Goal: Task Accomplishment & Management: Complete application form

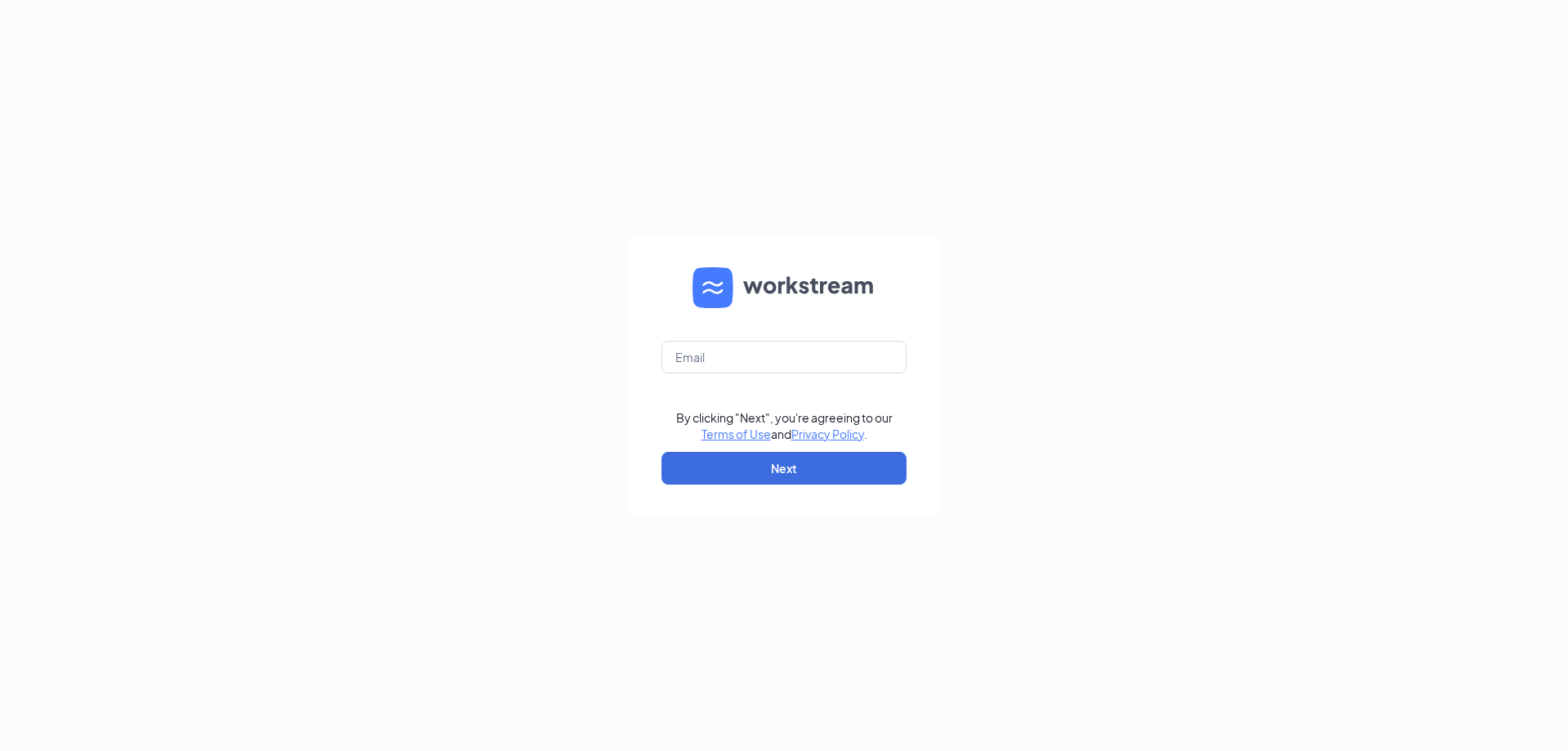
type input "gmstrongsville@theomgroup.net"
click at [755, 459] on button "Next" at bounding box center [784, 467] width 245 height 33
click at [749, 354] on input "text" at bounding box center [784, 356] width 245 height 33
type input "gmstrongsville@theomgroup.net"
click at [771, 465] on button "Next" at bounding box center [784, 467] width 245 height 33
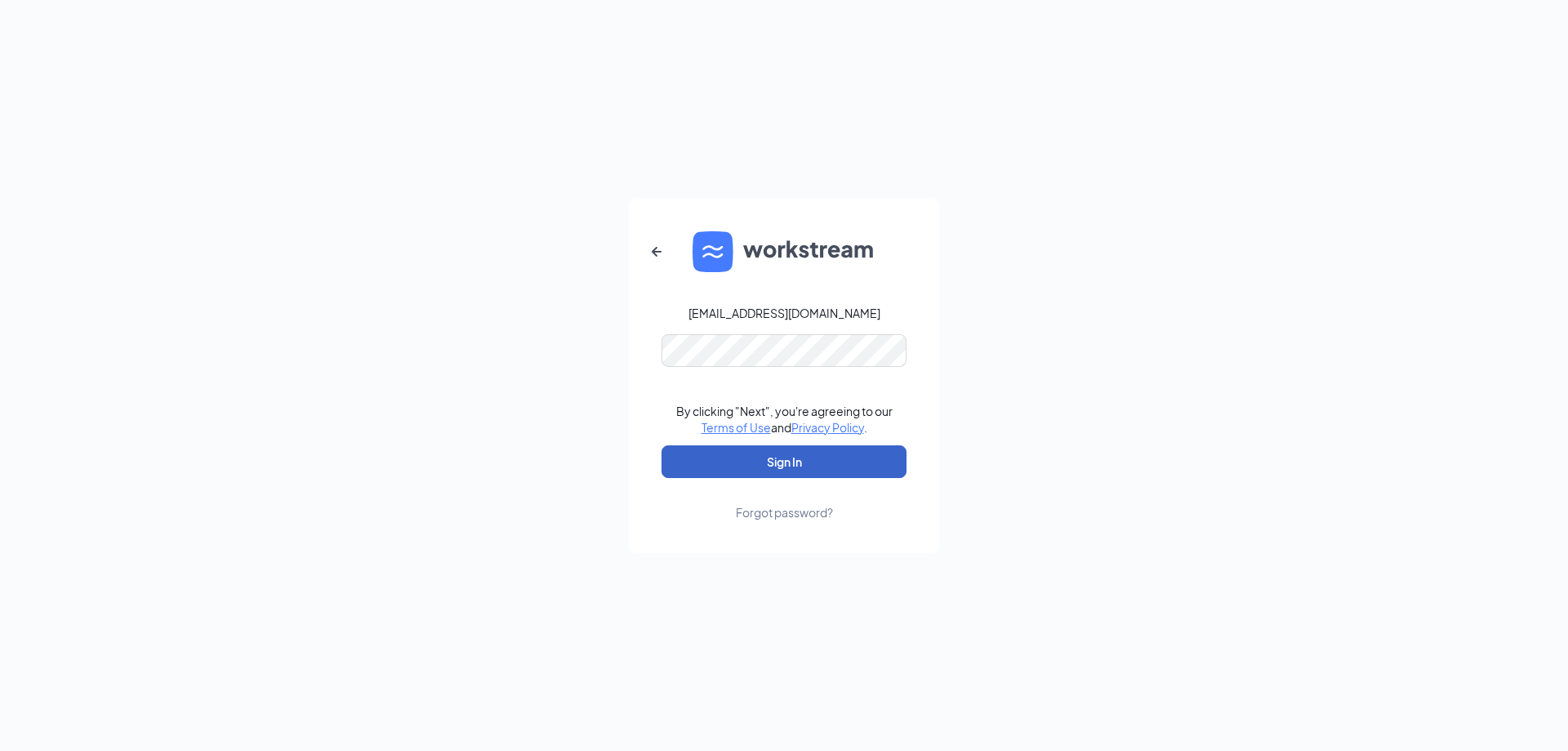
click at [771, 465] on button "Sign In" at bounding box center [784, 461] width 245 height 33
click at [773, 454] on button "Sign In" at bounding box center [784, 461] width 245 height 33
click at [739, 458] on button "Sign In" at bounding box center [784, 461] width 245 height 33
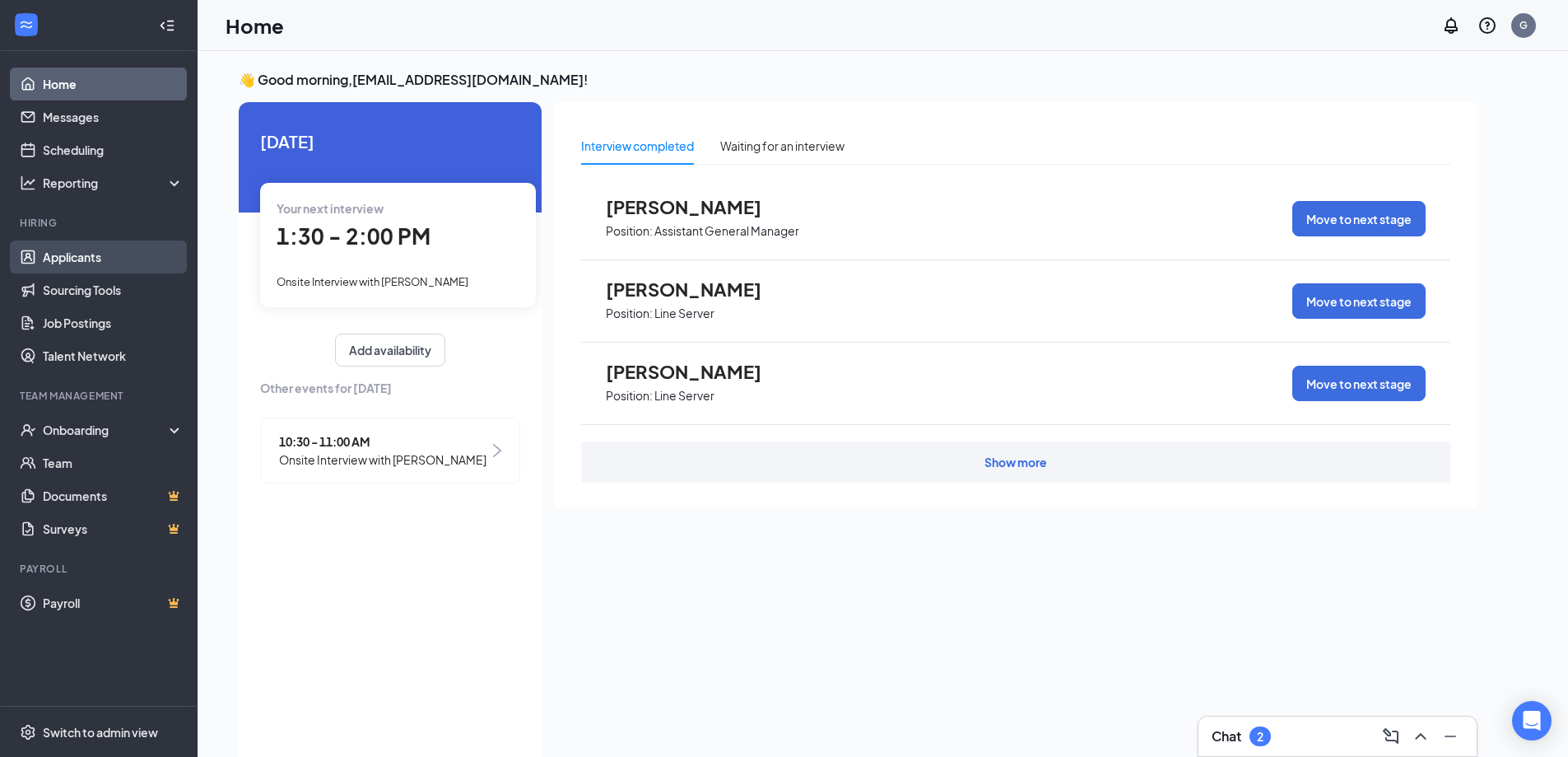
click at [65, 257] on link "Applicants" at bounding box center [113, 256] width 141 height 33
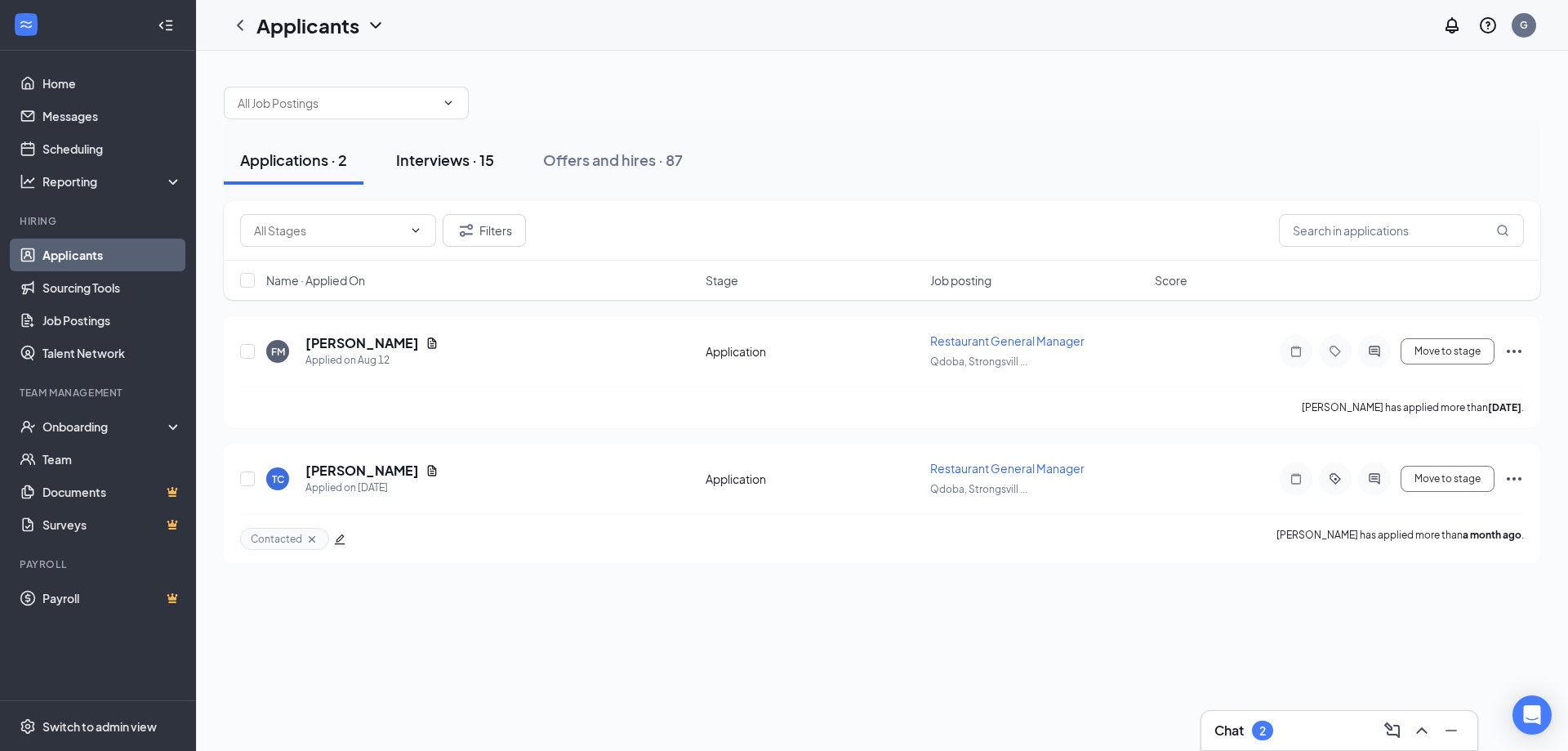
click at [424, 146] on button "Interviews · 15" at bounding box center [444, 160] width 131 height 49
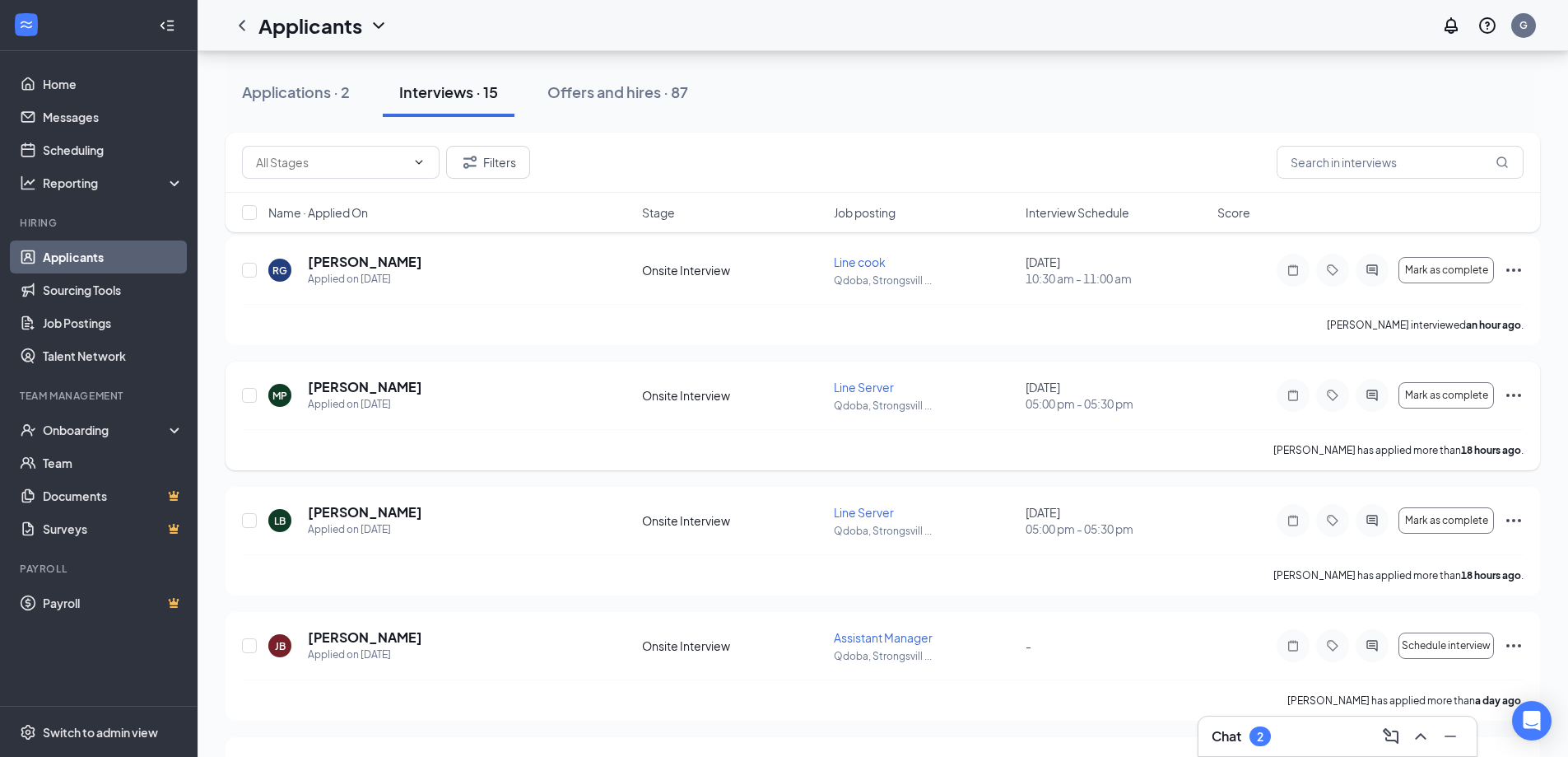
scroll to position [247, 0]
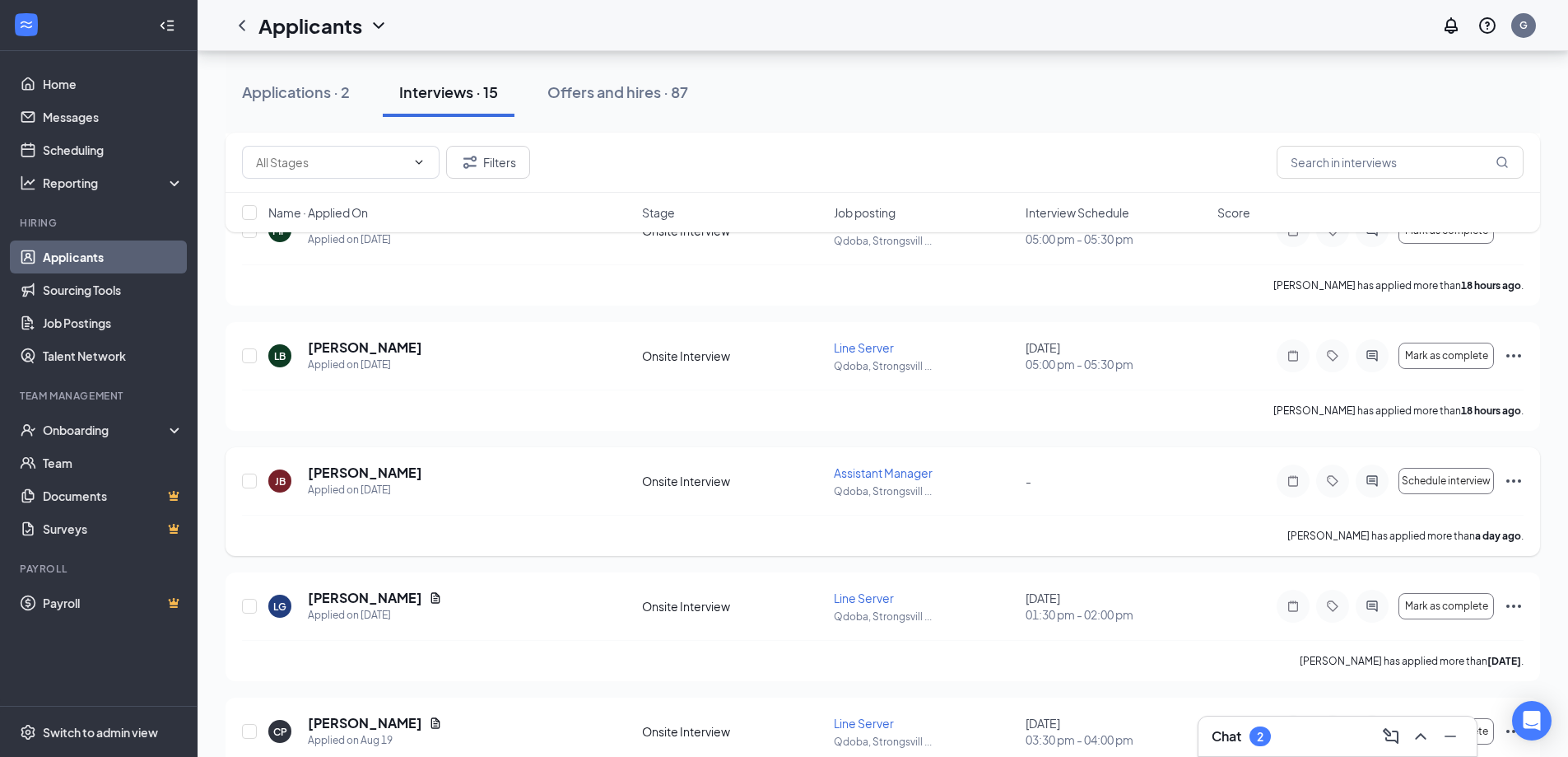
click at [1512, 480] on icon "Ellipses" at bounding box center [1513, 481] width 20 height 20
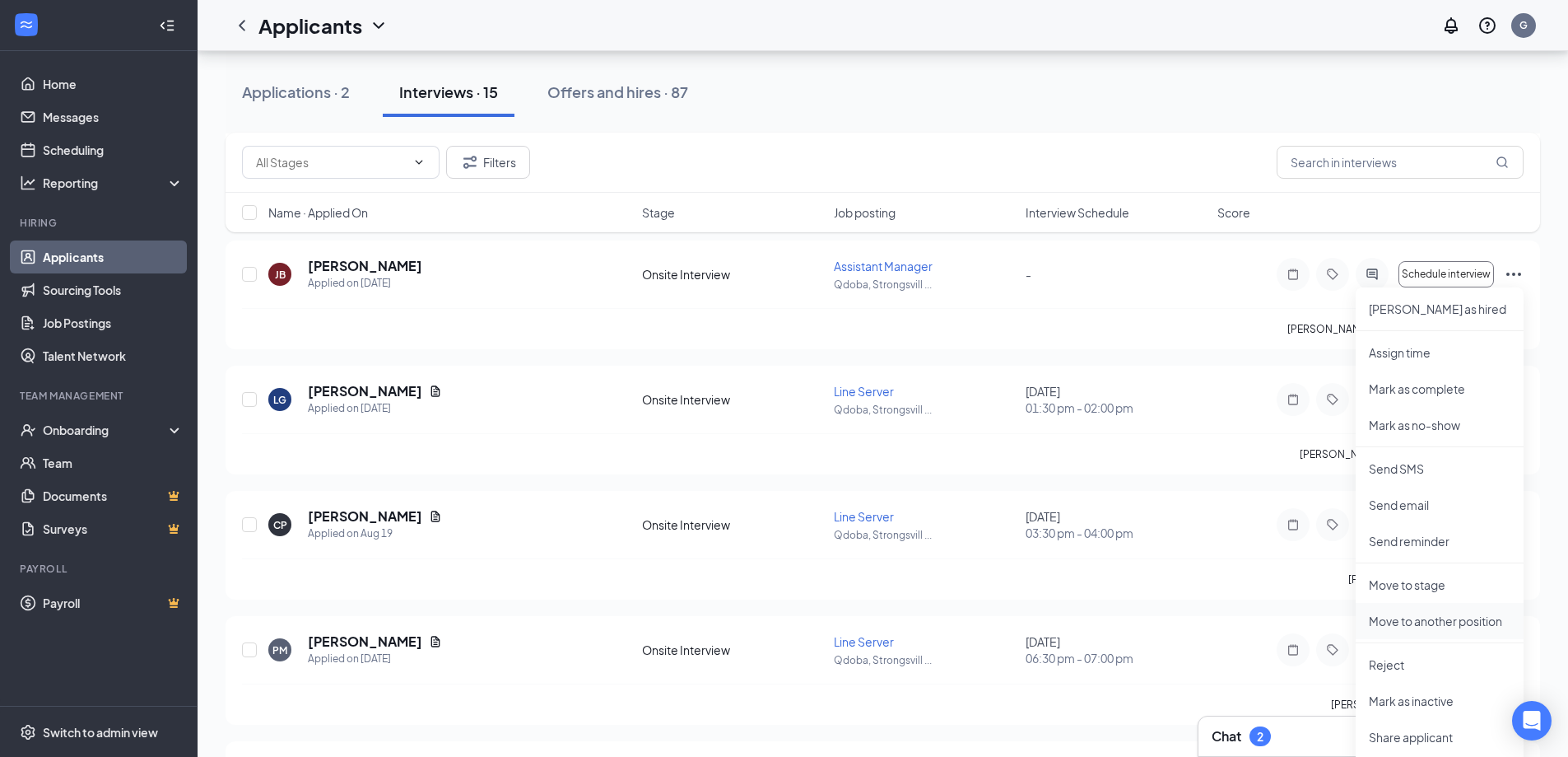
scroll to position [495, 0]
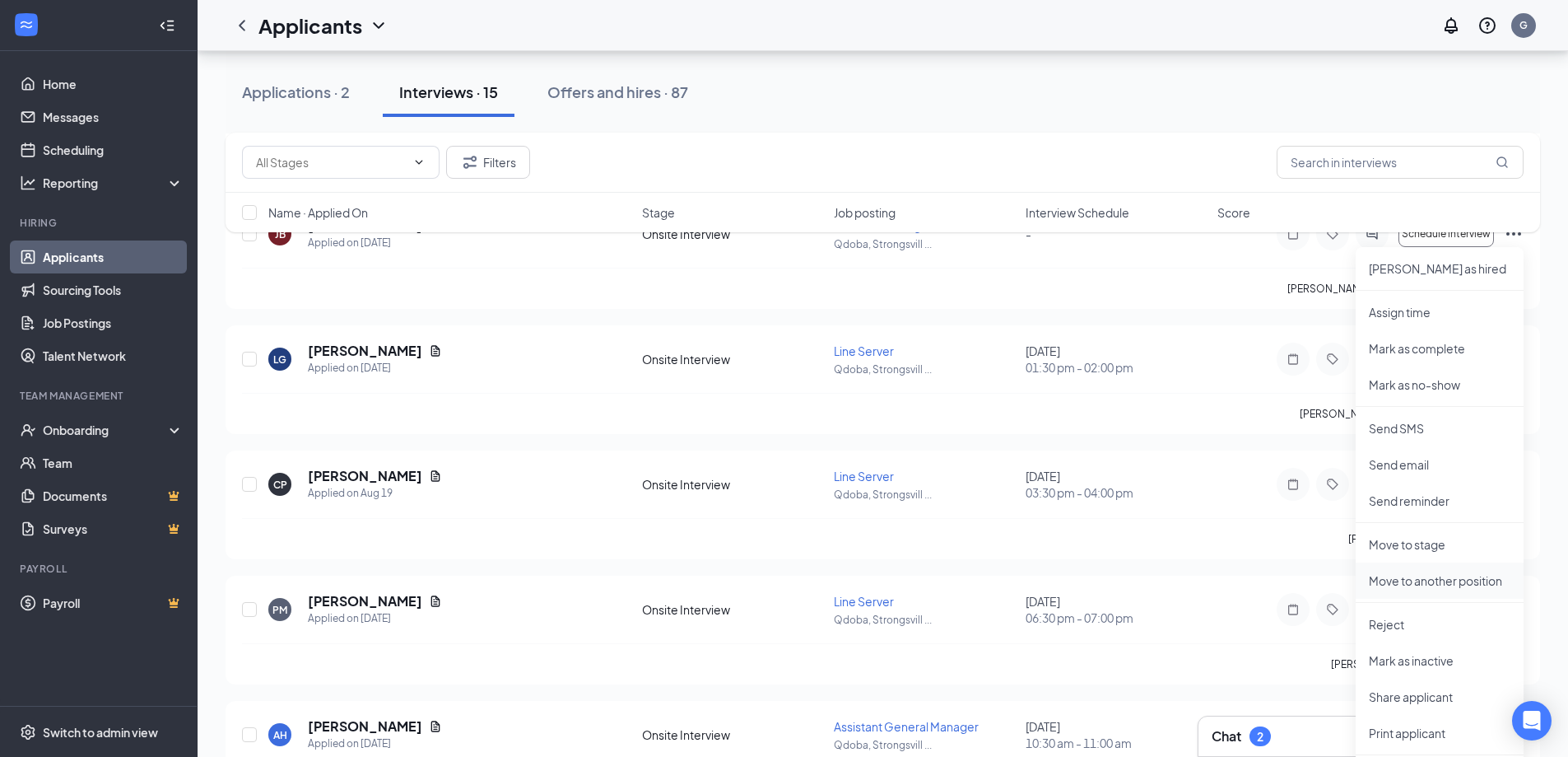
click at [1413, 580] on p "Move to another position" at bounding box center [1440, 581] width 141 height 16
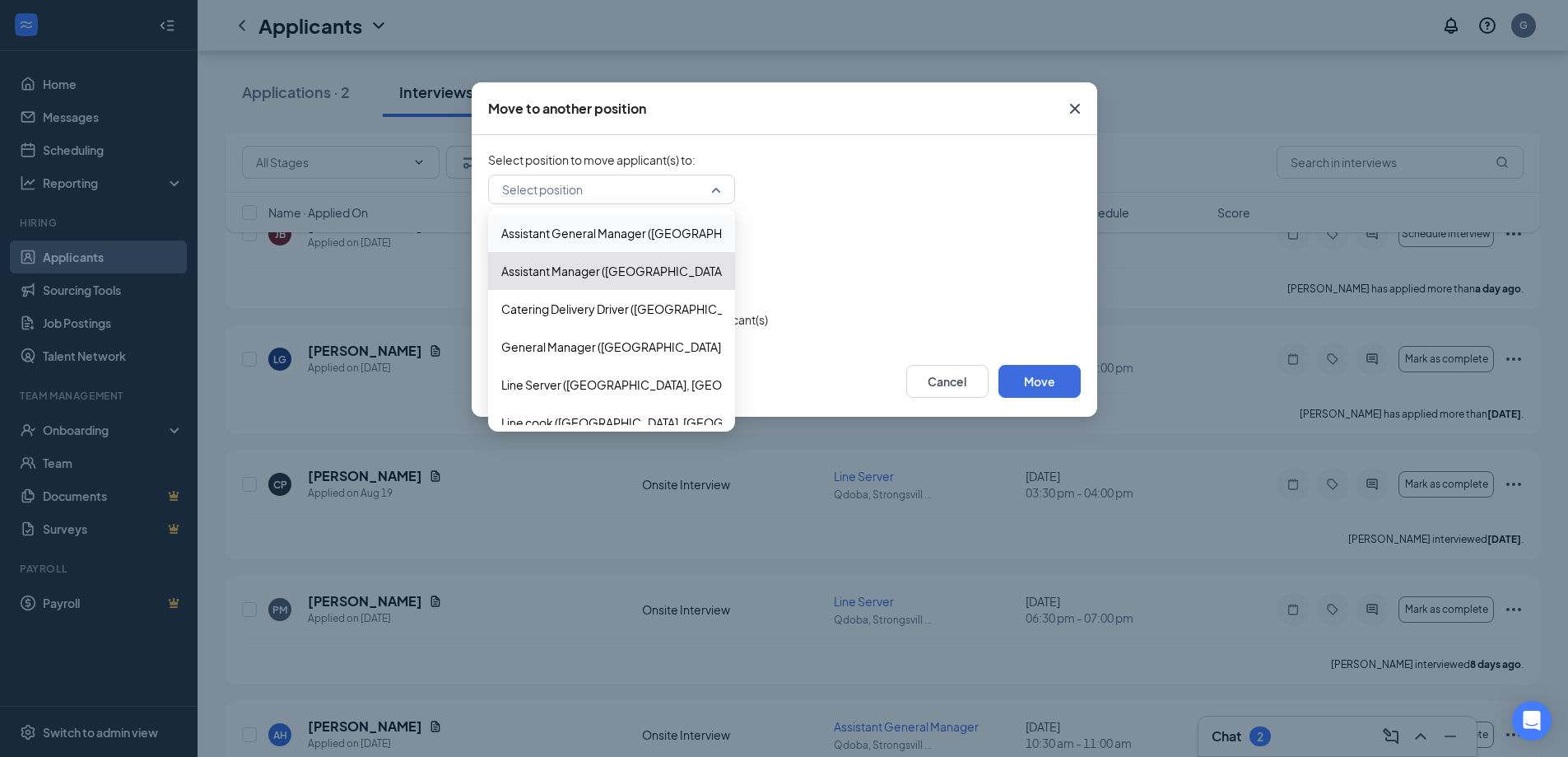
click at [716, 189] on div "Select position" at bounding box center [612, 189] width 247 height 30
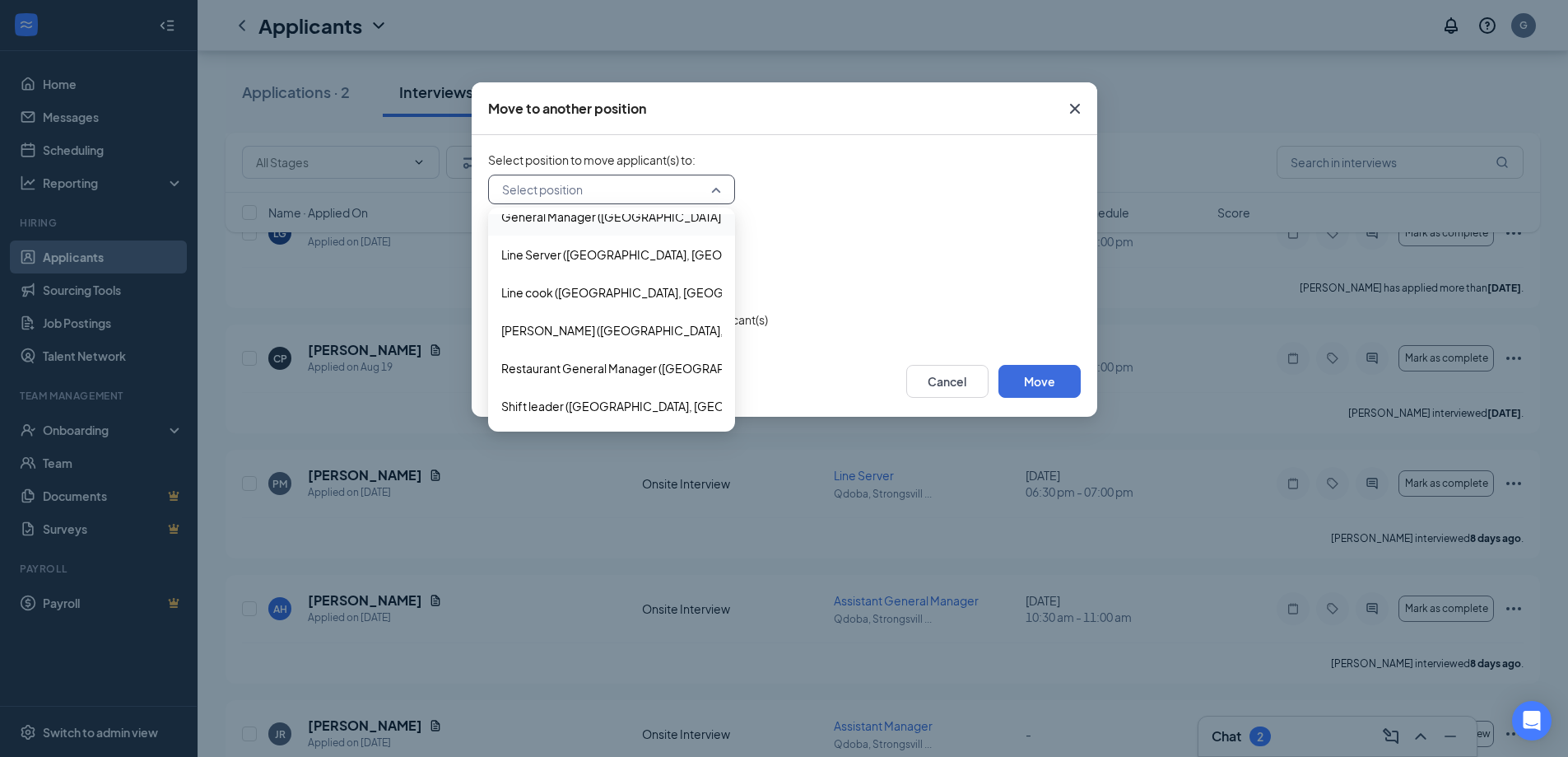
scroll to position [658, 0]
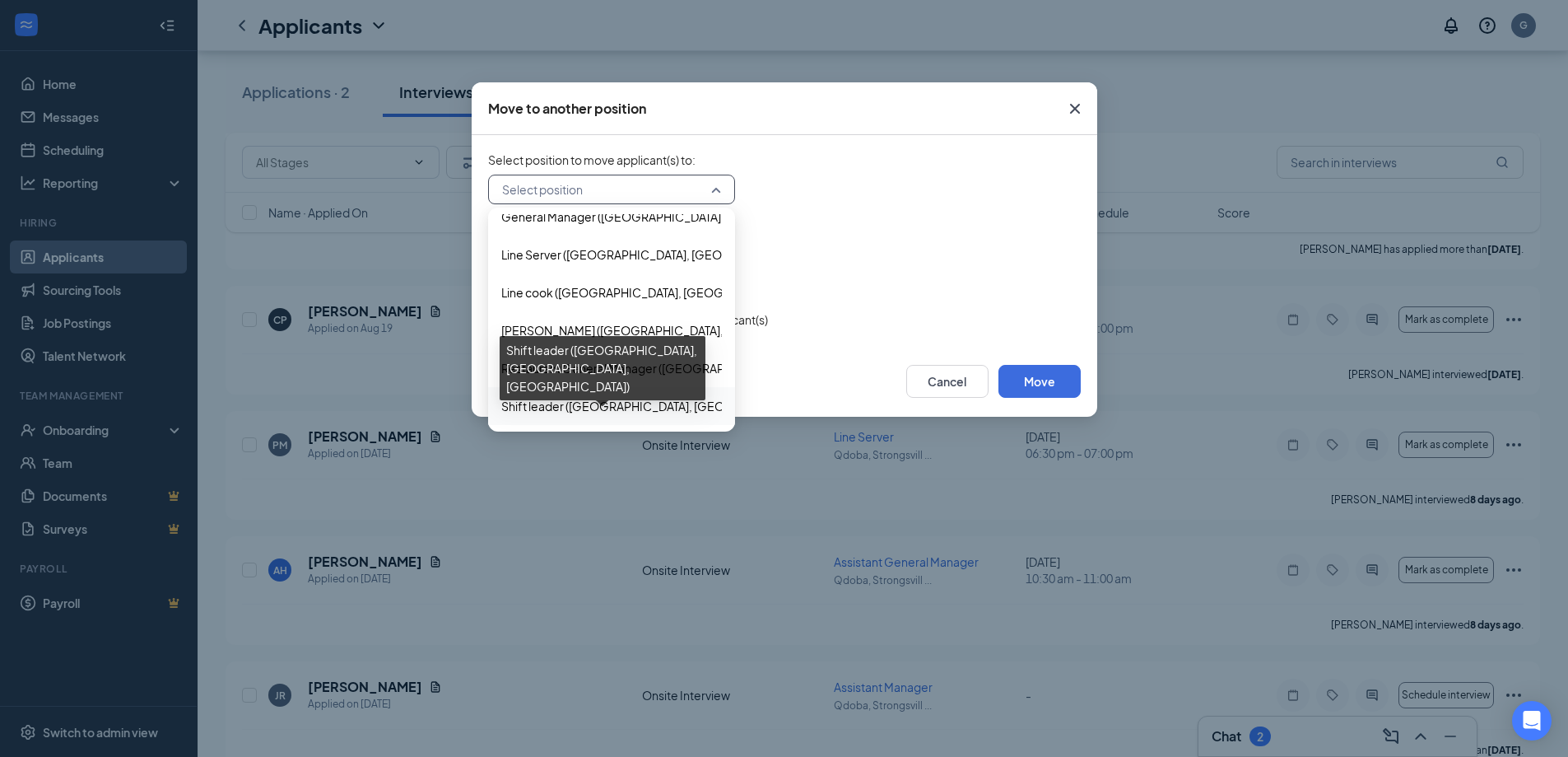
click at [594, 400] on span "Shift leader ([GEOGRAPHIC_DATA], [GEOGRAPHIC_DATA], [GEOGRAPHIC_DATA])" at bounding box center [722, 406] width 441 height 18
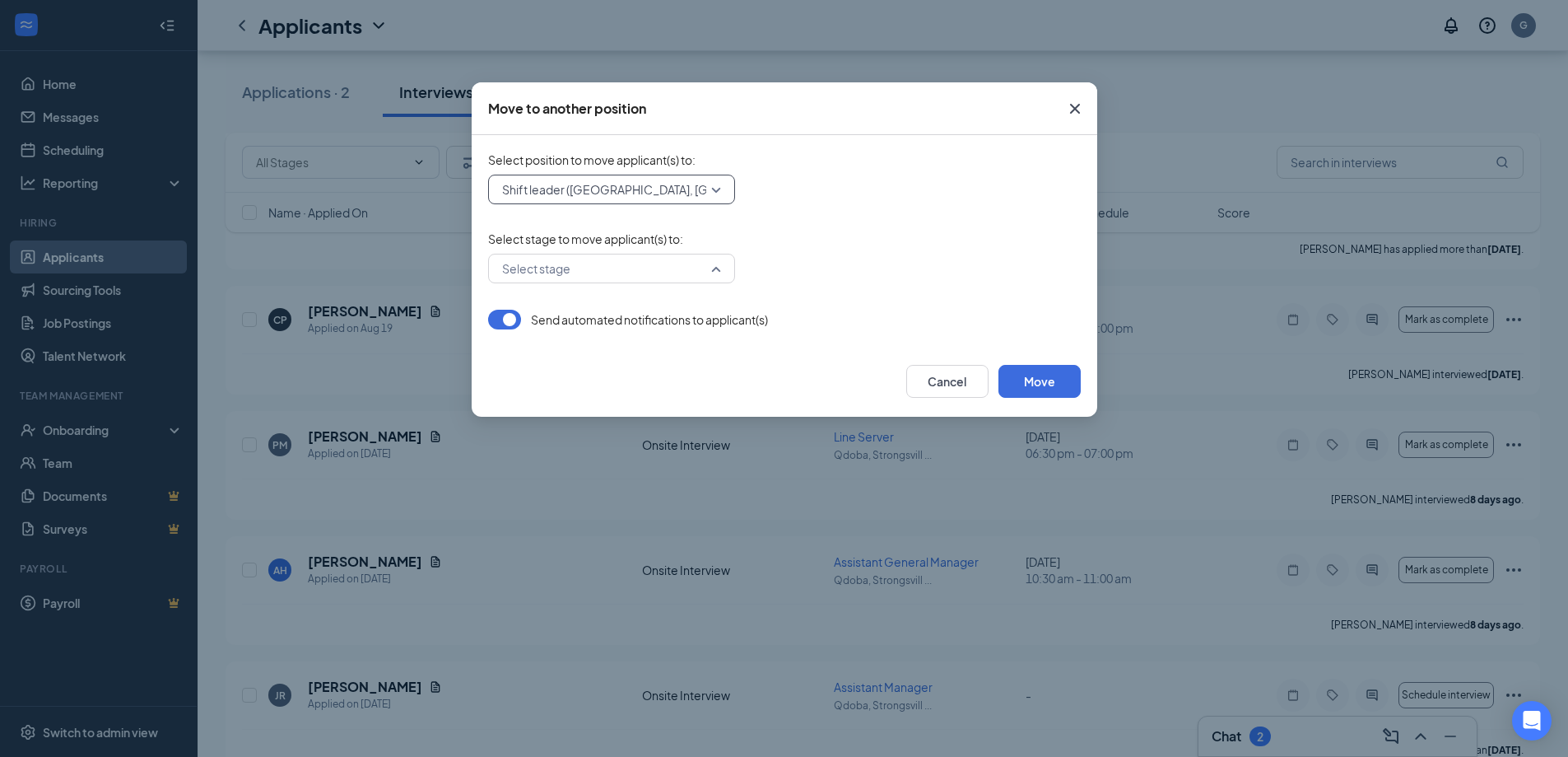
click at [722, 271] on div "Select stage" at bounding box center [612, 268] width 247 height 30
click at [586, 351] on span "Onsite Interview" at bounding box center [545, 350] width 88 height 18
click at [1005, 375] on button "Move" at bounding box center [1040, 381] width 82 height 33
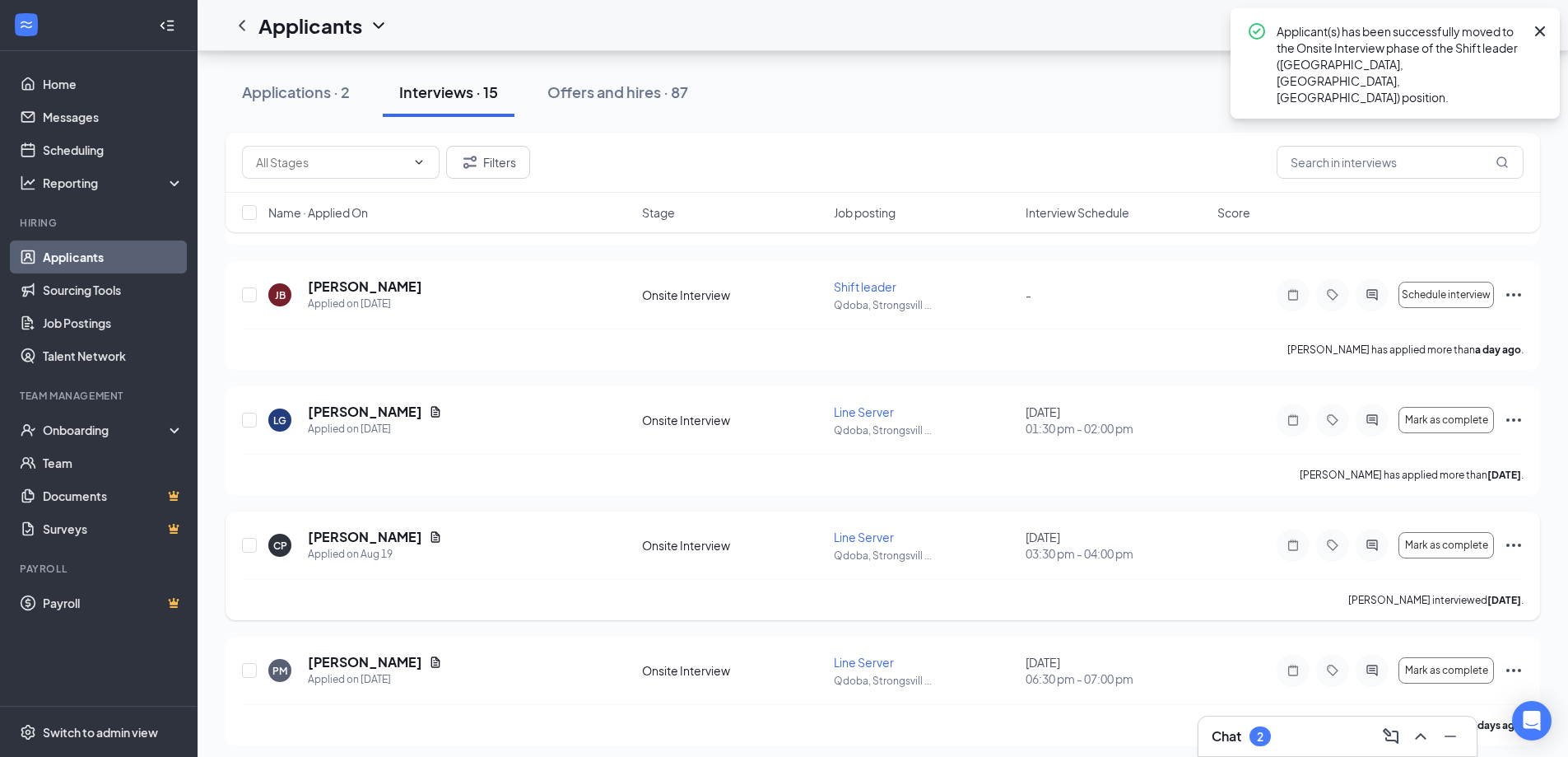
scroll to position [412, 0]
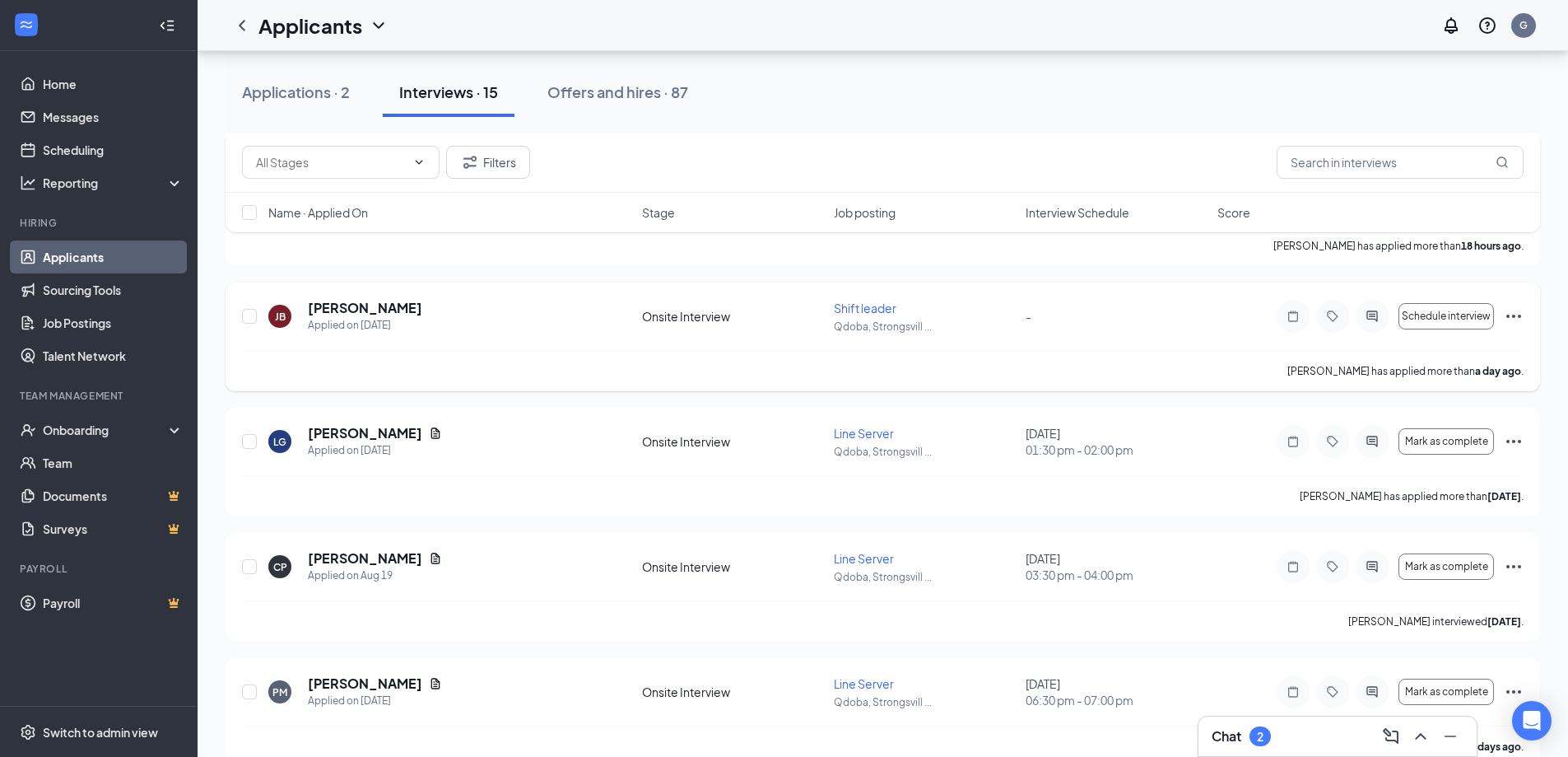
click at [1508, 314] on icon "Ellipses" at bounding box center [1513, 316] width 20 height 20
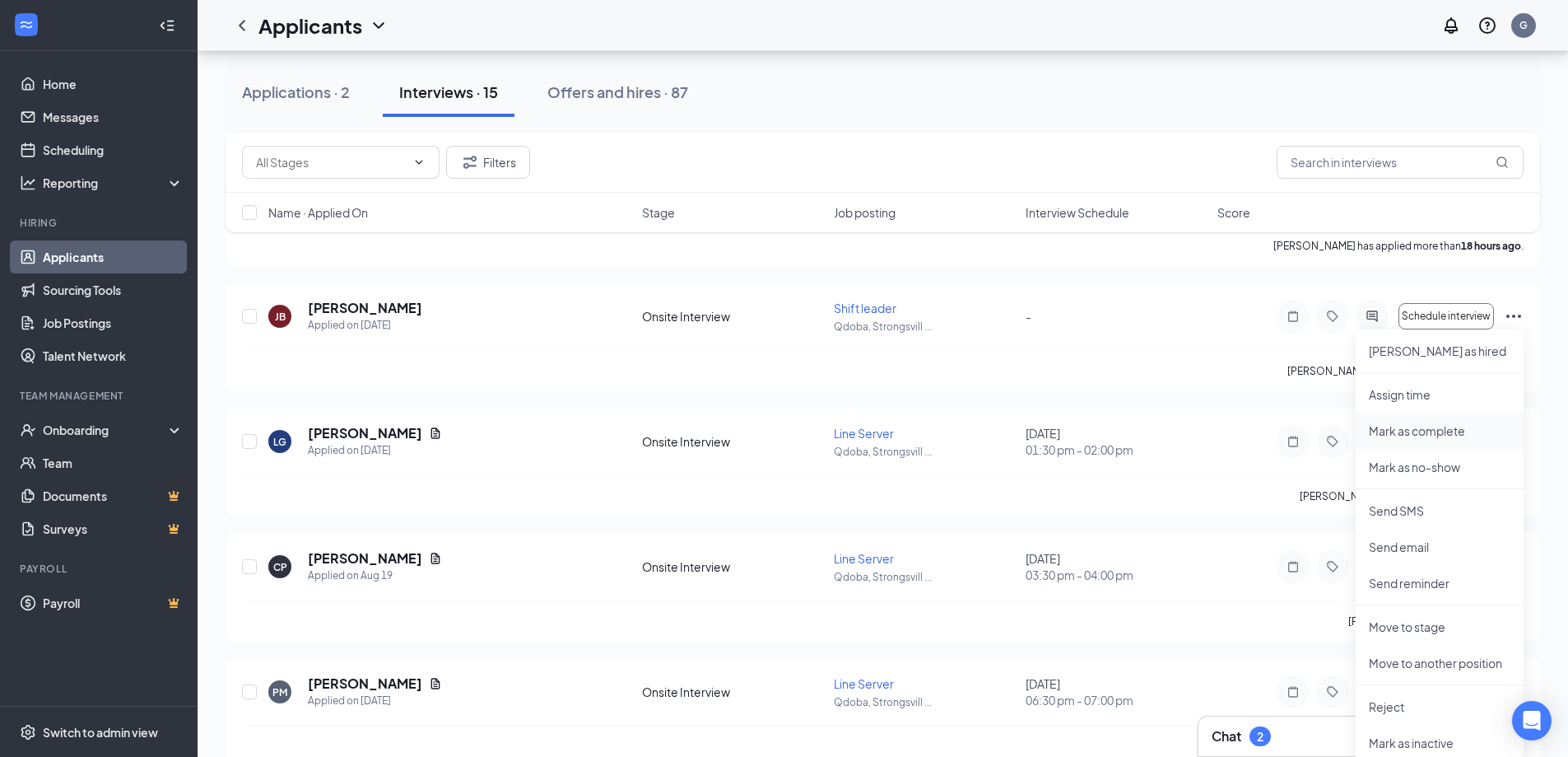
click at [1418, 431] on p "Mark as complete" at bounding box center [1440, 431] width 141 height 16
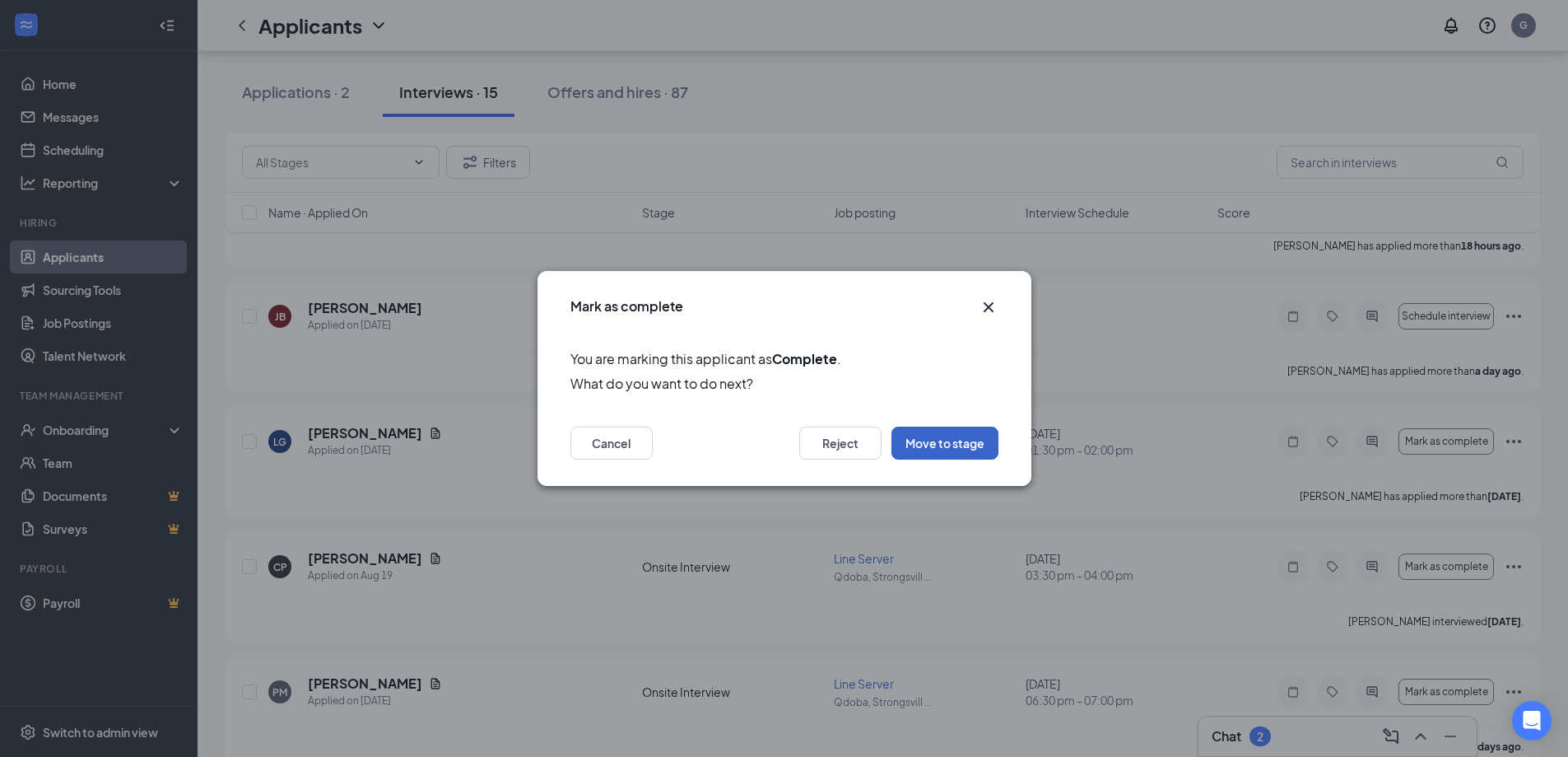
click at [921, 440] on button "Move to stage" at bounding box center [944, 443] width 107 height 33
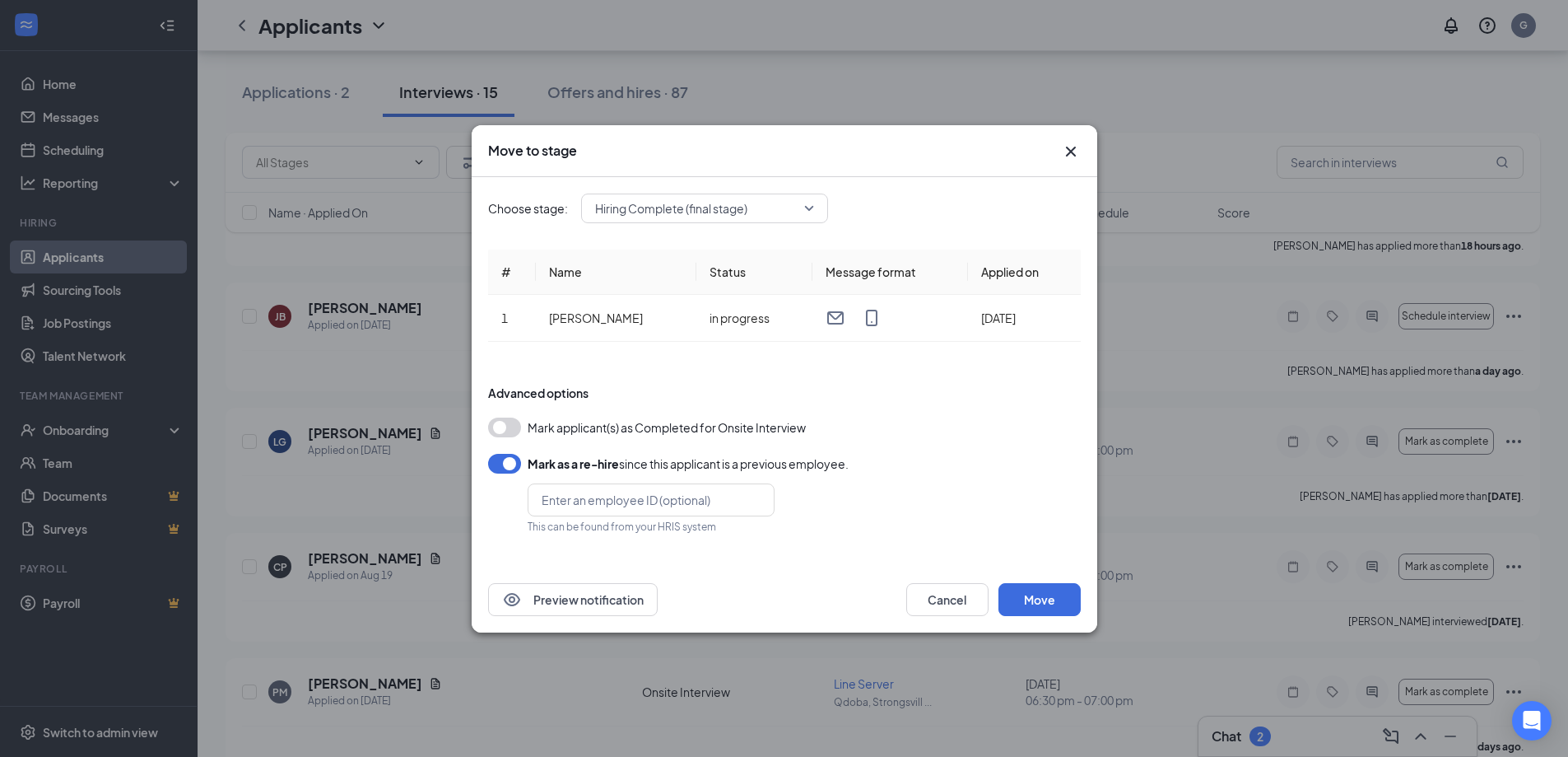
click at [513, 426] on button "button" at bounding box center [504, 427] width 33 height 20
click at [1052, 594] on button "Move" at bounding box center [1040, 599] width 82 height 33
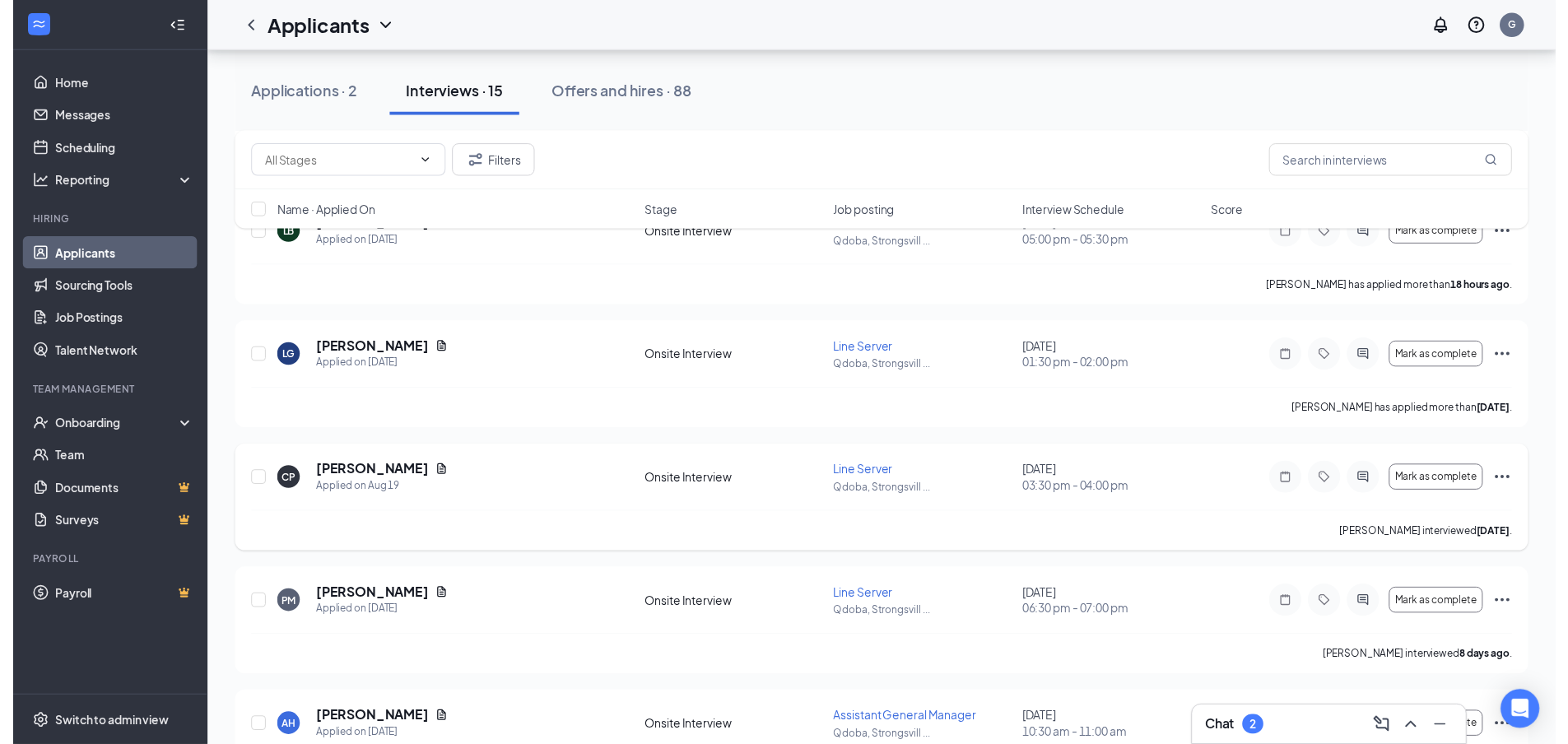
scroll to position [329, 0]
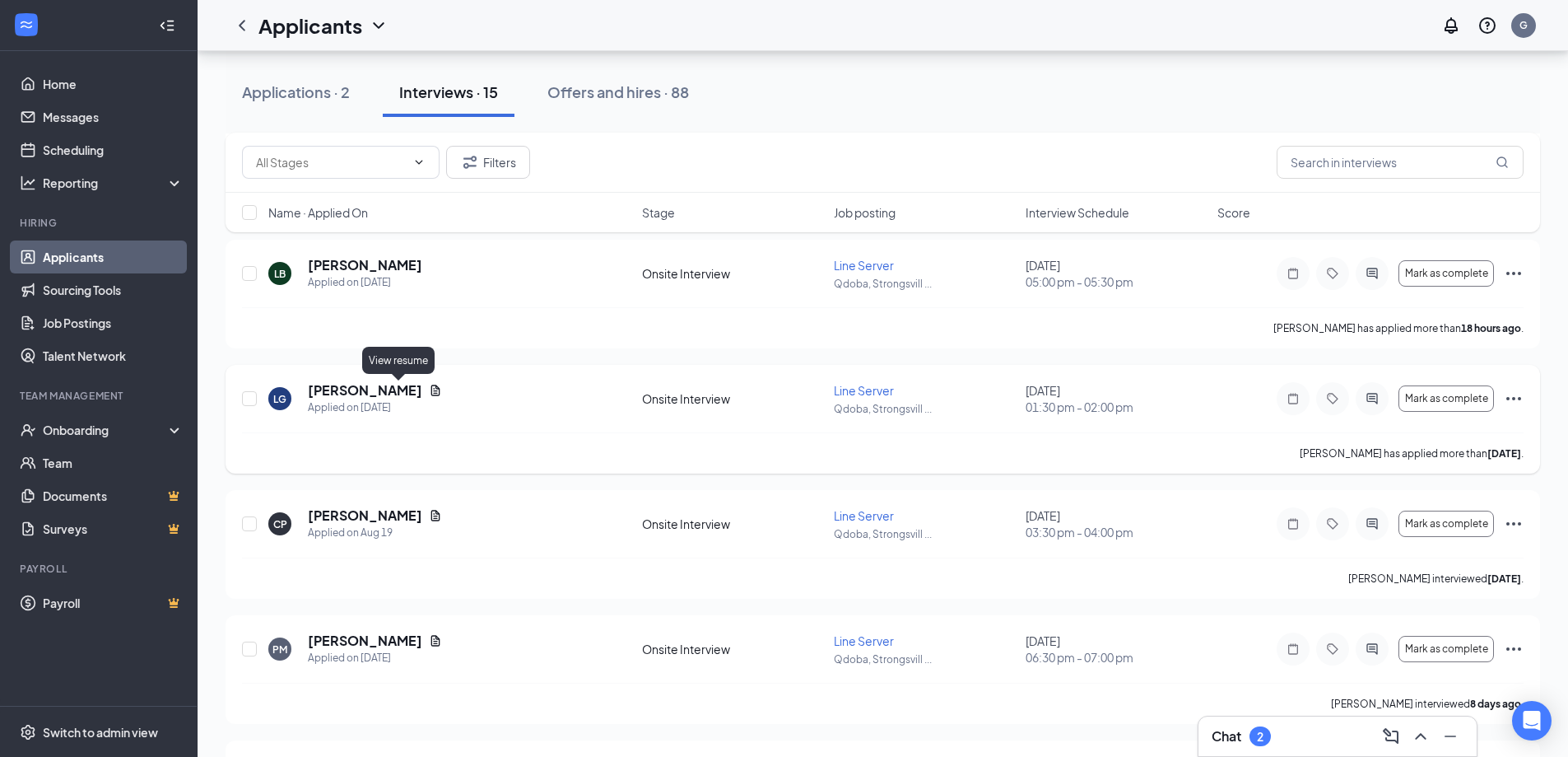
click at [429, 391] on icon "Document" at bounding box center [435, 390] width 13 height 13
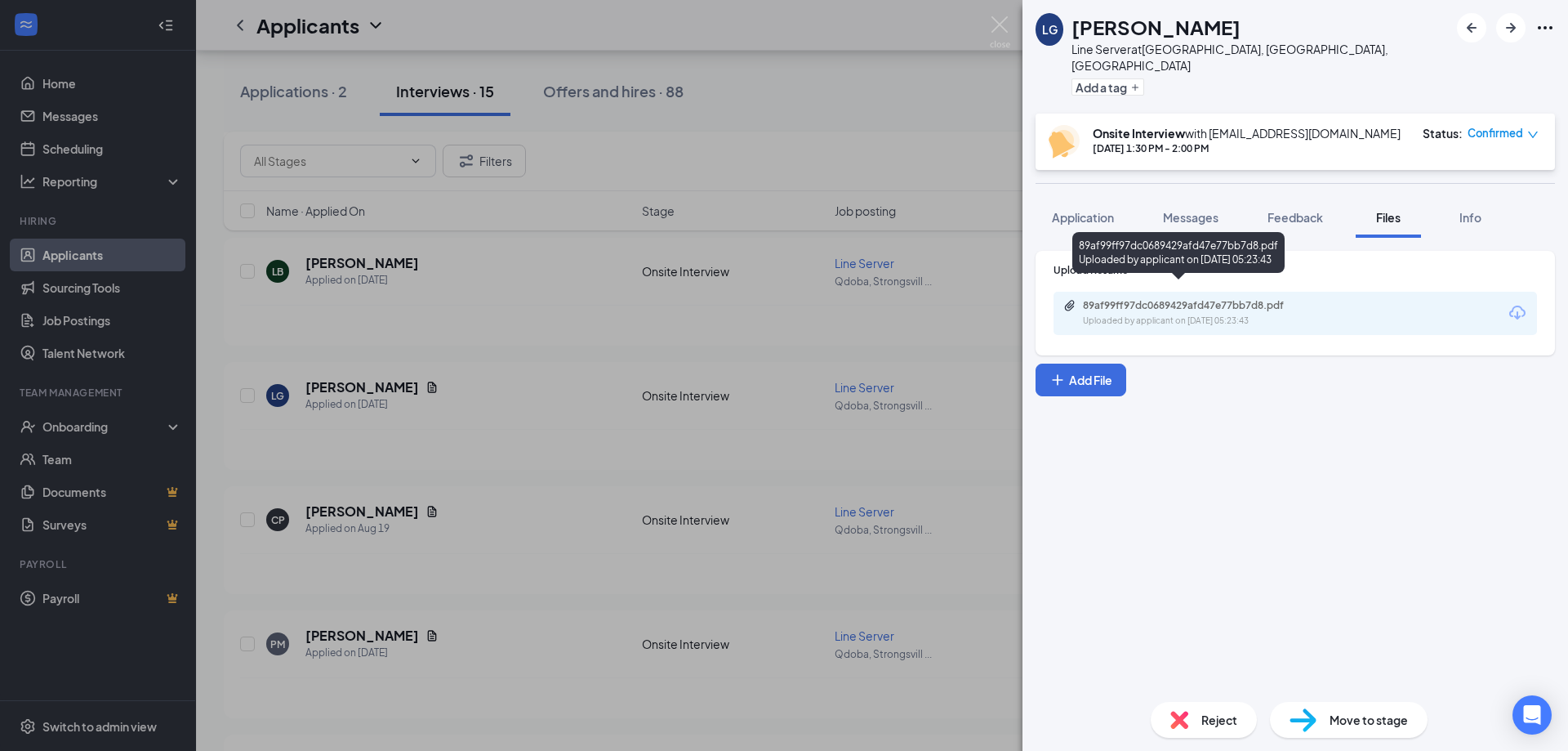
click at [1220, 299] on div "89af99ff97dc0689429afd47e77bb7d8.pdf" at bounding box center [1197, 305] width 228 height 13
click at [509, 351] on div "LG [PERSON_NAME] Line Server at [GEOGRAPHIC_DATA], [GEOGRAPHIC_DATA], [GEOGRAPH…" at bounding box center [784, 375] width 1568 height 751
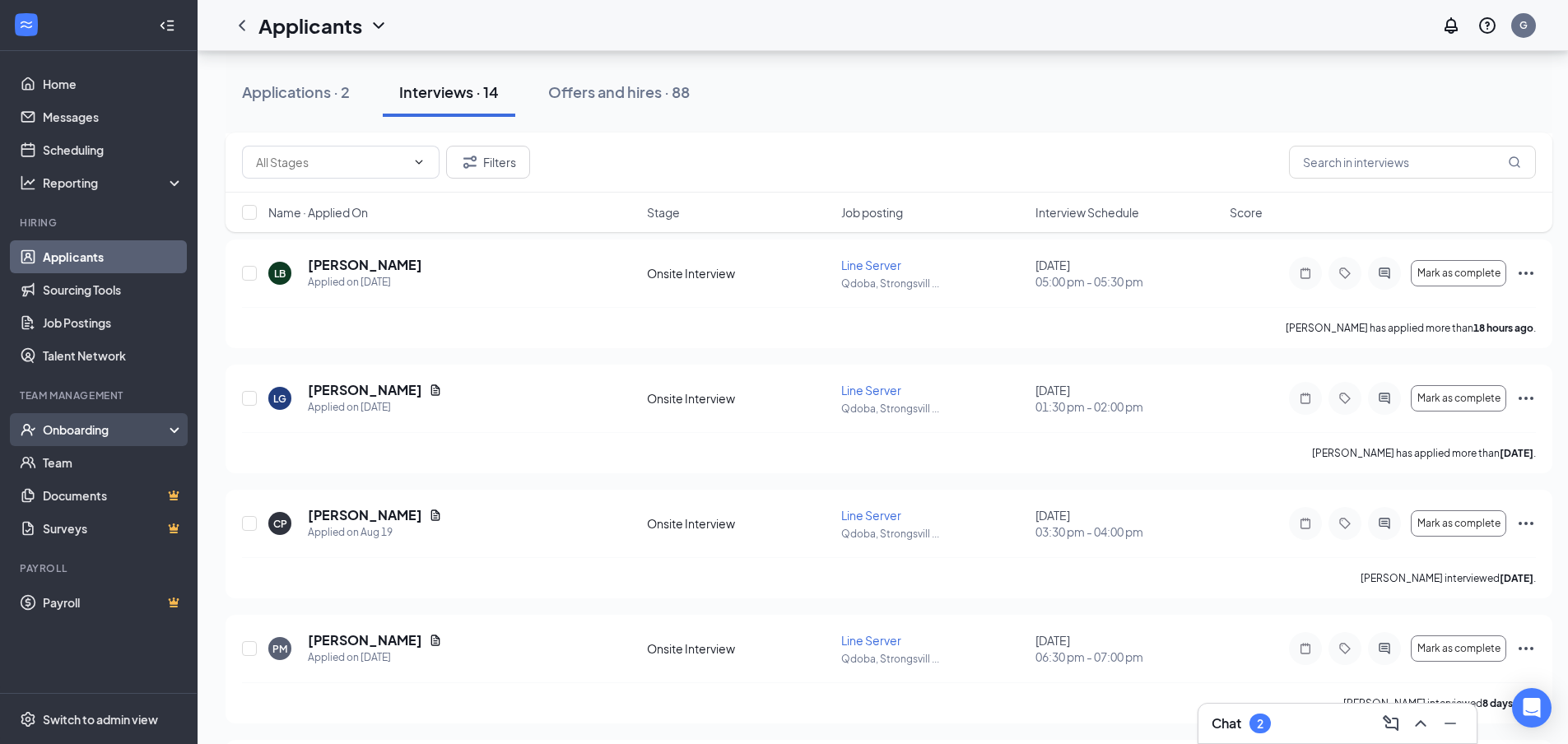
click at [66, 422] on div "Onboarding" at bounding box center [107, 430] width 127 height 16
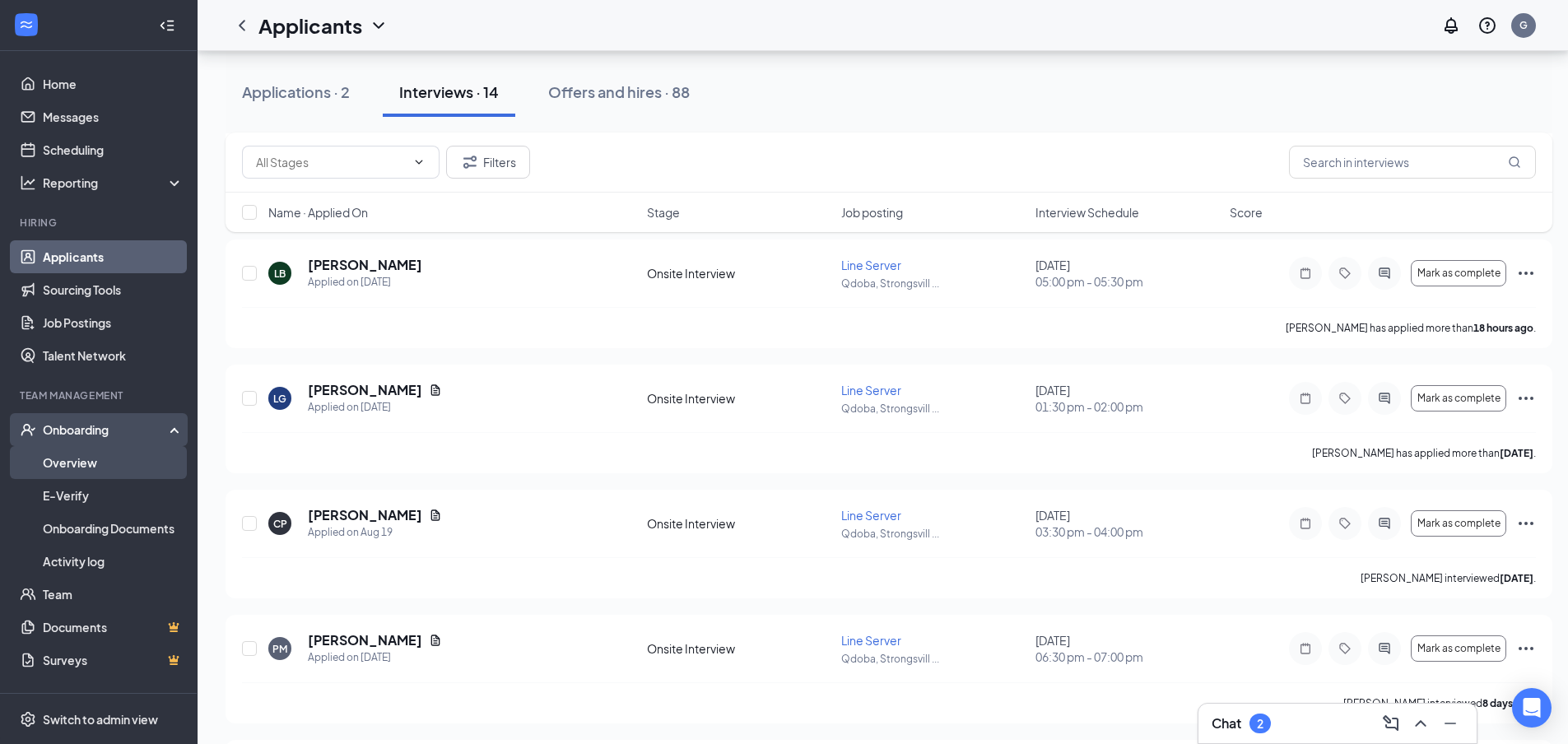
click at [73, 462] on link "Overview" at bounding box center [113, 462] width 141 height 33
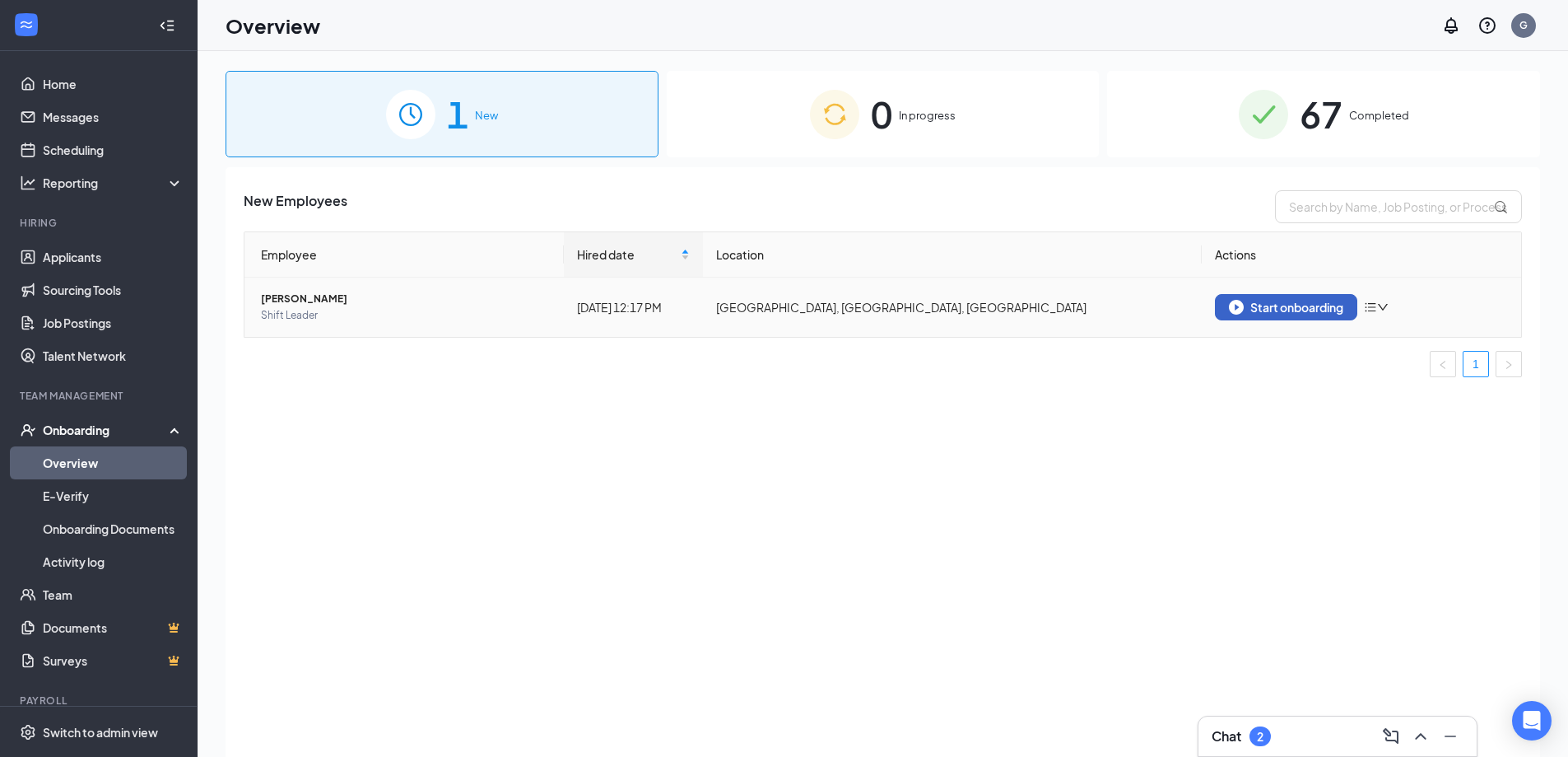
click at [1272, 308] on div "Start onboarding" at bounding box center [1286, 307] width 115 height 15
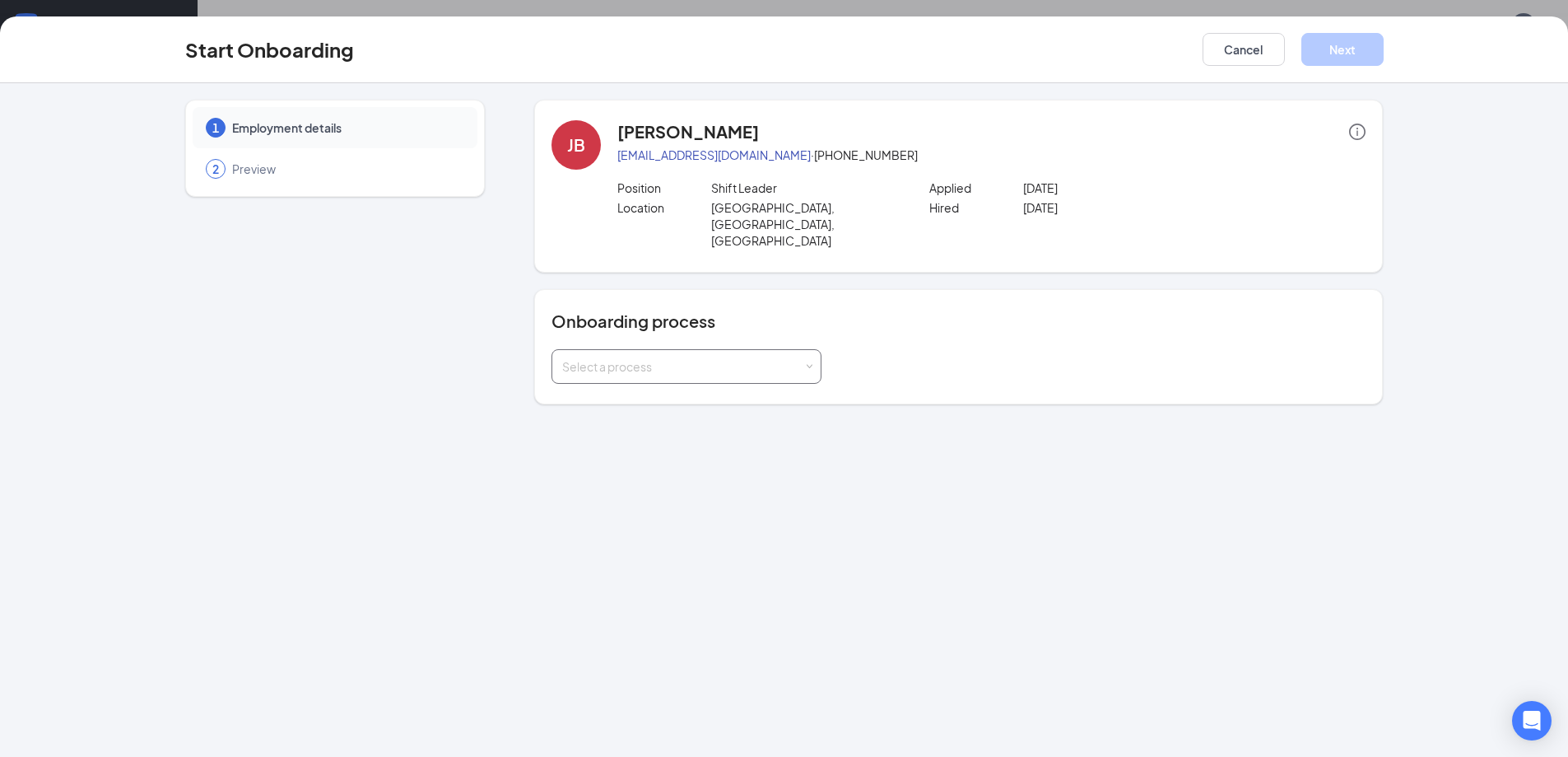
click at [804, 350] on div "Select a process" at bounding box center [687, 366] width 249 height 33
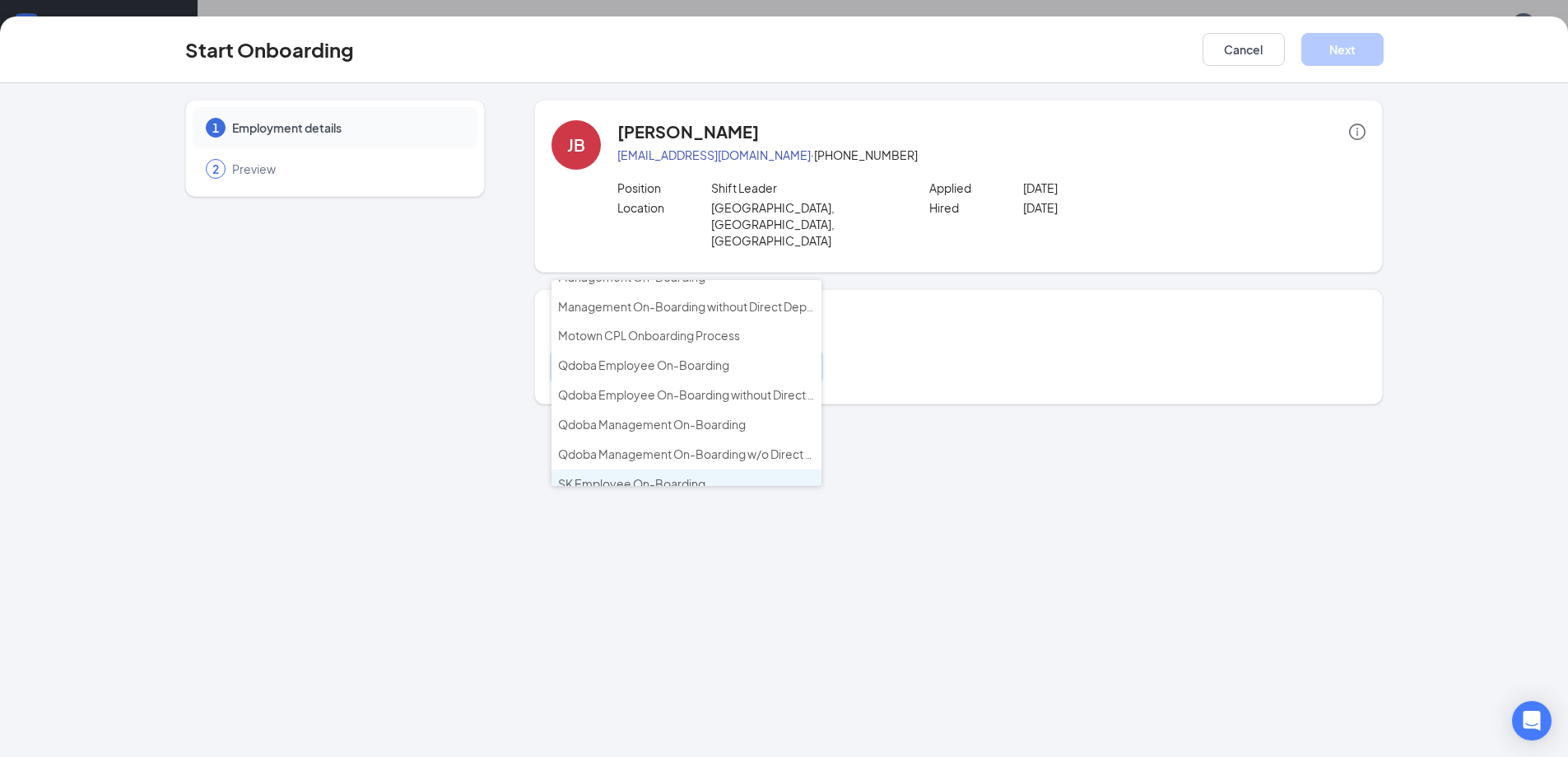
scroll to position [36, 0]
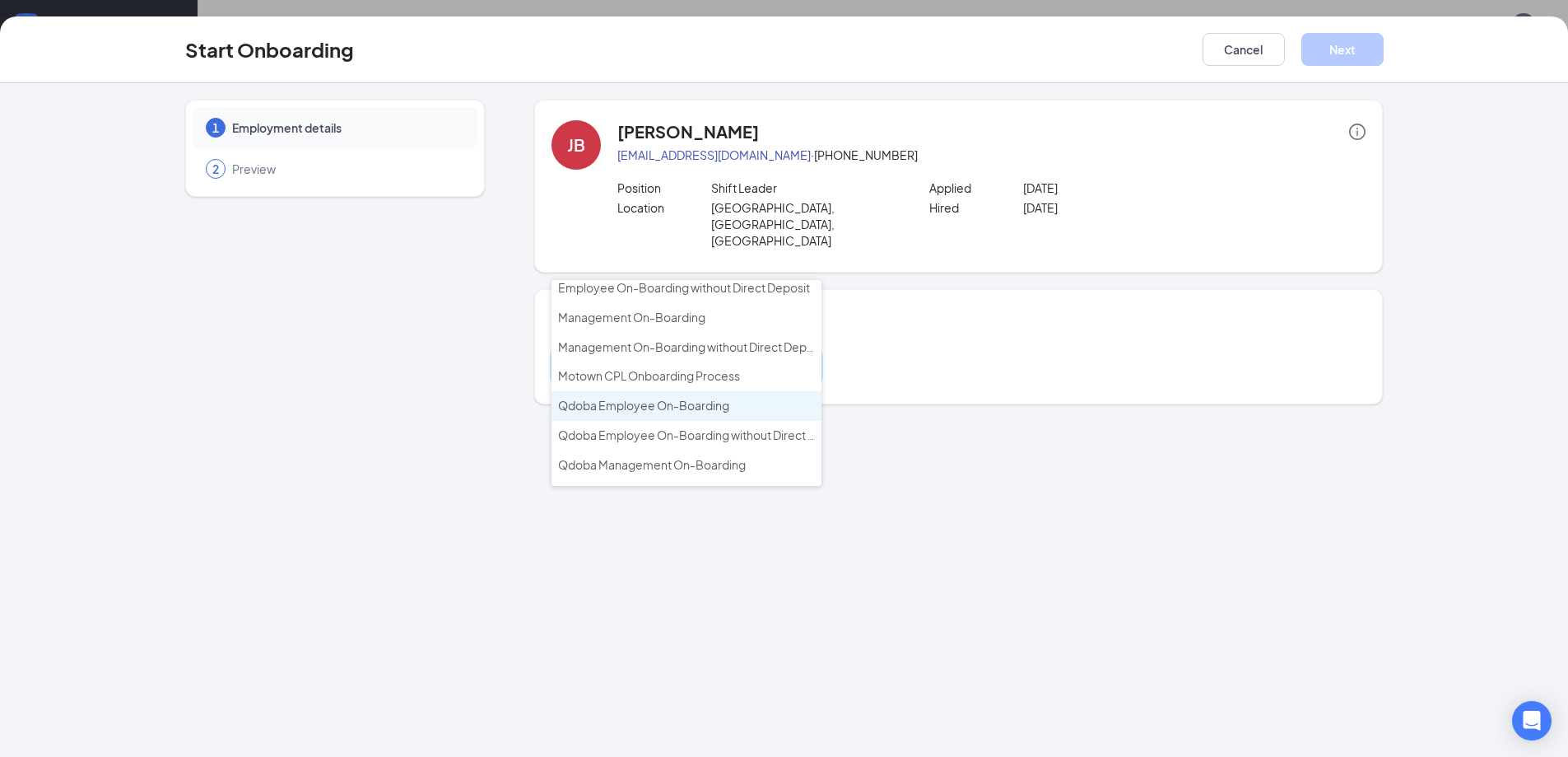
click at [707, 409] on span "Qdoba Employee On-Boarding" at bounding box center [643, 405] width 171 height 15
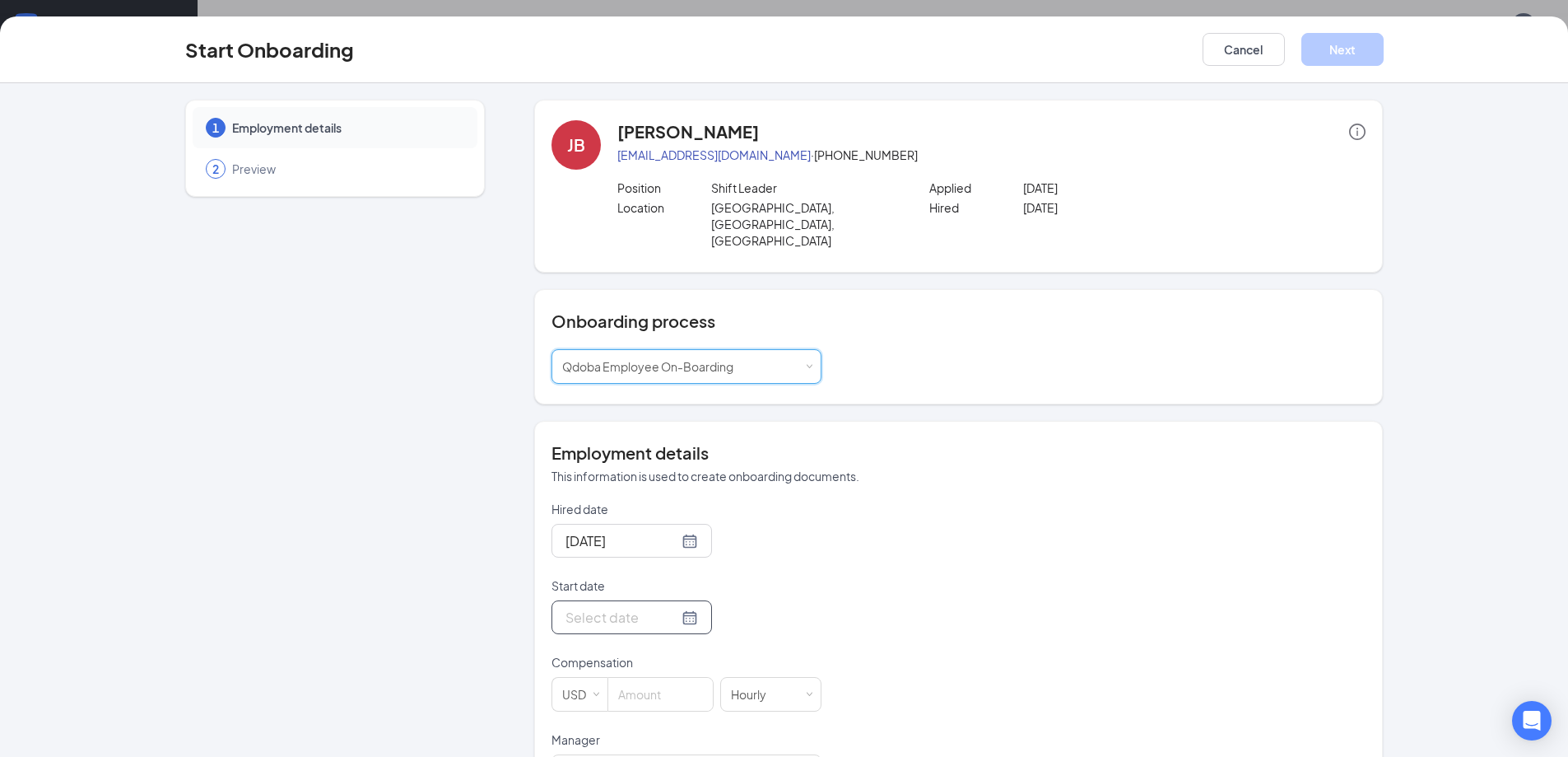
click at [668, 606] on div at bounding box center [631, 616] width 133 height 21
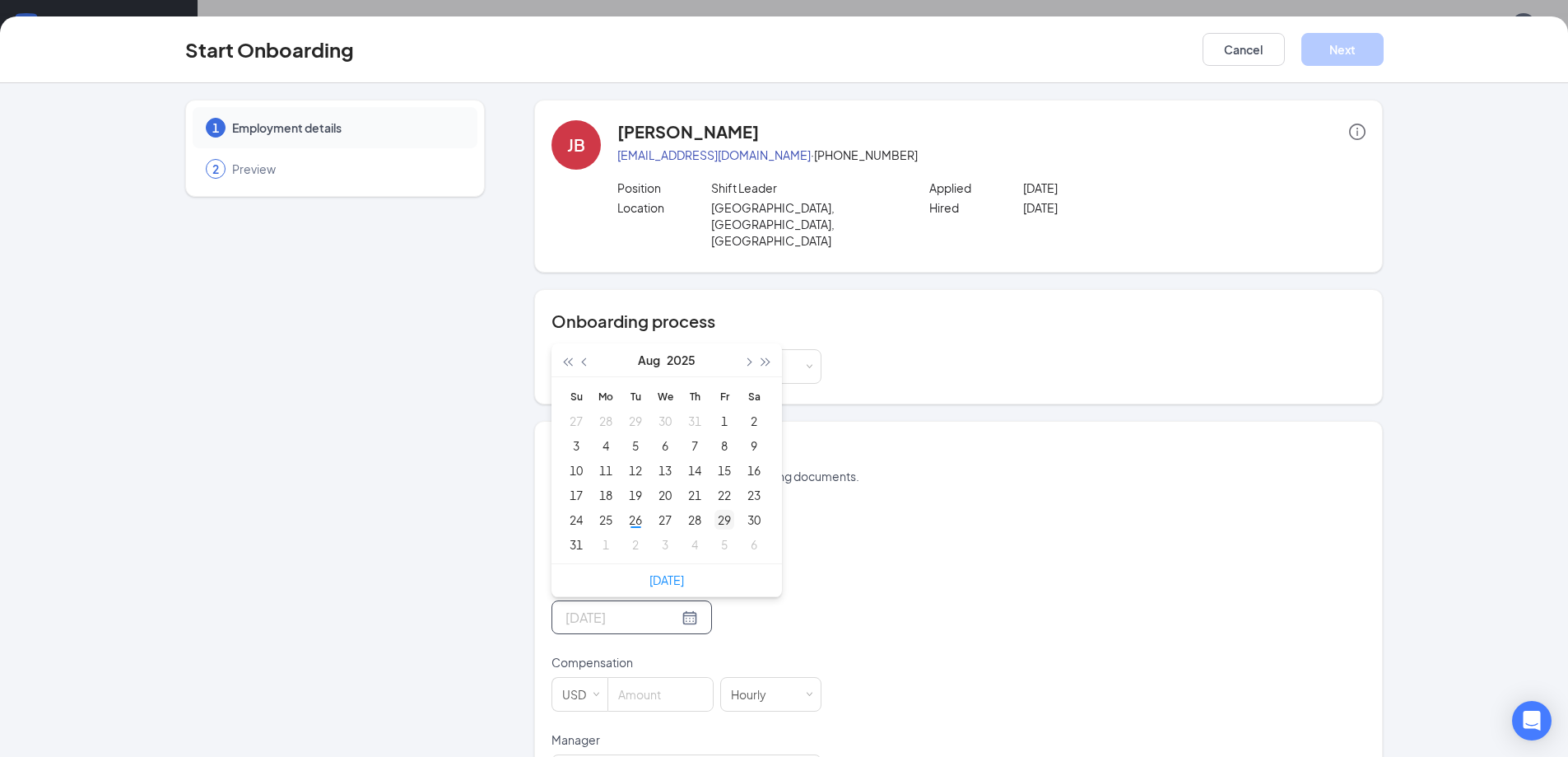
type input "[DATE]"
click at [720, 510] on div "29" at bounding box center [724, 520] width 20 height 20
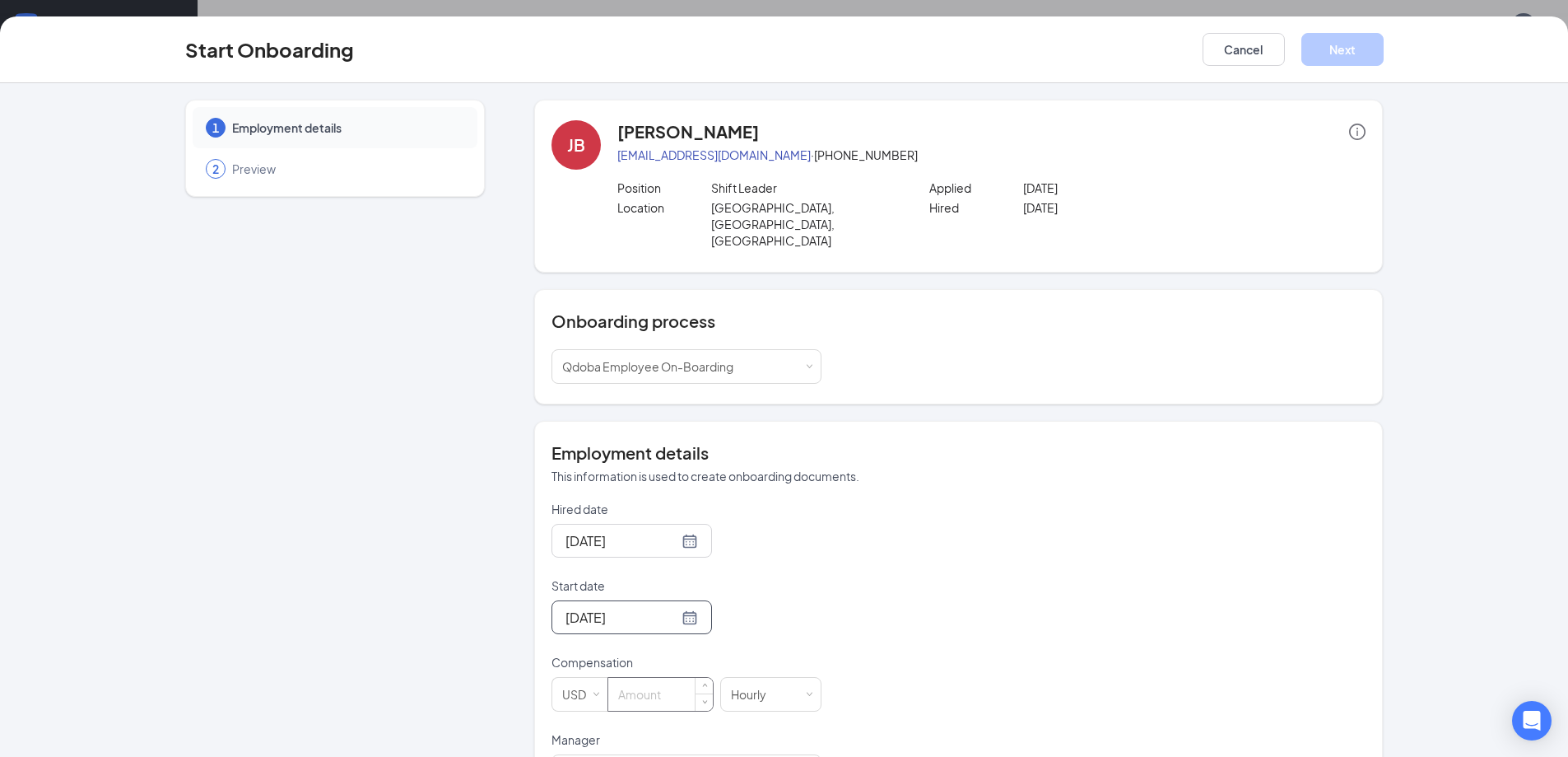
click at [637, 677] on input at bounding box center [660, 693] width 105 height 33
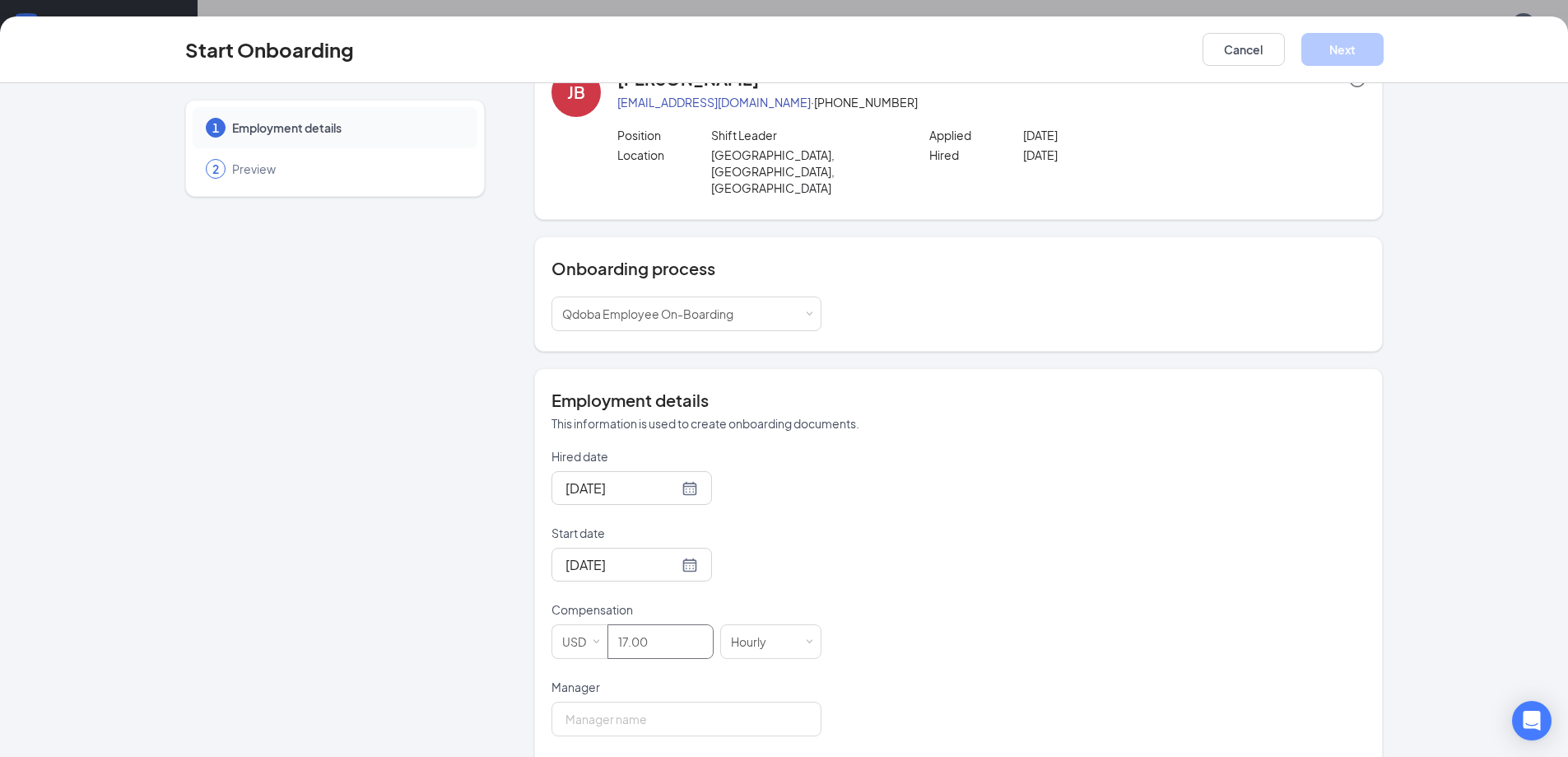
scroll to position [82, 0]
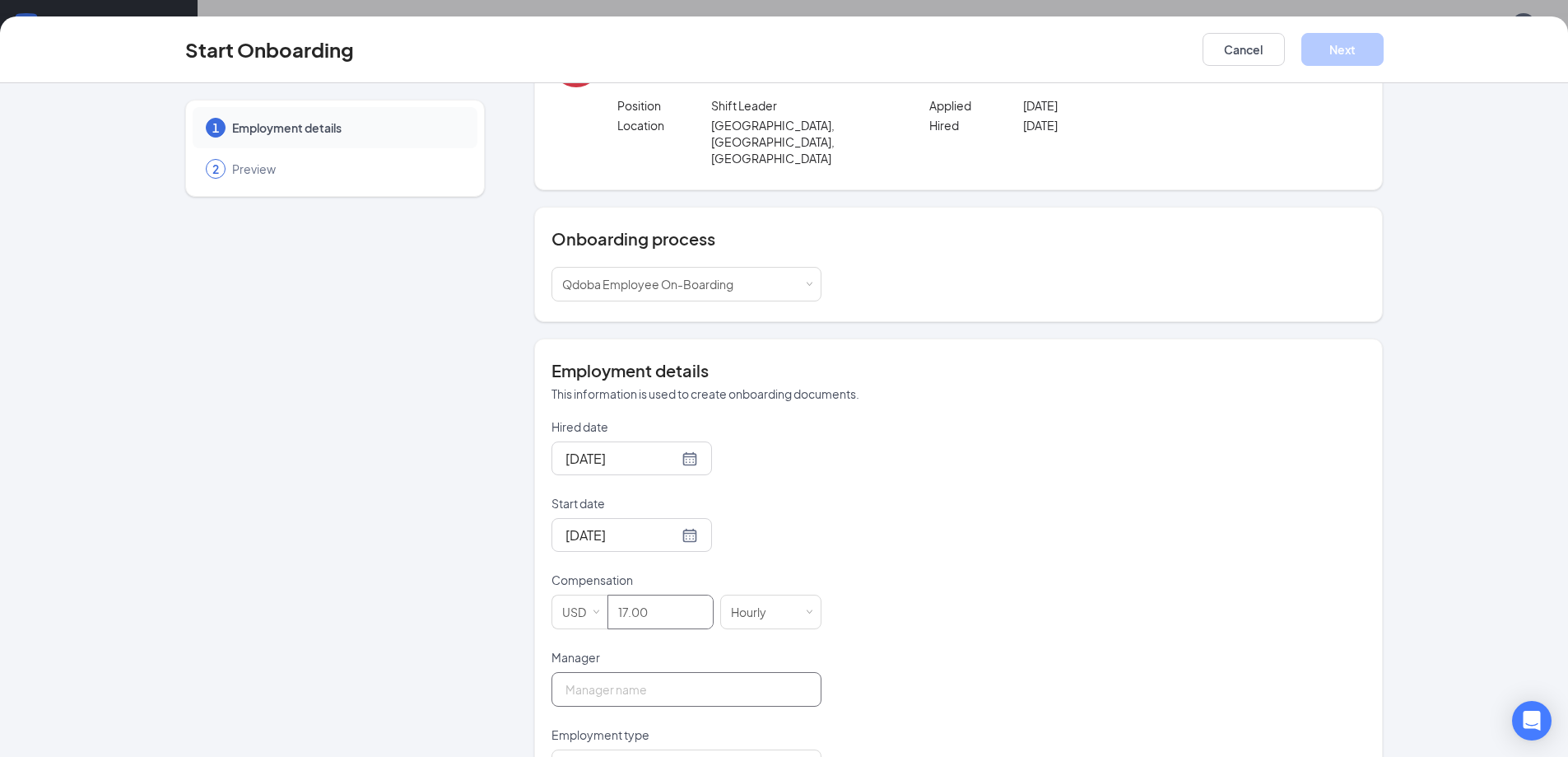
type input "17"
click at [695, 672] on input "Manager" at bounding box center [686, 689] width 270 height 35
type input "[PERSON_NAME]"
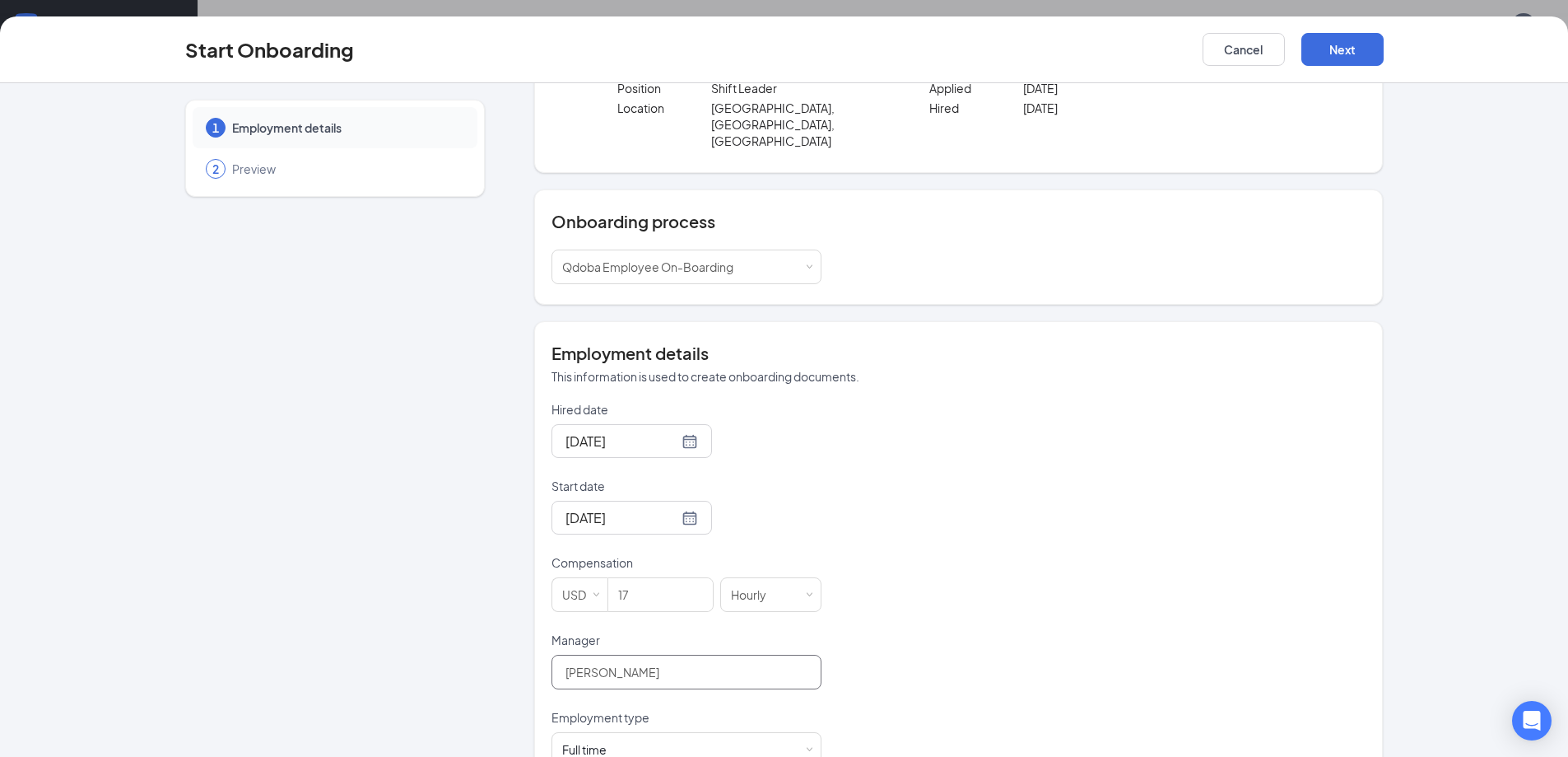
scroll to position [114, 0]
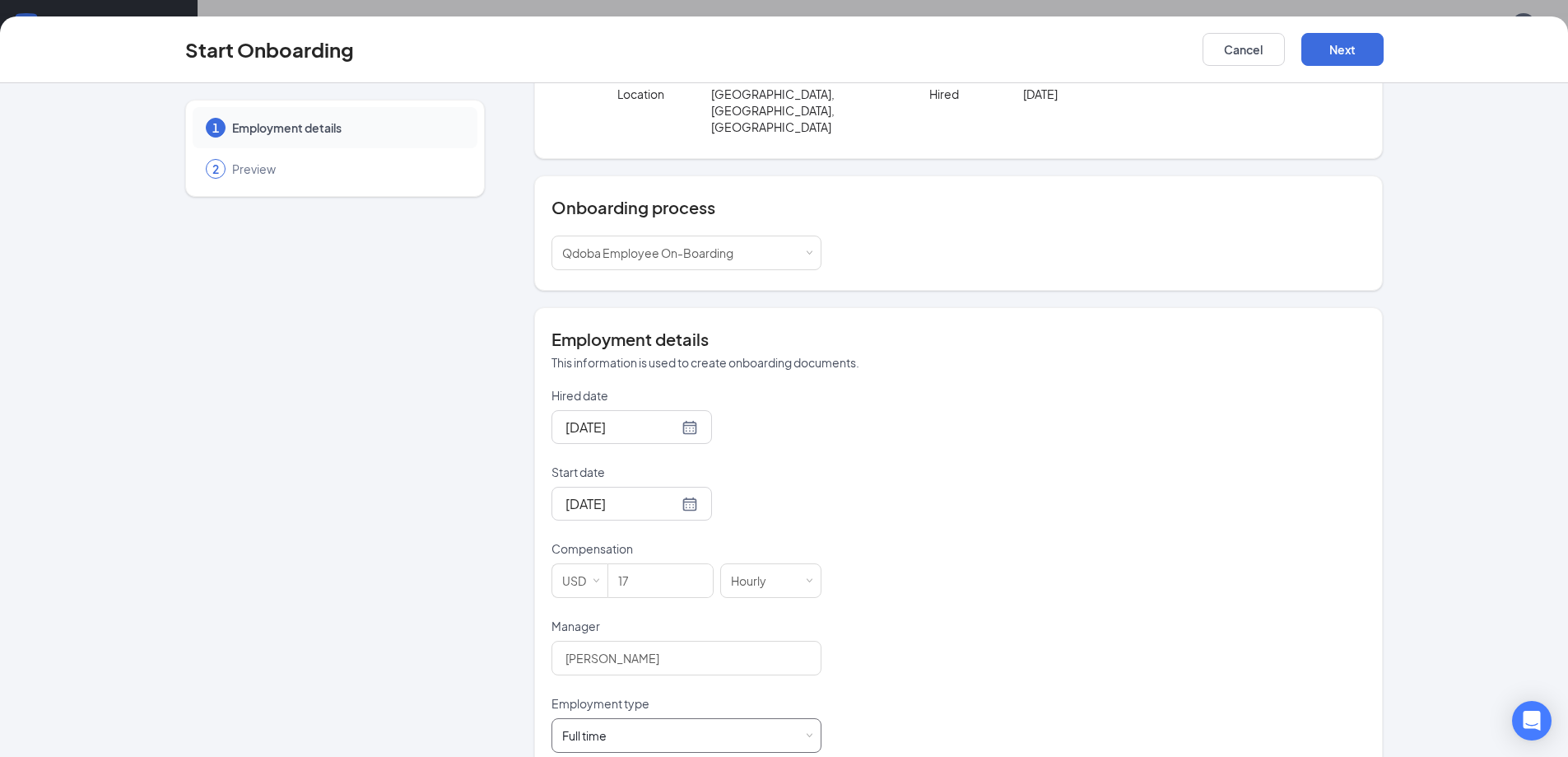
click at [806, 732] on span at bounding box center [810, 735] width 7 height 7
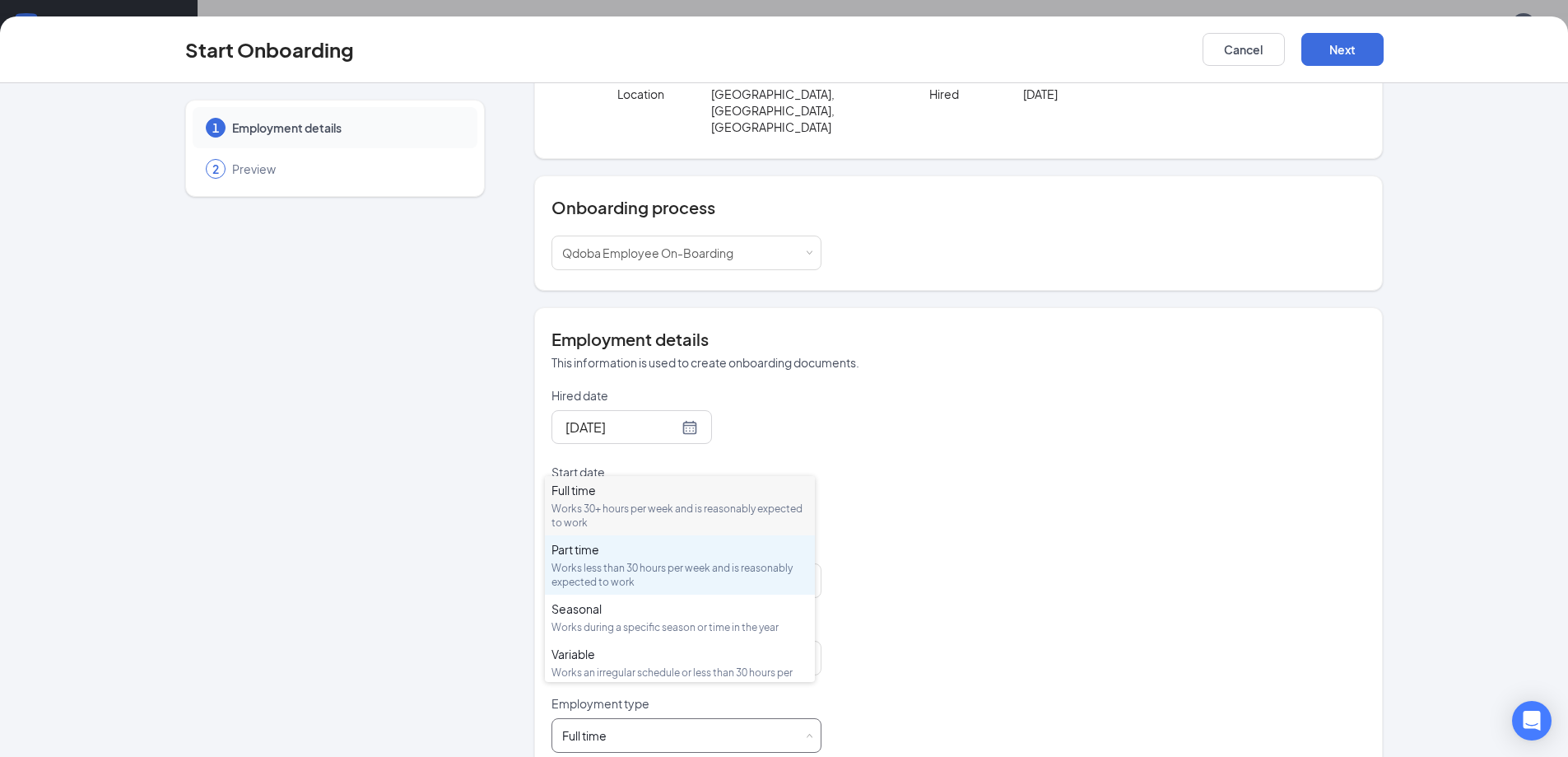
click at [621, 568] on div "Works less than 30 hours per week and is reasonably expected to work" at bounding box center [680, 574] width 257 height 28
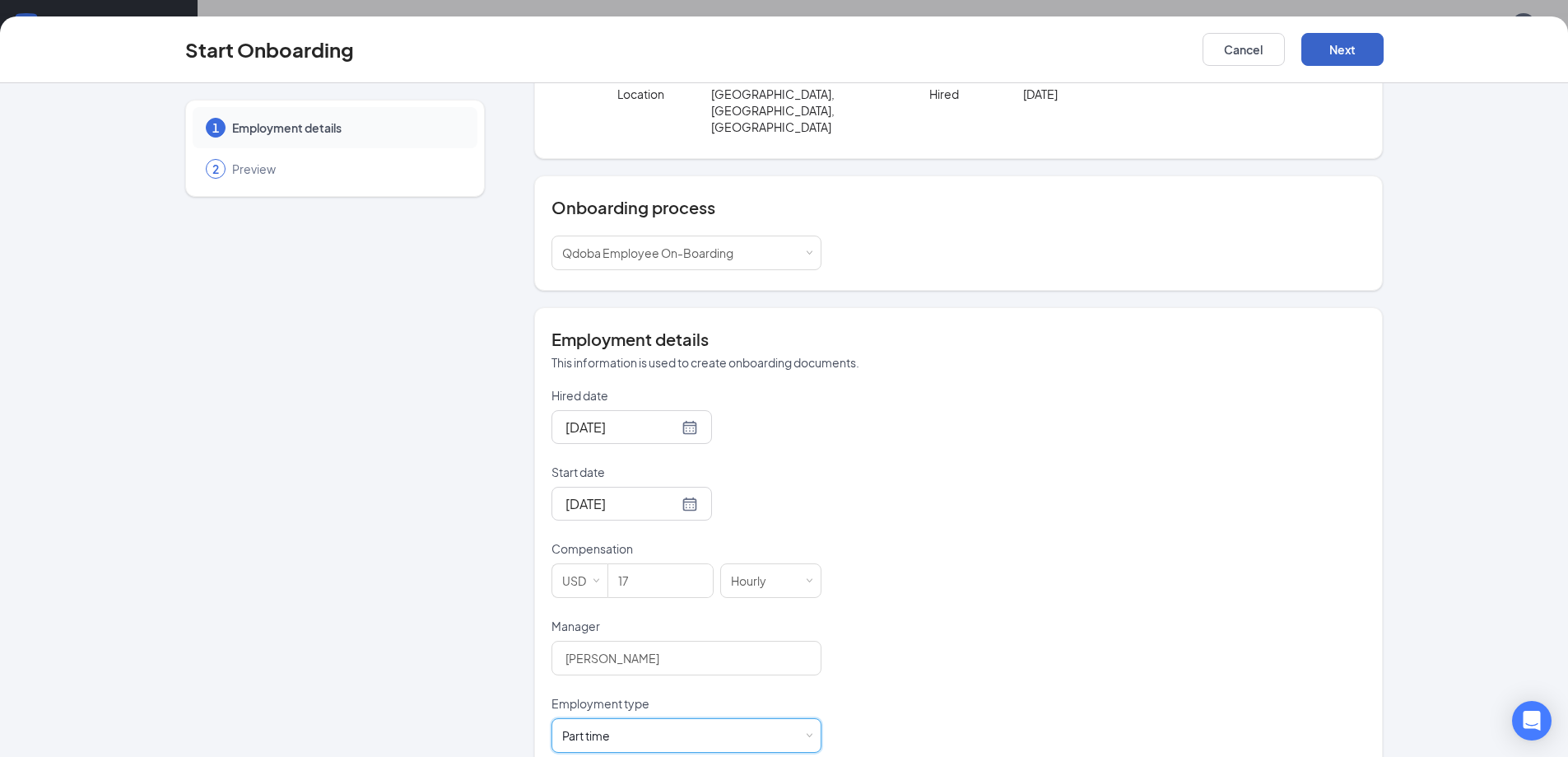
click at [1362, 44] on button "Next" at bounding box center [1342, 49] width 82 height 33
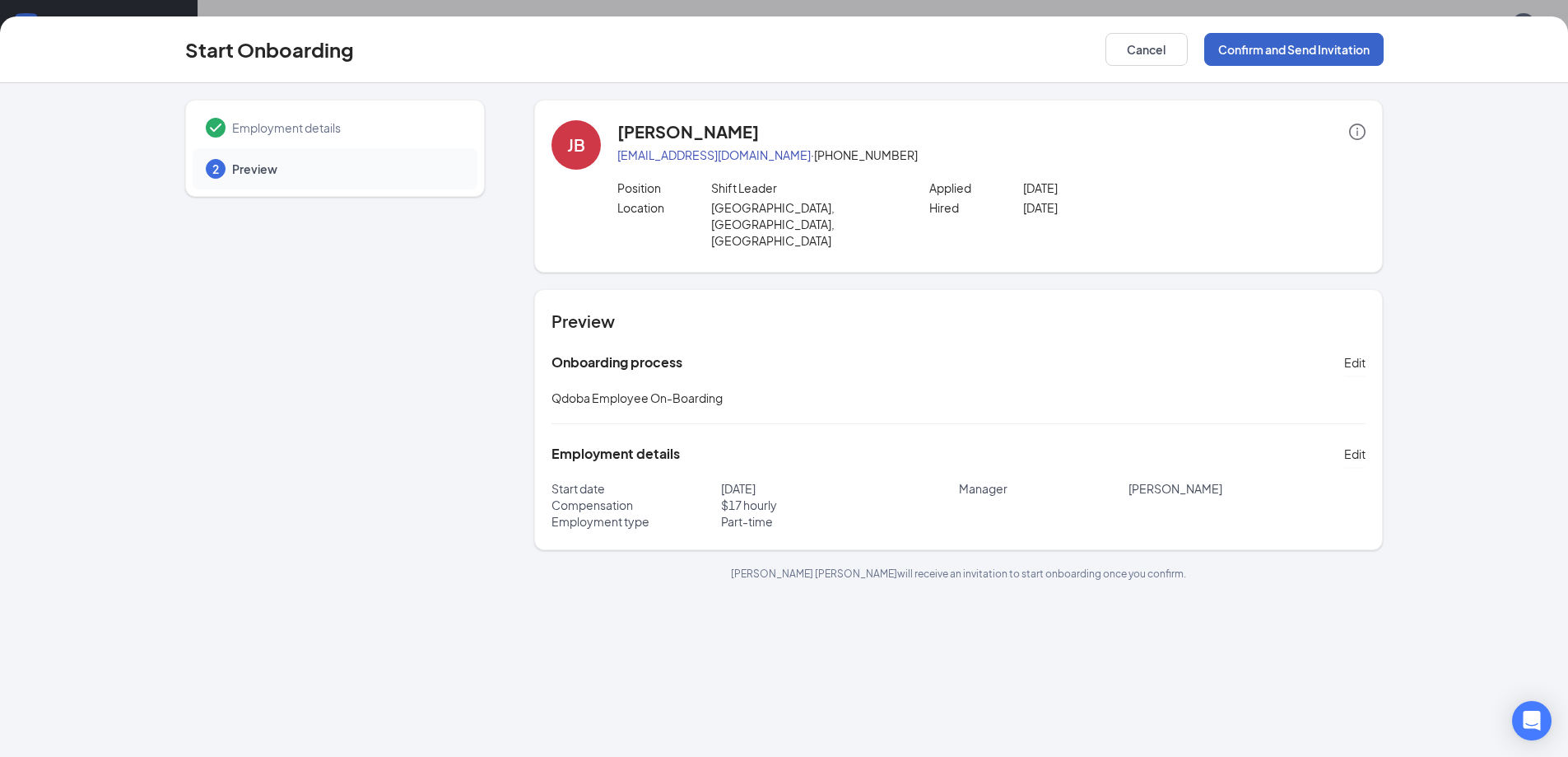
click at [1308, 50] on button "Confirm and Send Invitation" at bounding box center [1294, 49] width 179 height 33
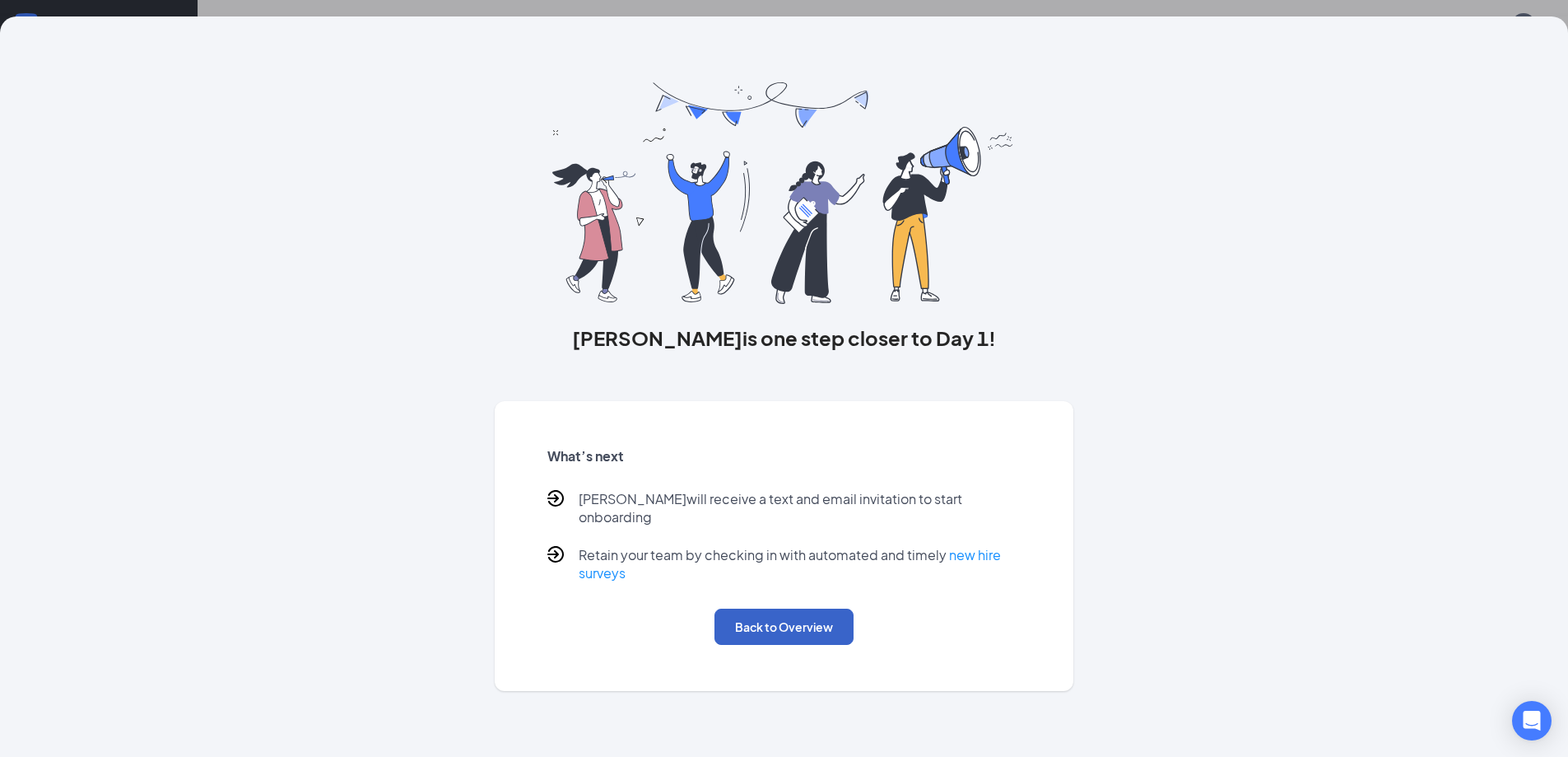
click at [753, 608] on button "Back to Overview" at bounding box center [784, 626] width 139 height 36
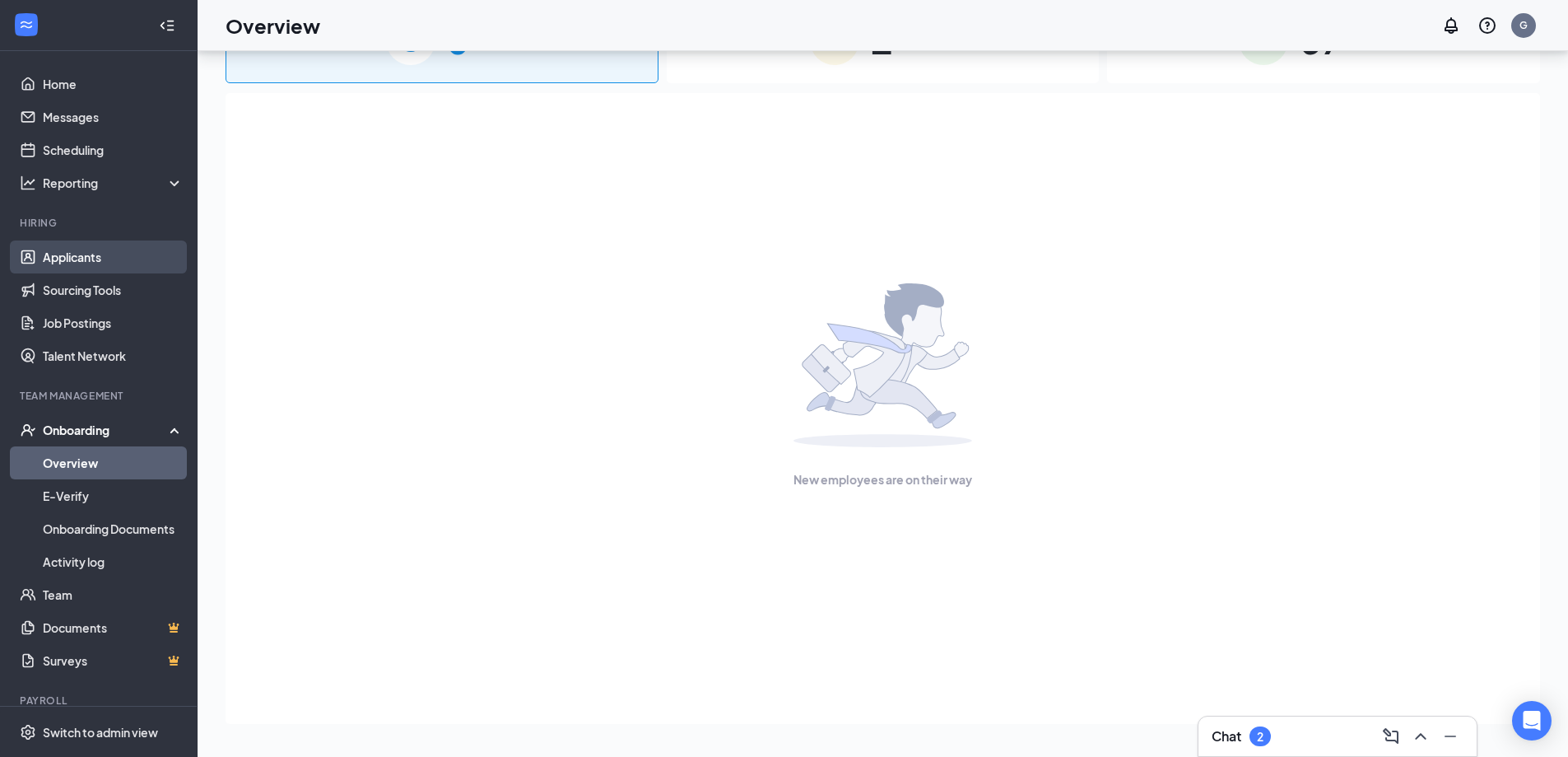
click at [58, 262] on link "Applicants" at bounding box center [113, 256] width 141 height 33
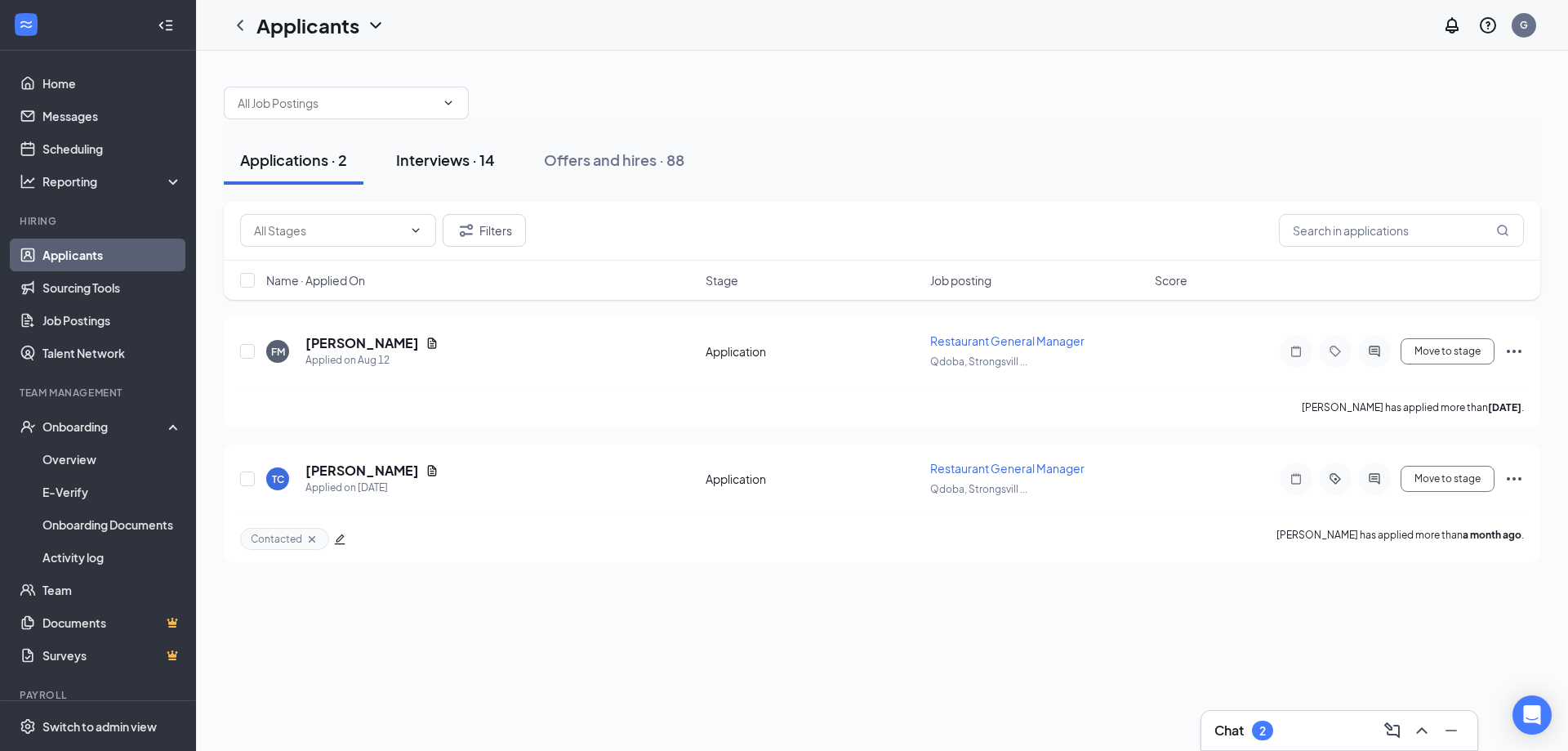
click at [421, 172] on button "Interviews · 14" at bounding box center [445, 160] width 131 height 49
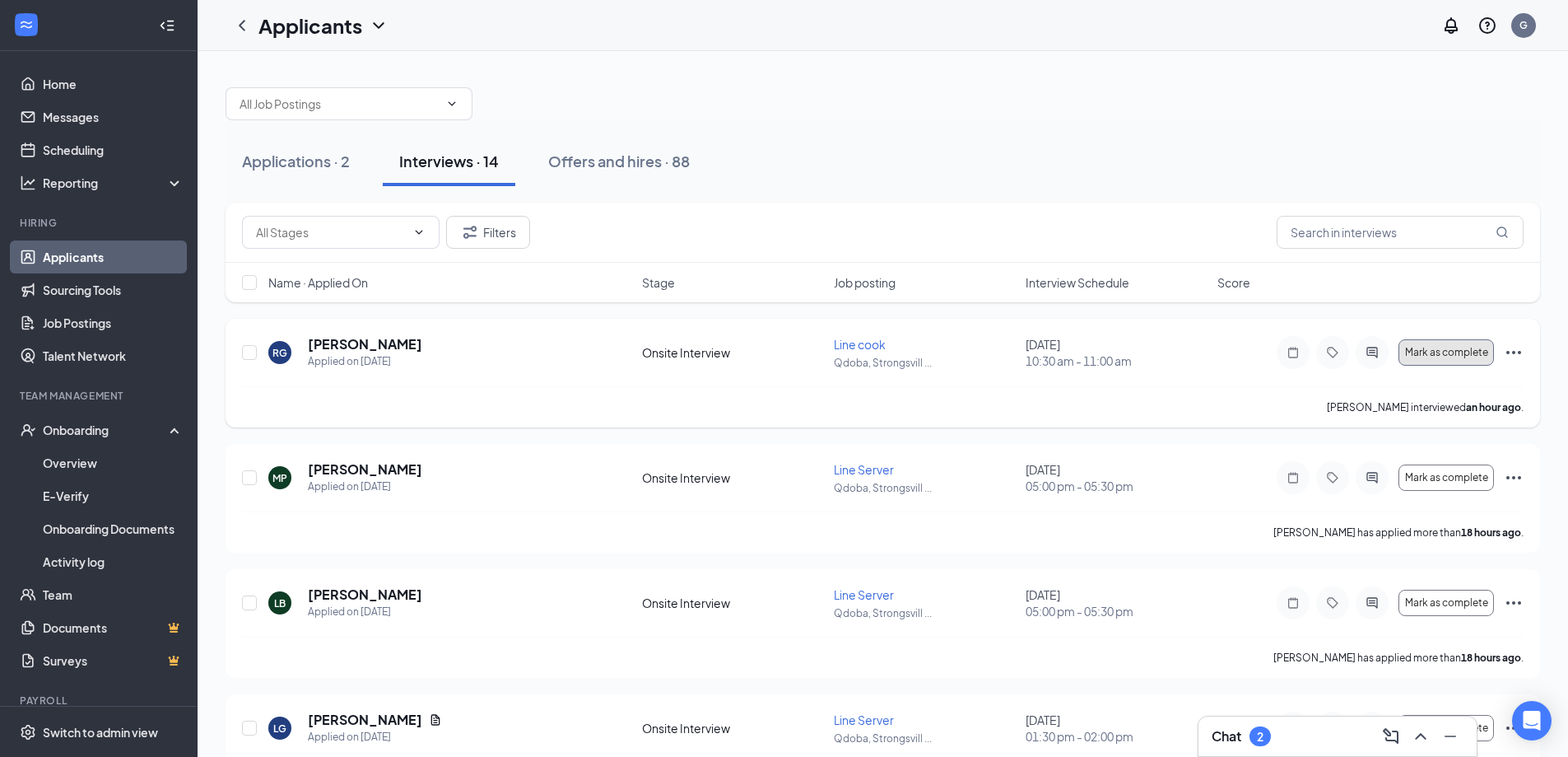
click at [1439, 344] on button "Mark as complete" at bounding box center [1446, 352] width 96 height 26
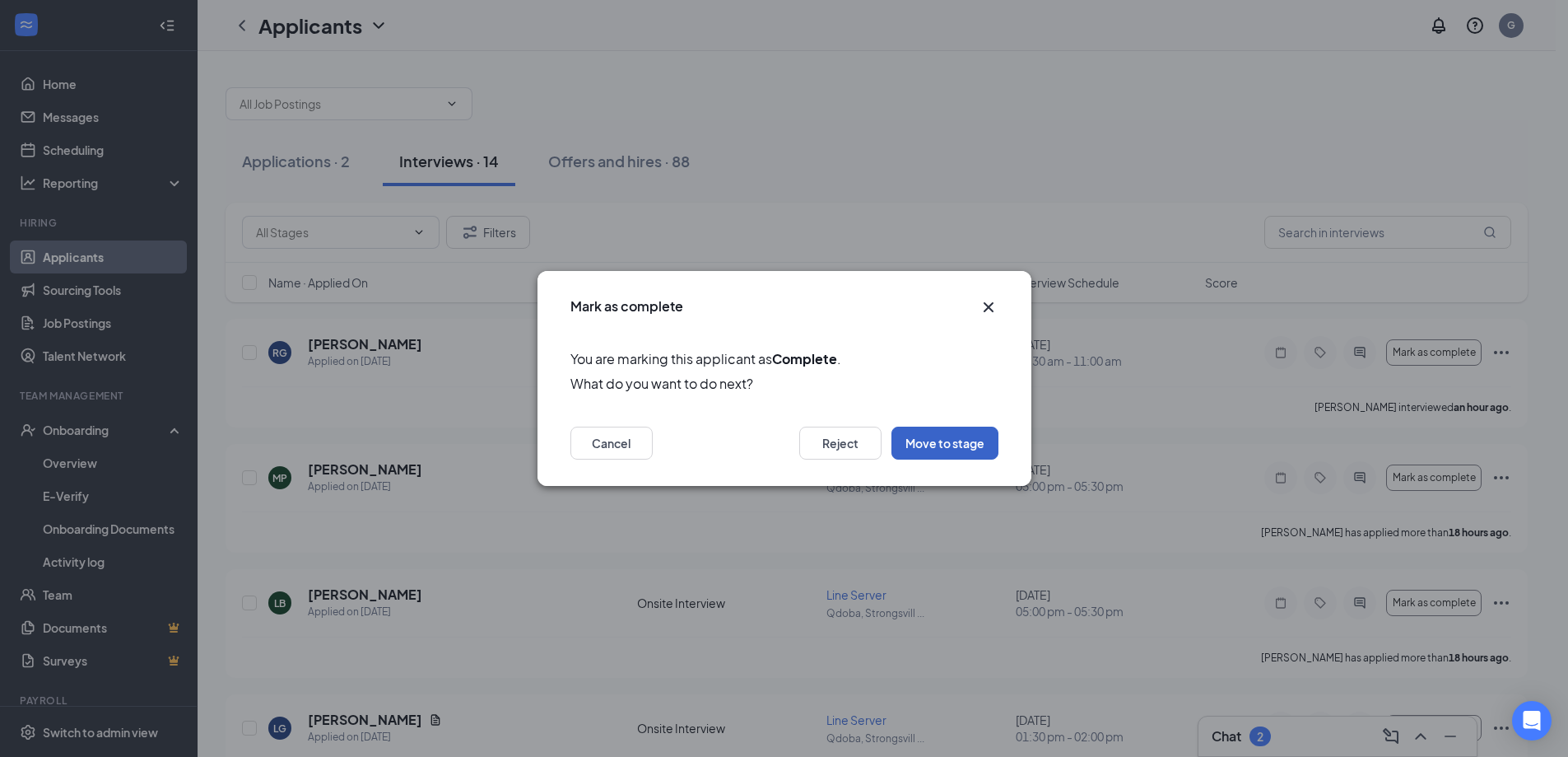
click at [913, 451] on button "Move to stage" at bounding box center [944, 443] width 107 height 33
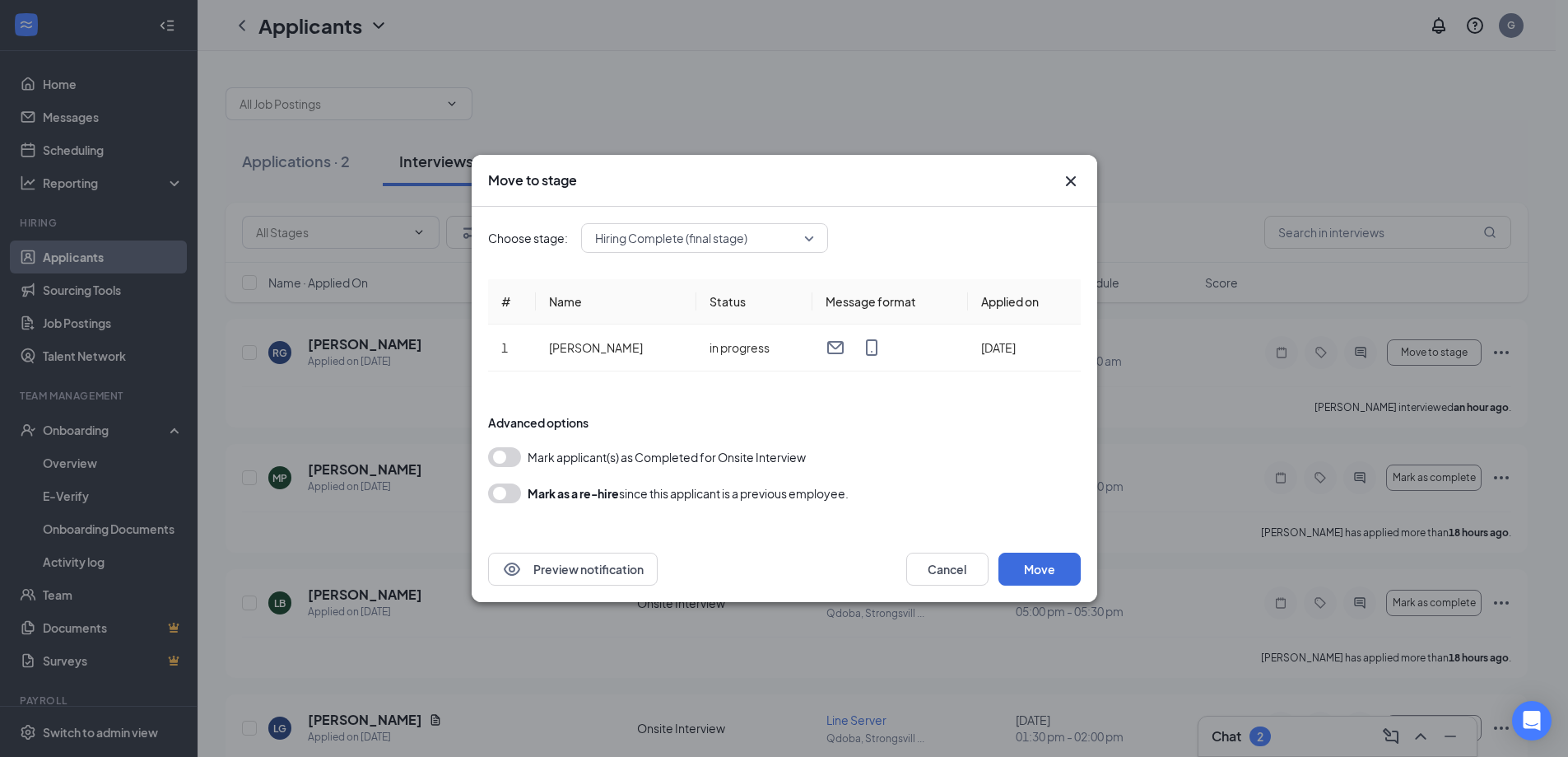
click at [501, 455] on button "button" at bounding box center [504, 457] width 33 height 20
click at [1030, 569] on button "Move" at bounding box center [1040, 569] width 82 height 33
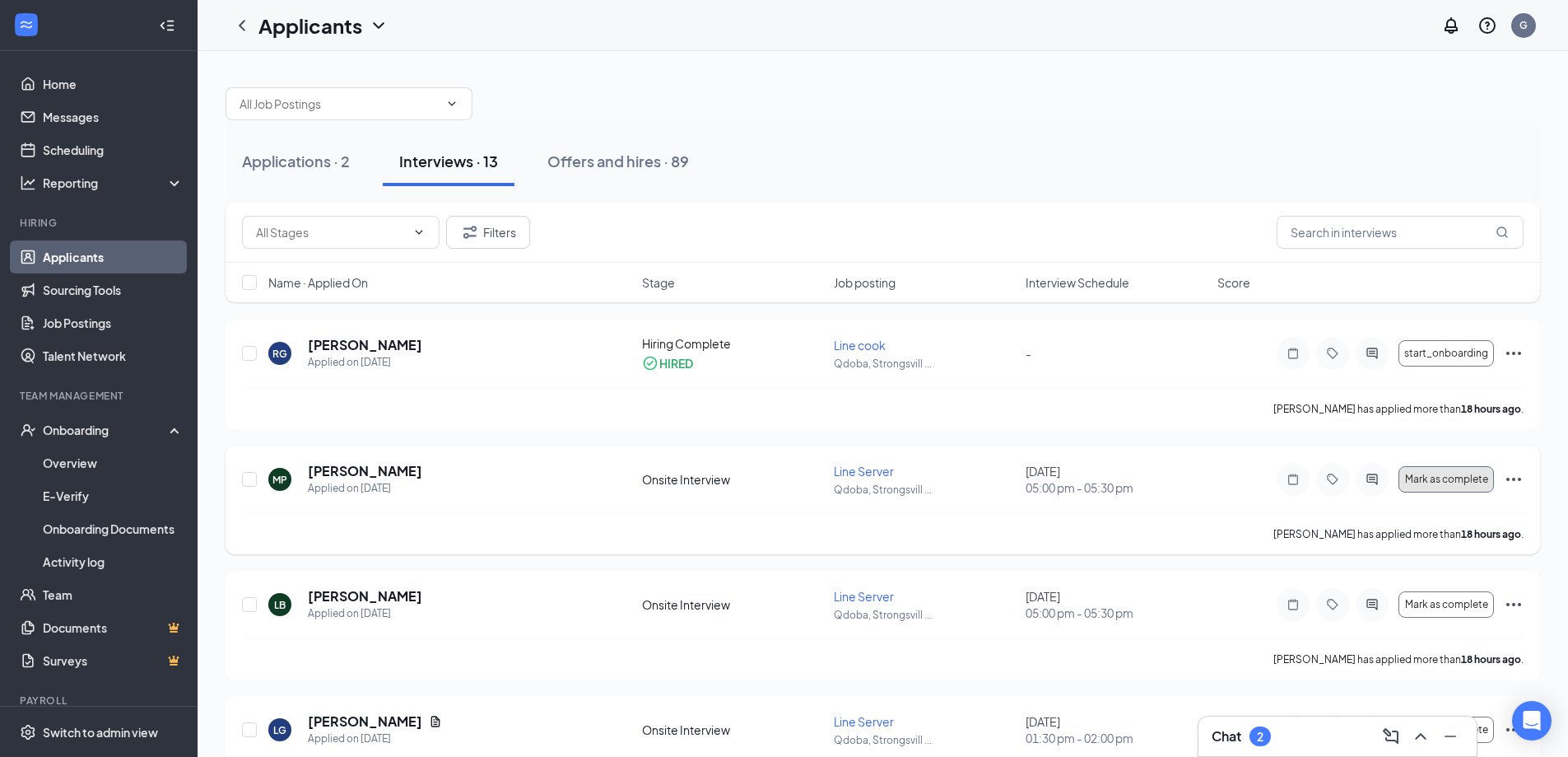
click at [1433, 470] on button "Mark as complete" at bounding box center [1446, 478] width 96 height 26
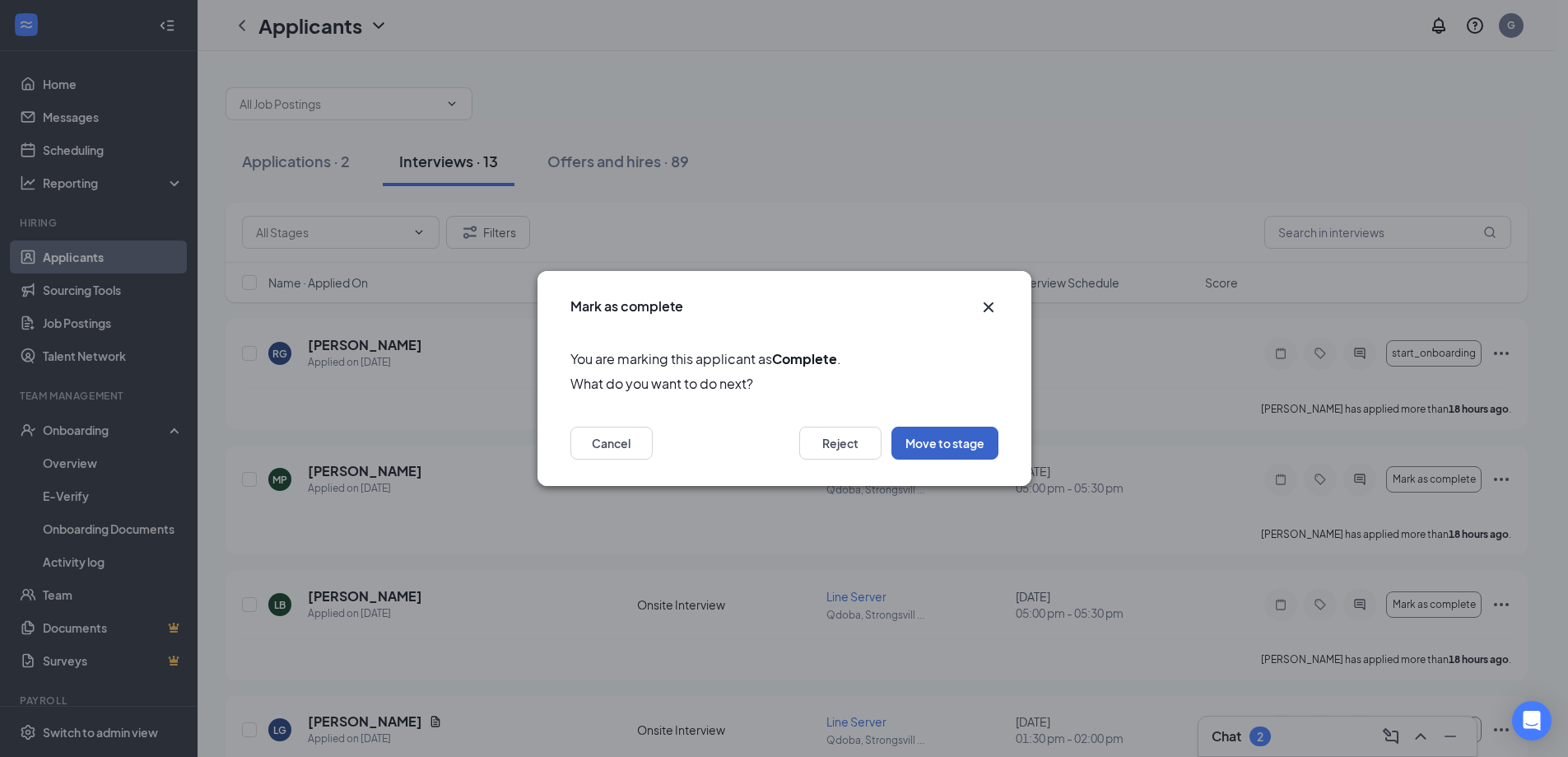
click at [930, 444] on button "Move to stage" at bounding box center [944, 443] width 107 height 33
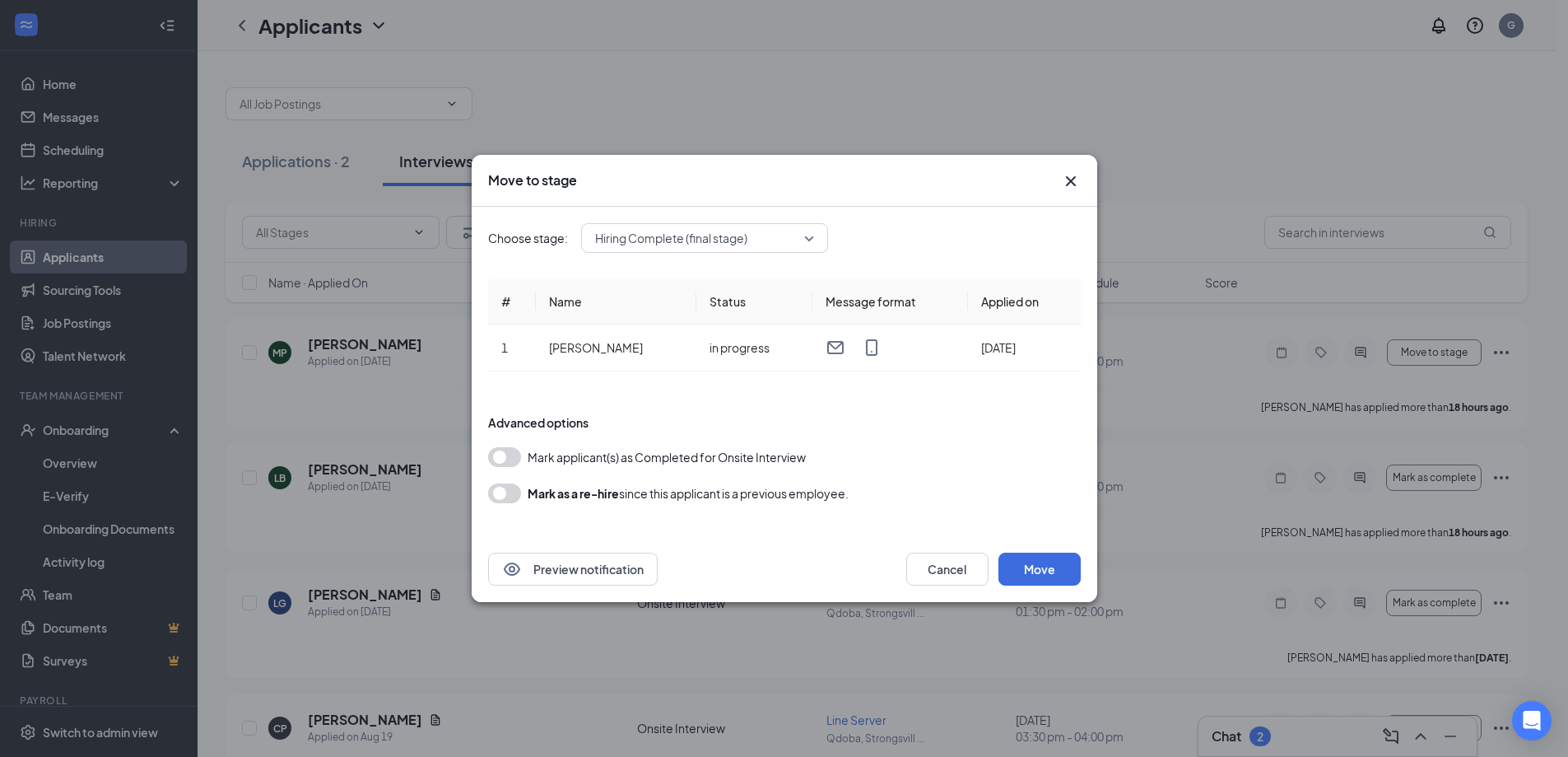
click at [514, 452] on button "button" at bounding box center [504, 457] width 33 height 20
click at [1025, 560] on button "Move" at bounding box center [1040, 569] width 82 height 33
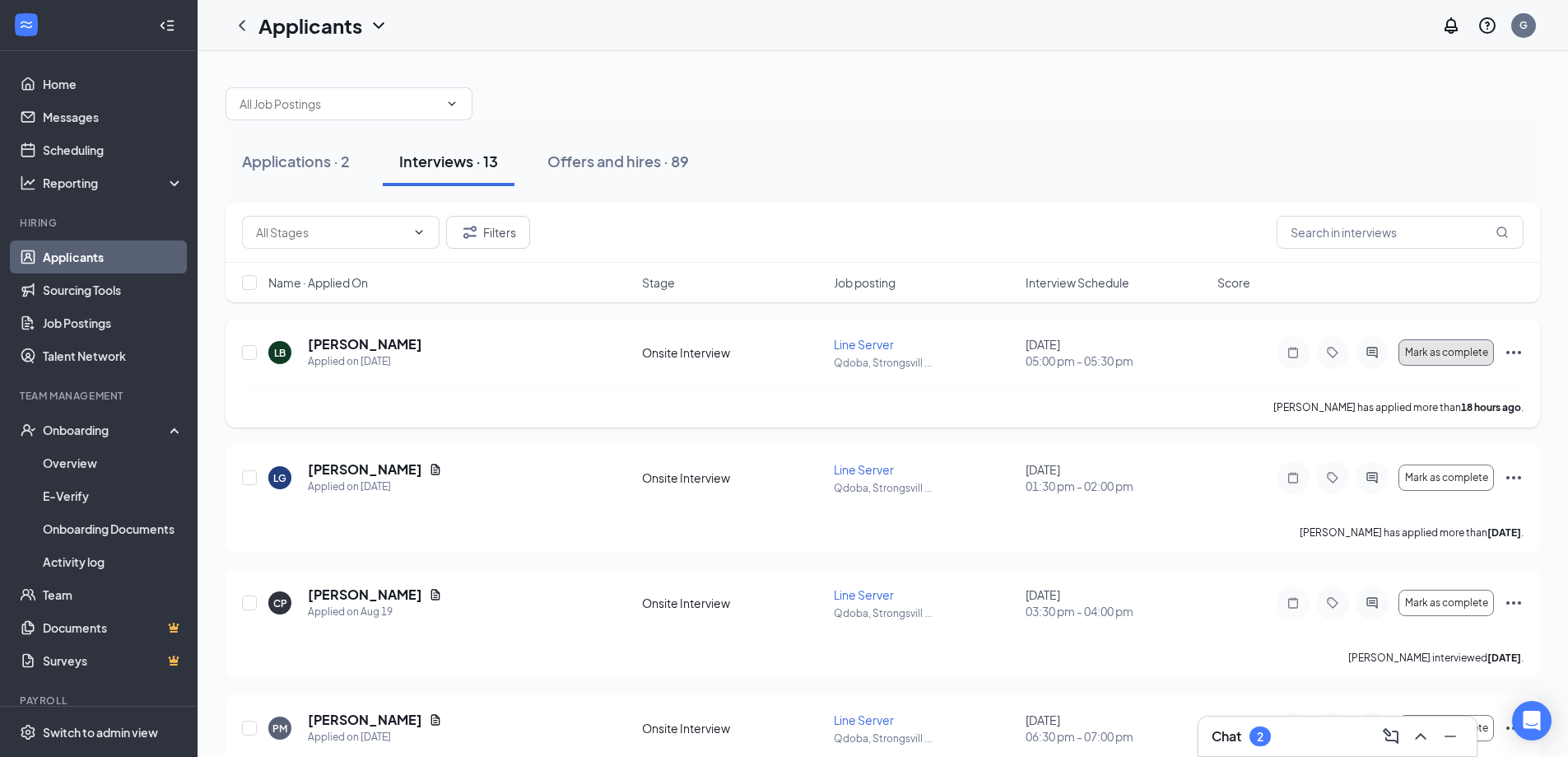
click at [1411, 349] on span "Mark as complete" at bounding box center [1446, 352] width 83 height 12
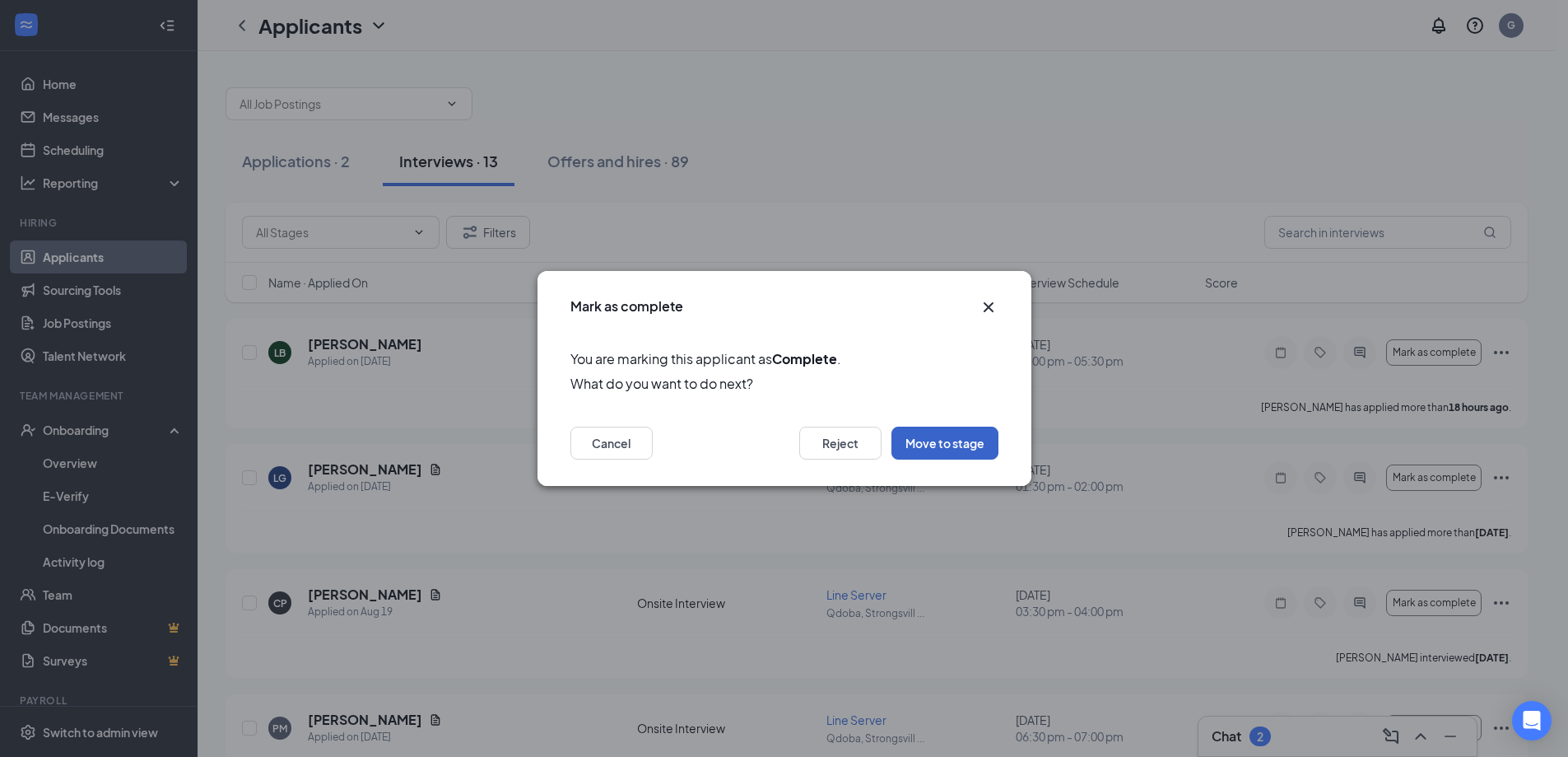
click at [964, 430] on button "Move to stage" at bounding box center [944, 443] width 107 height 33
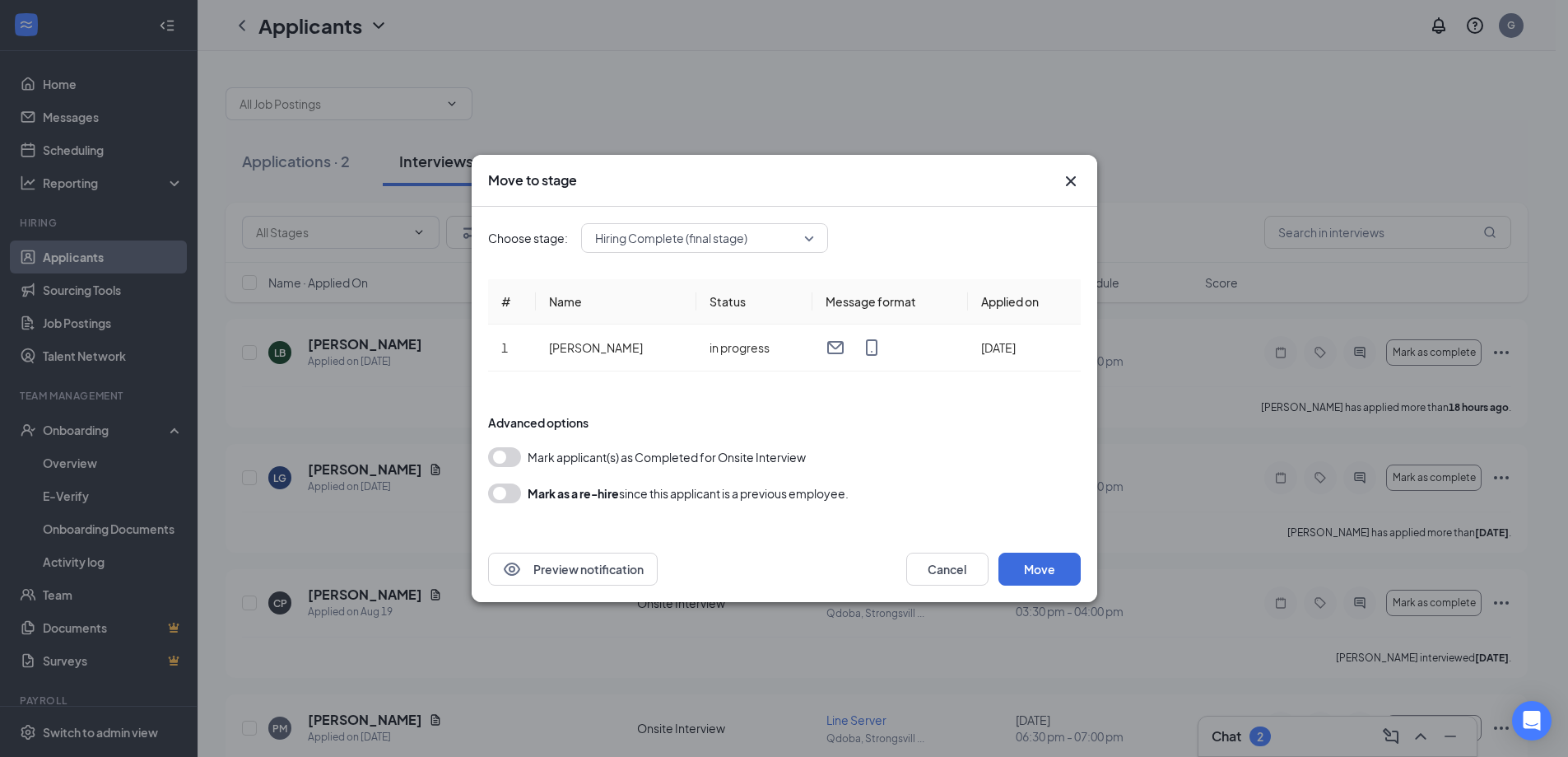
click at [500, 459] on button "button" at bounding box center [504, 457] width 33 height 20
click at [1037, 579] on button "Move" at bounding box center [1040, 569] width 82 height 33
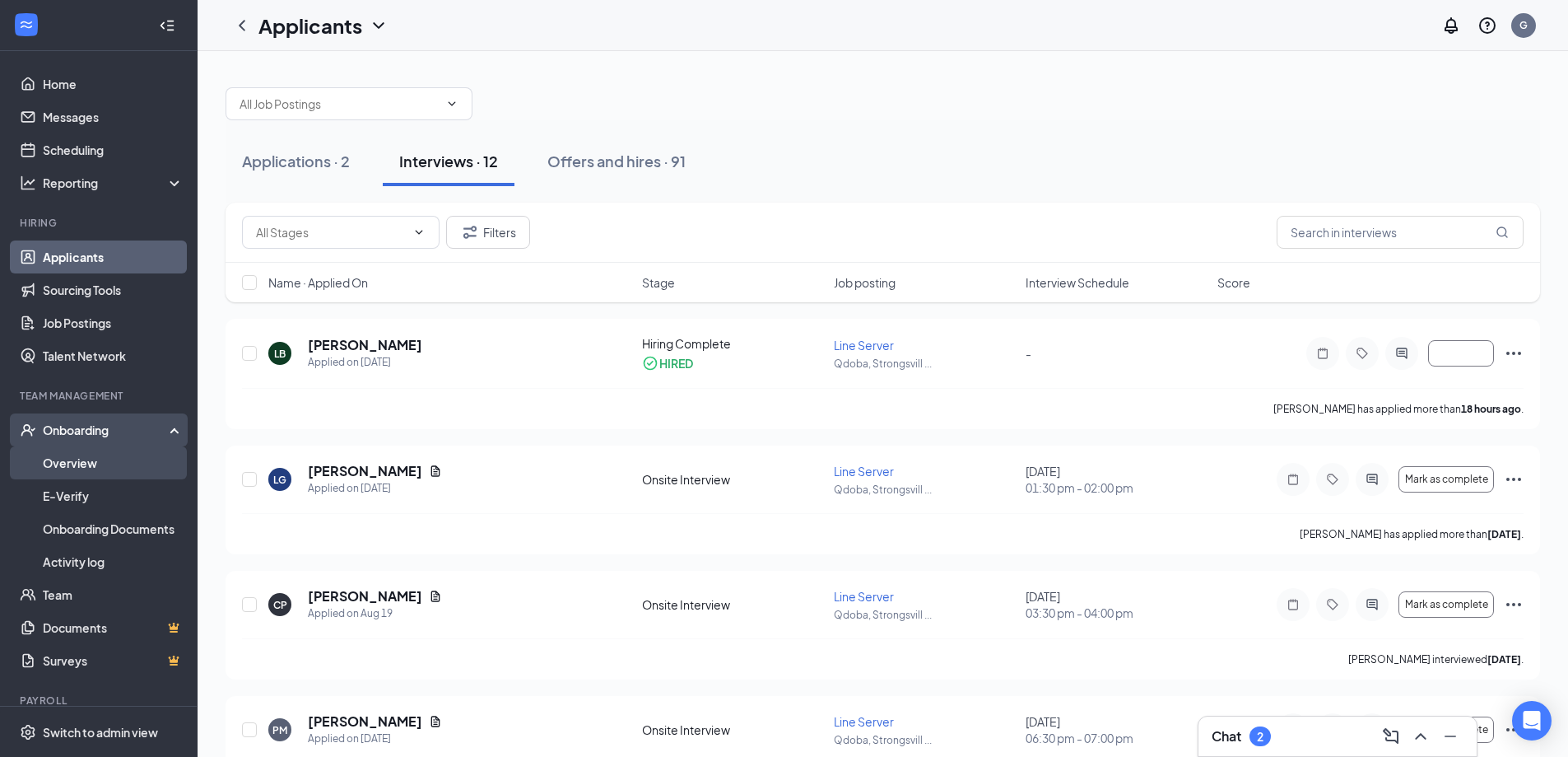
click at [48, 458] on link "Overview" at bounding box center [113, 462] width 141 height 33
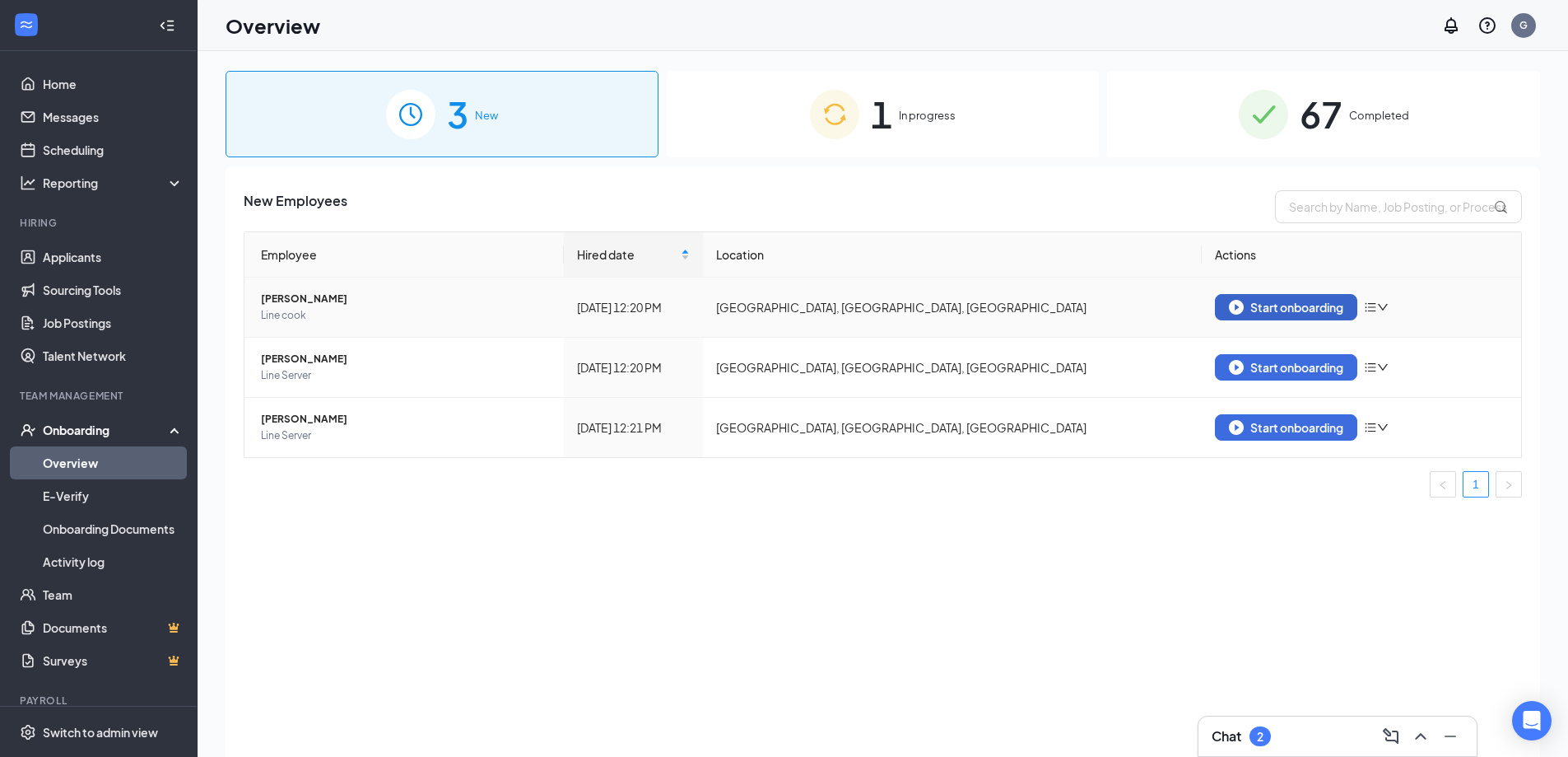
click at [1264, 306] on div "Start onboarding" at bounding box center [1286, 307] width 115 height 15
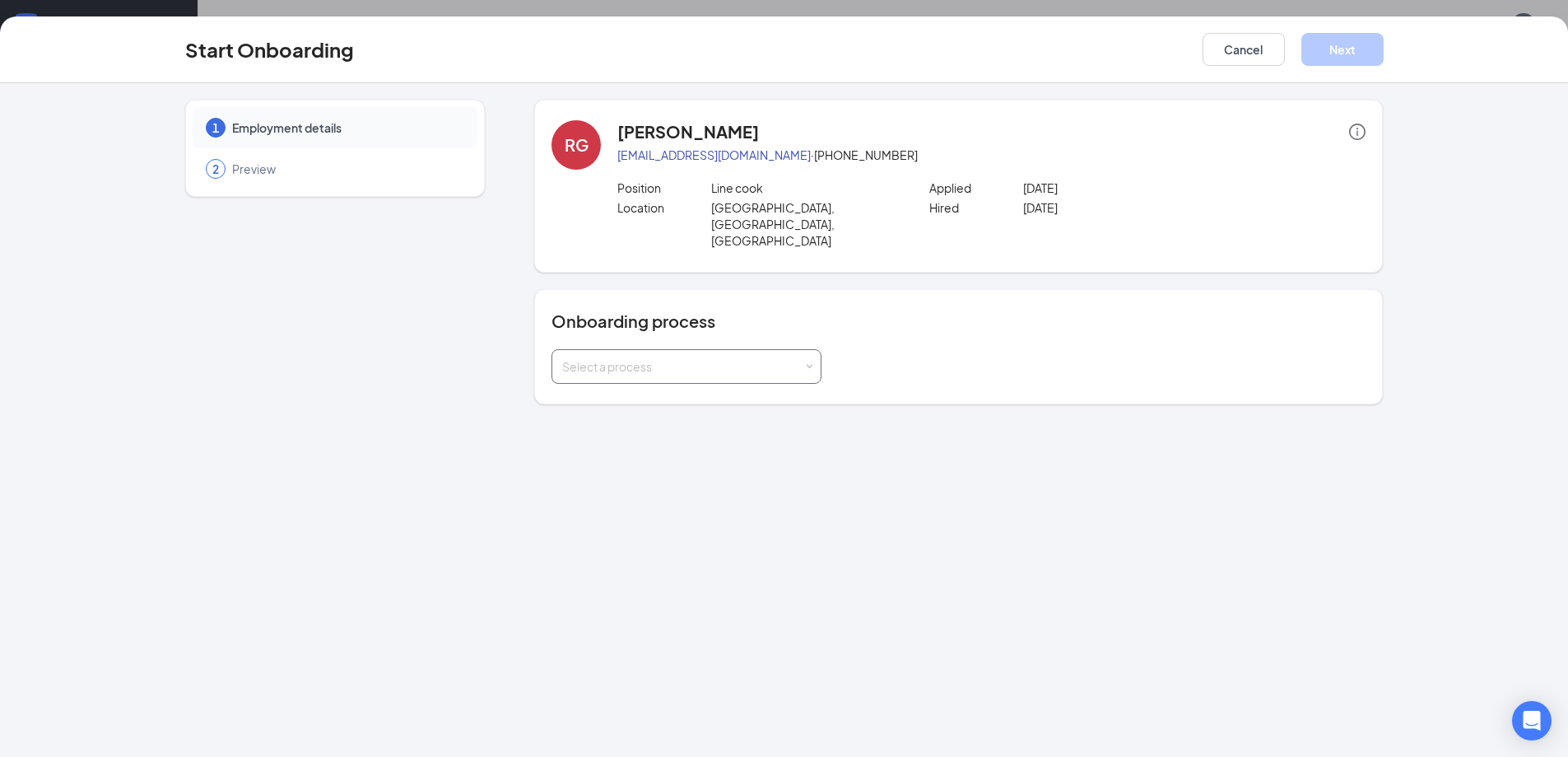
click at [698, 358] on div "Select a process" at bounding box center [682, 366] width 241 height 16
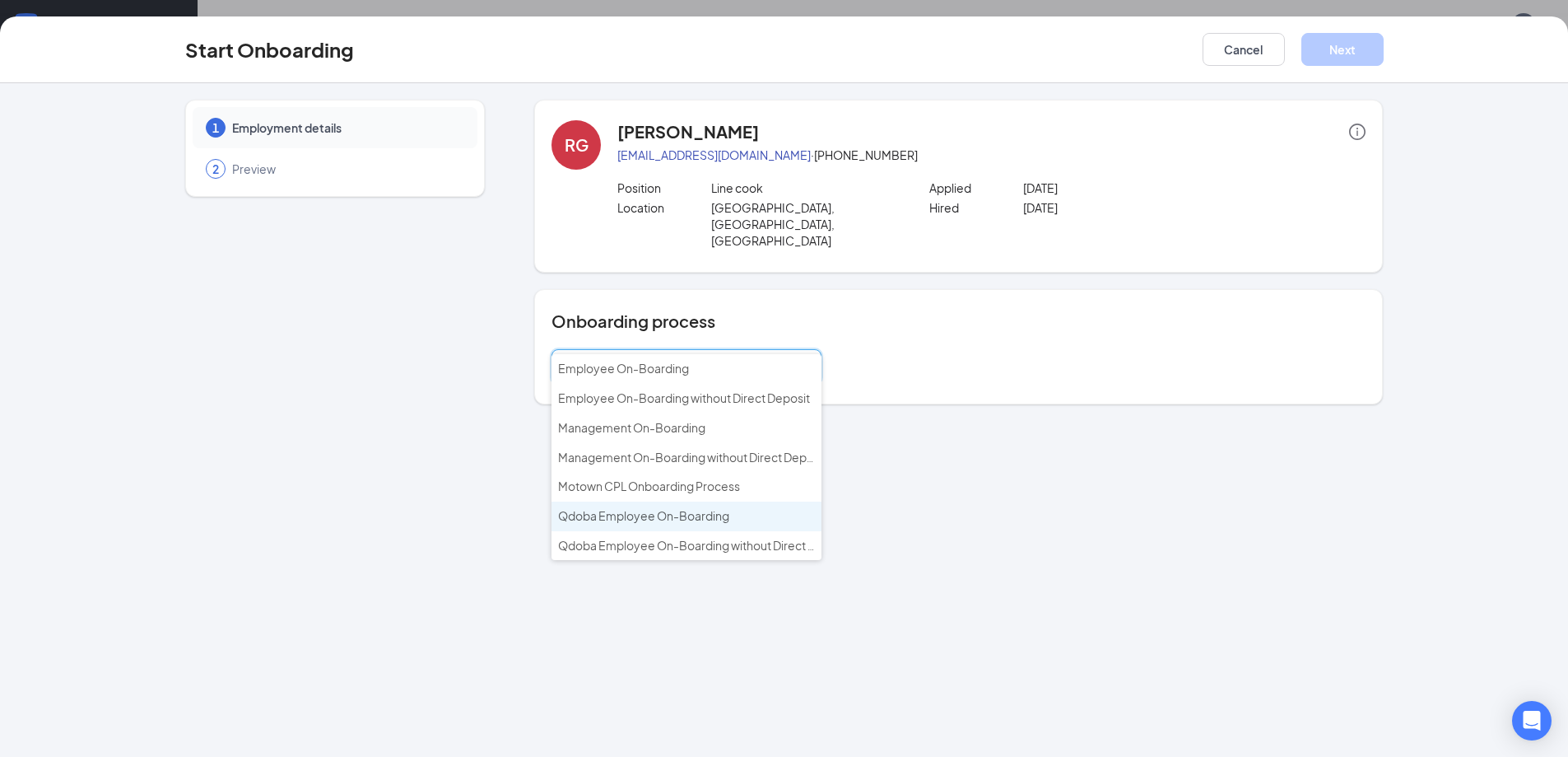
click at [707, 519] on span "Qdoba Employee On-Boarding" at bounding box center [643, 515] width 171 height 15
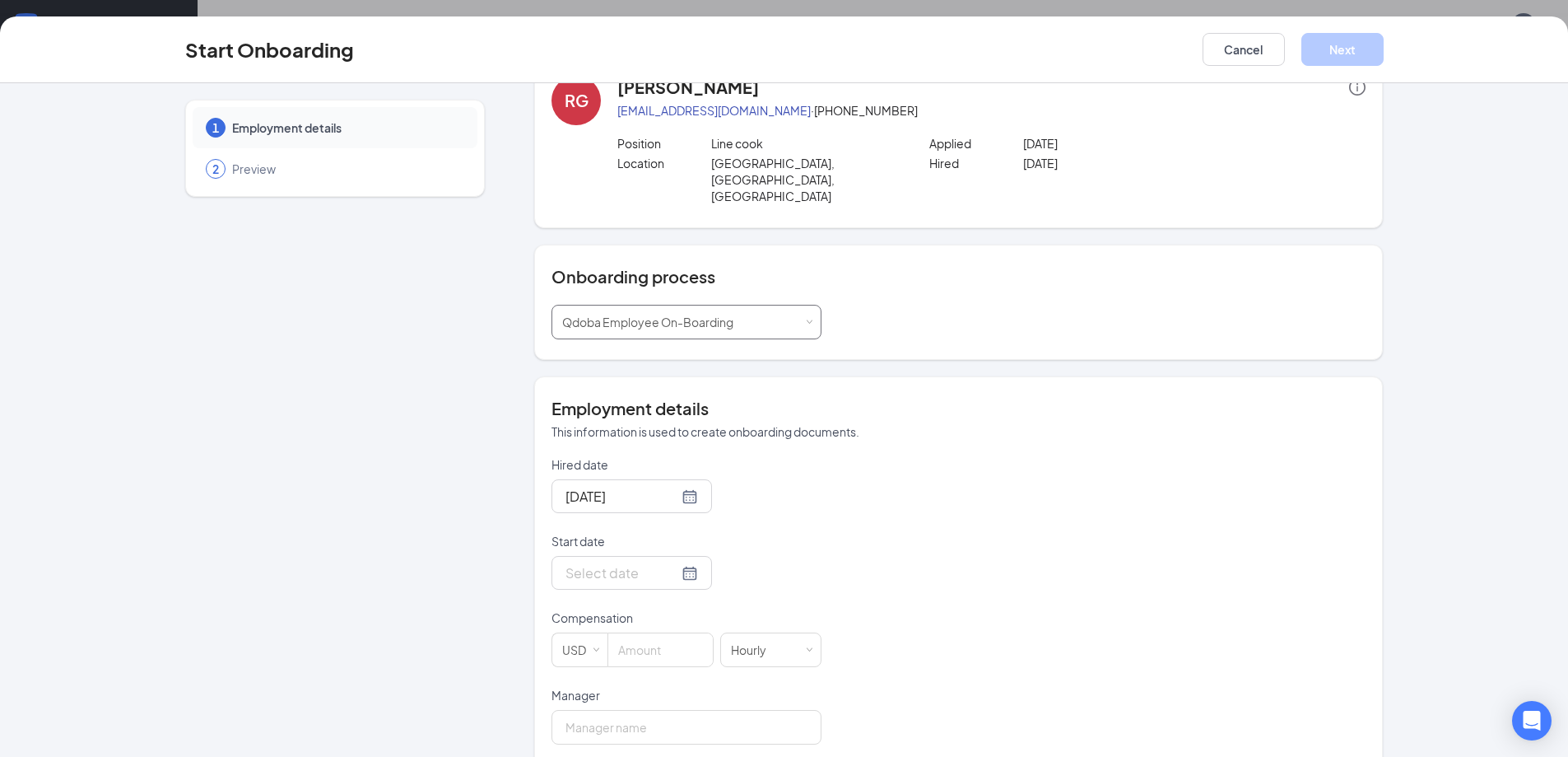
scroll to position [82, 0]
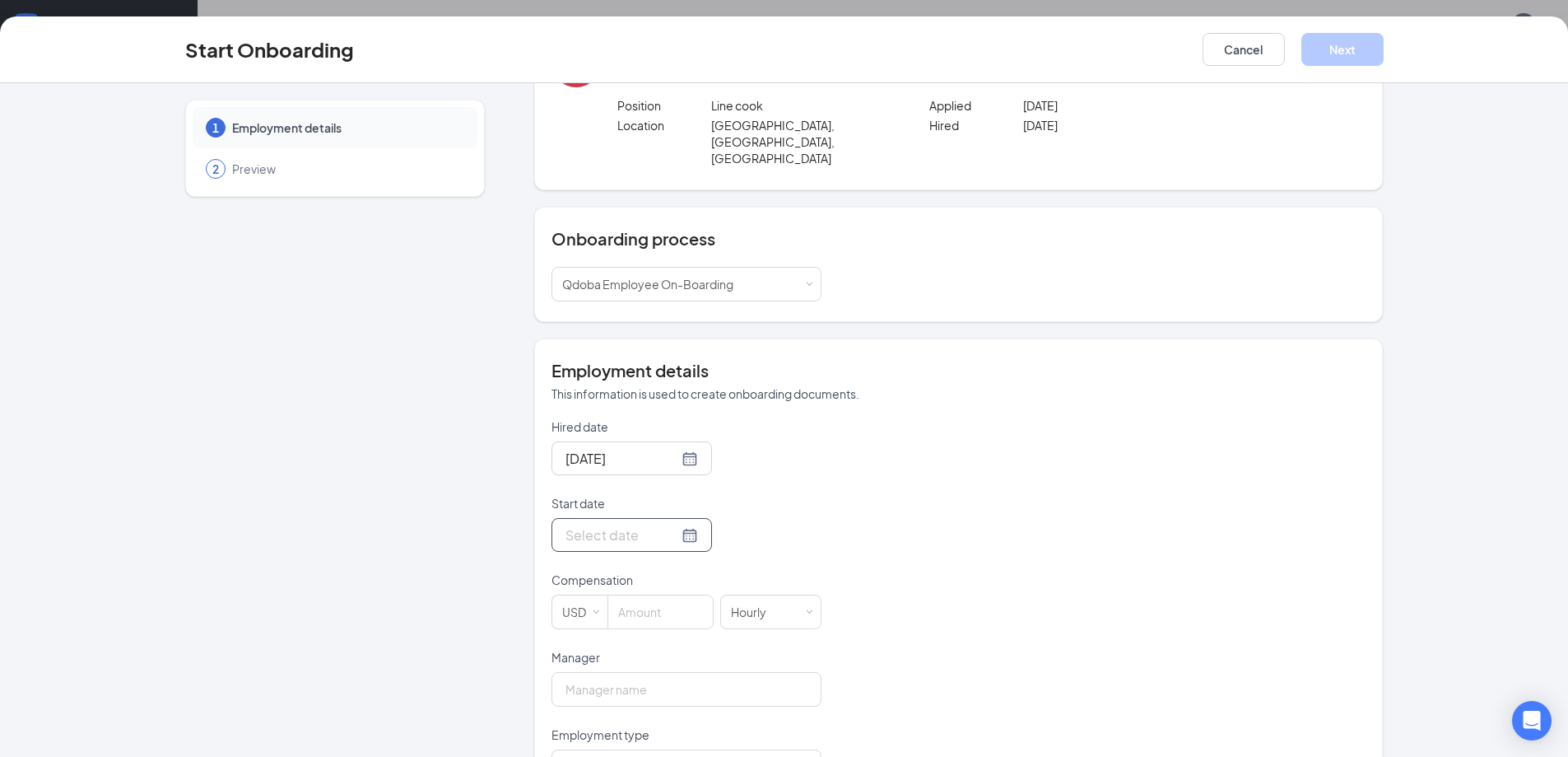
click at [670, 525] on div at bounding box center [631, 535] width 133 height 21
type input "[DATE]"
click at [715, 427] on div "29" at bounding box center [724, 437] width 20 height 20
click at [661, 596] on input at bounding box center [660, 612] width 105 height 33
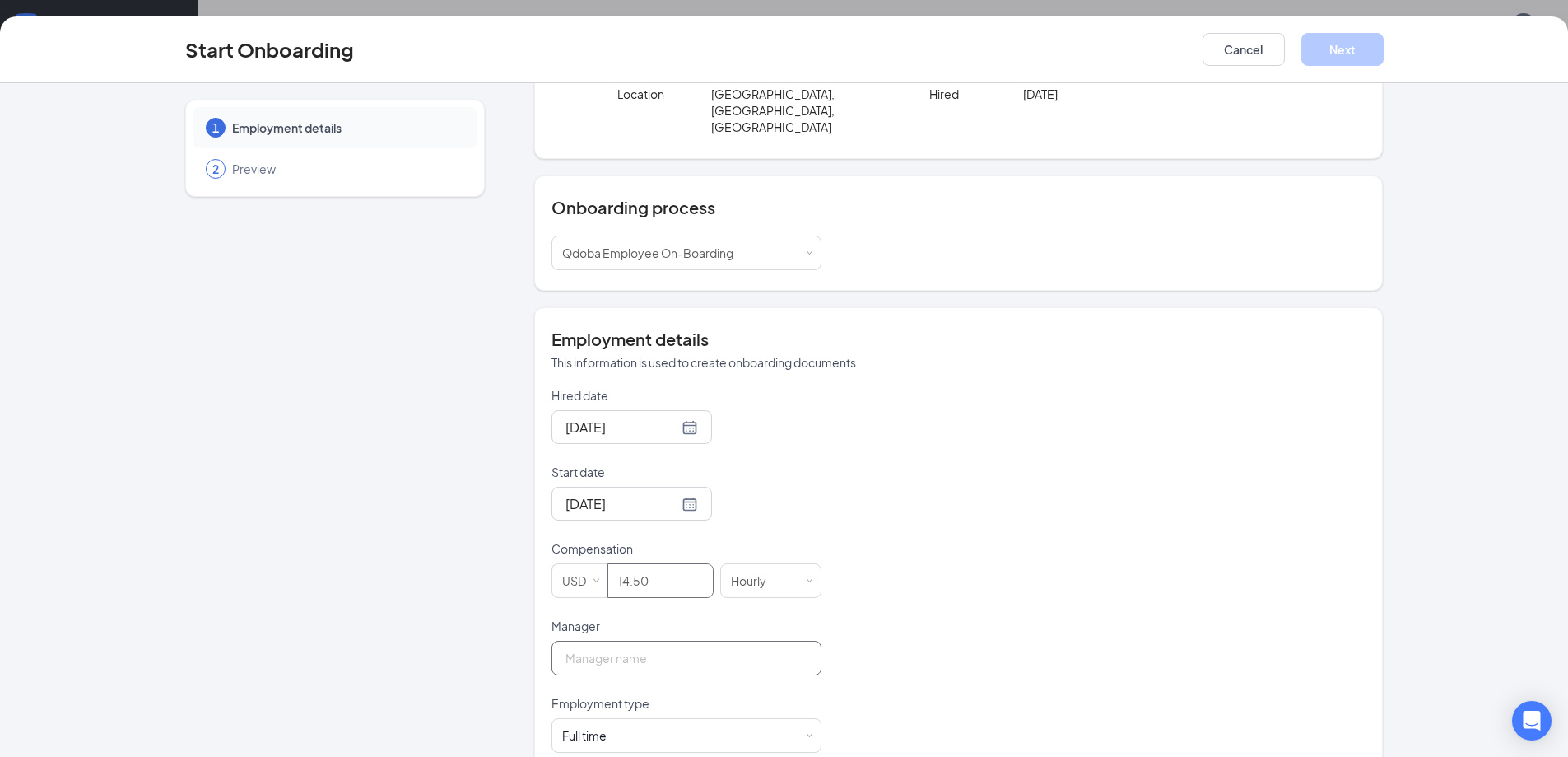
type input "14.5"
click at [662, 641] on input "Manager" at bounding box center [686, 658] width 270 height 35
type input "[PERSON_NAME]"
click at [687, 718] on div "Full time Works 30+ hours per week and is reasonably expected to work" at bounding box center [687, 735] width 249 height 33
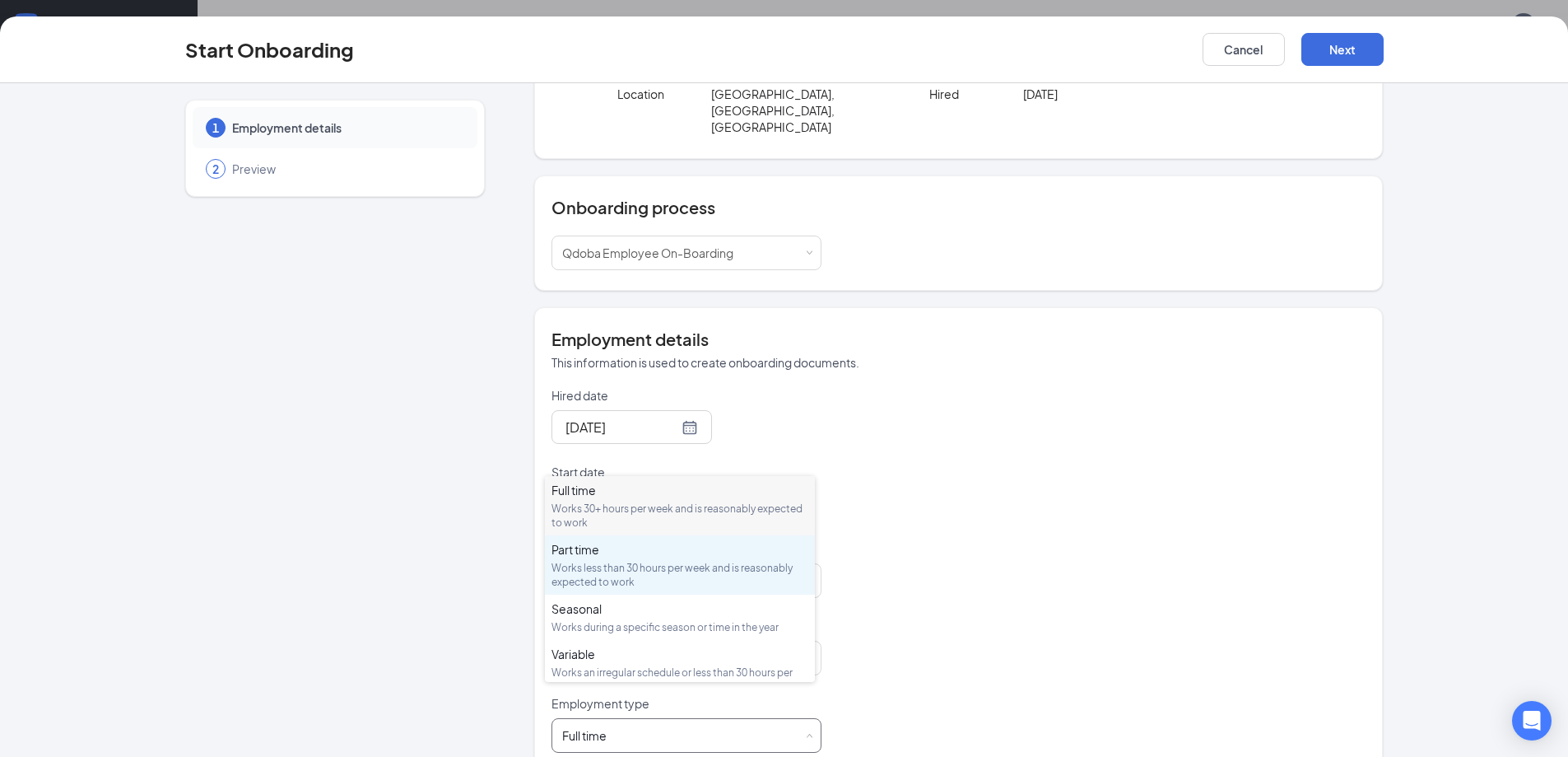
click at [622, 565] on div "Works less than 30 hours per week and is reasonably expected to work" at bounding box center [680, 574] width 257 height 28
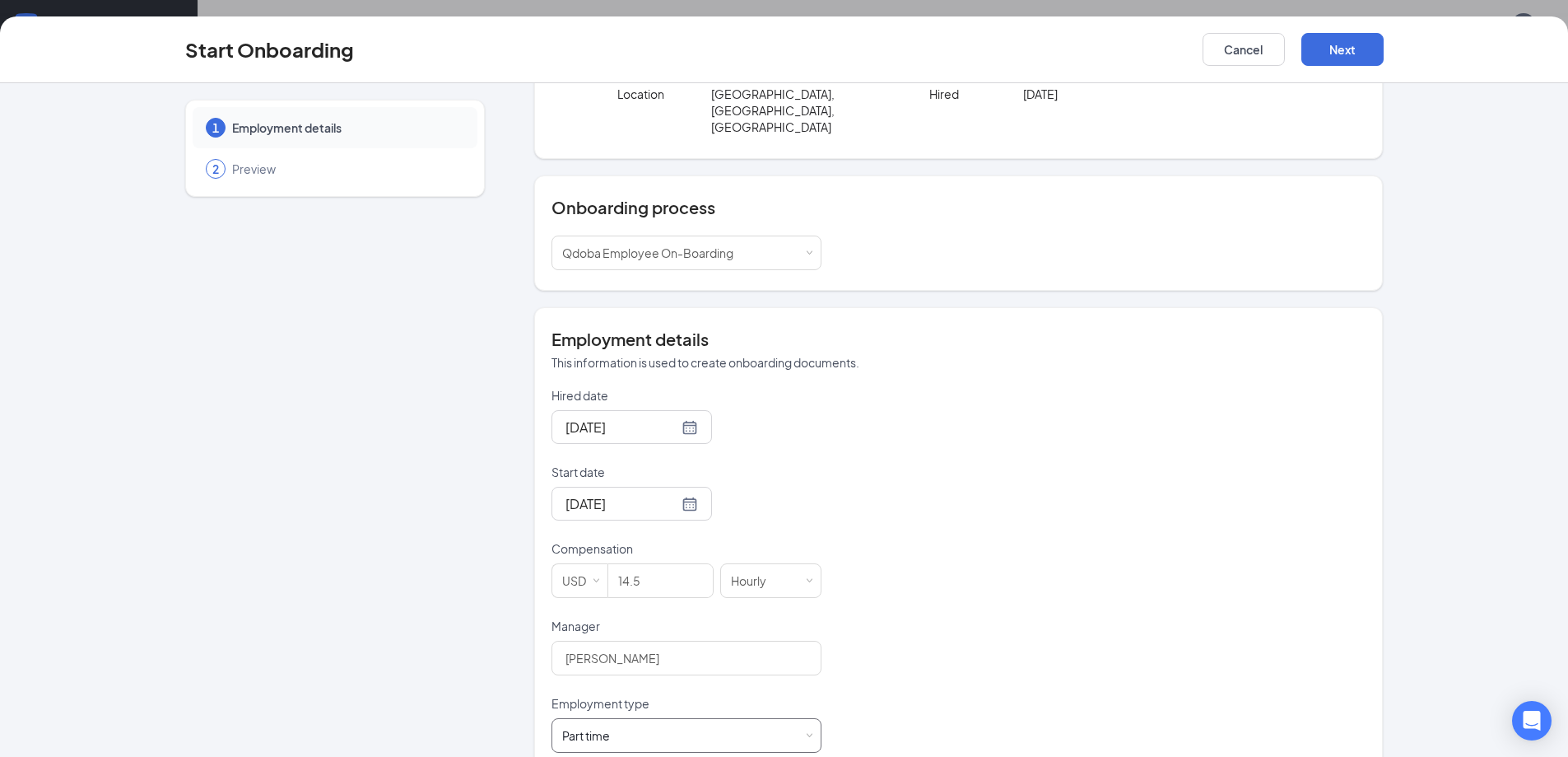
scroll to position [74, 0]
click at [1344, 43] on button "Next" at bounding box center [1342, 49] width 82 height 33
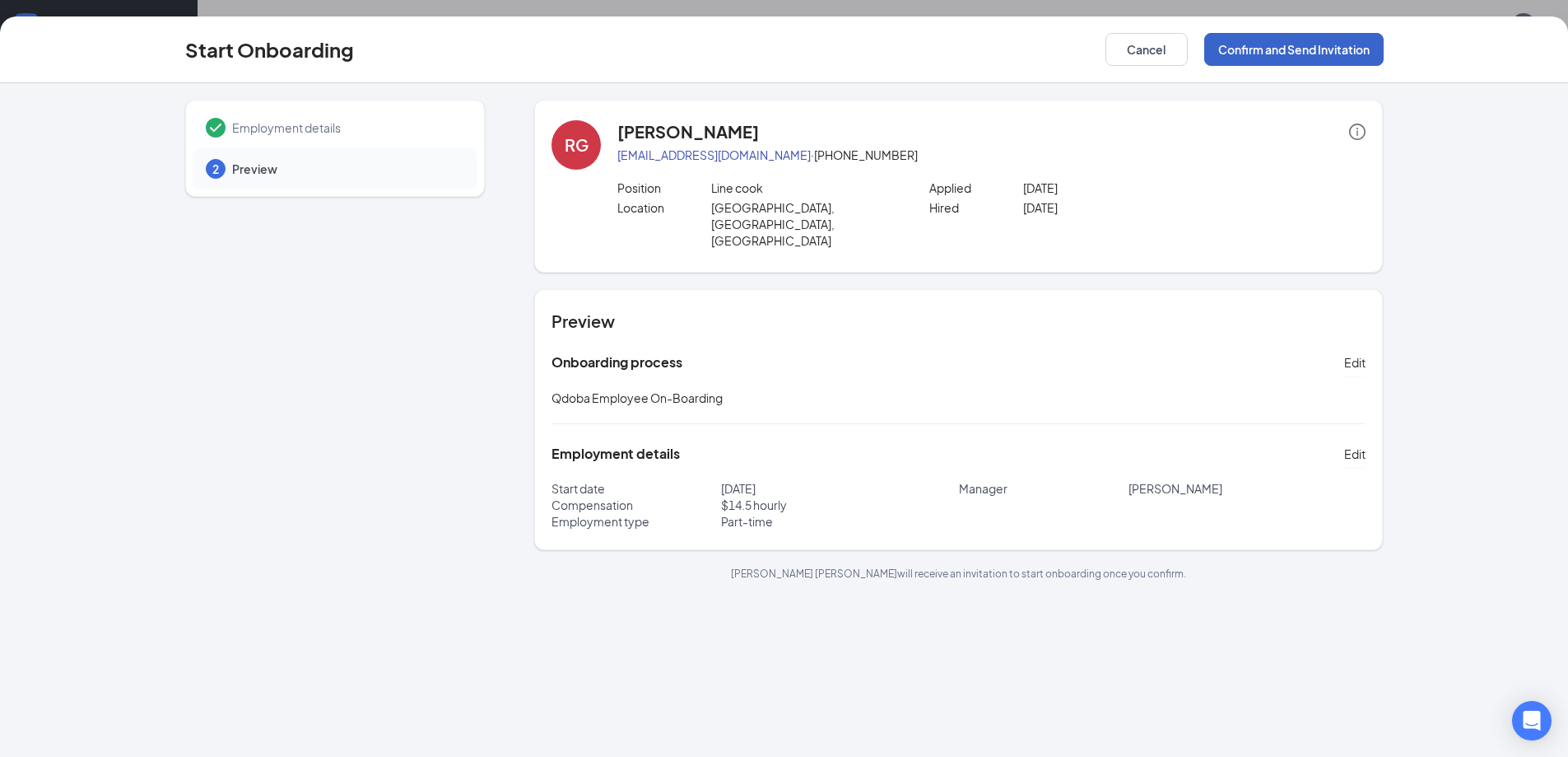
click at [1266, 56] on button "Confirm and Send Invitation" at bounding box center [1294, 49] width 179 height 33
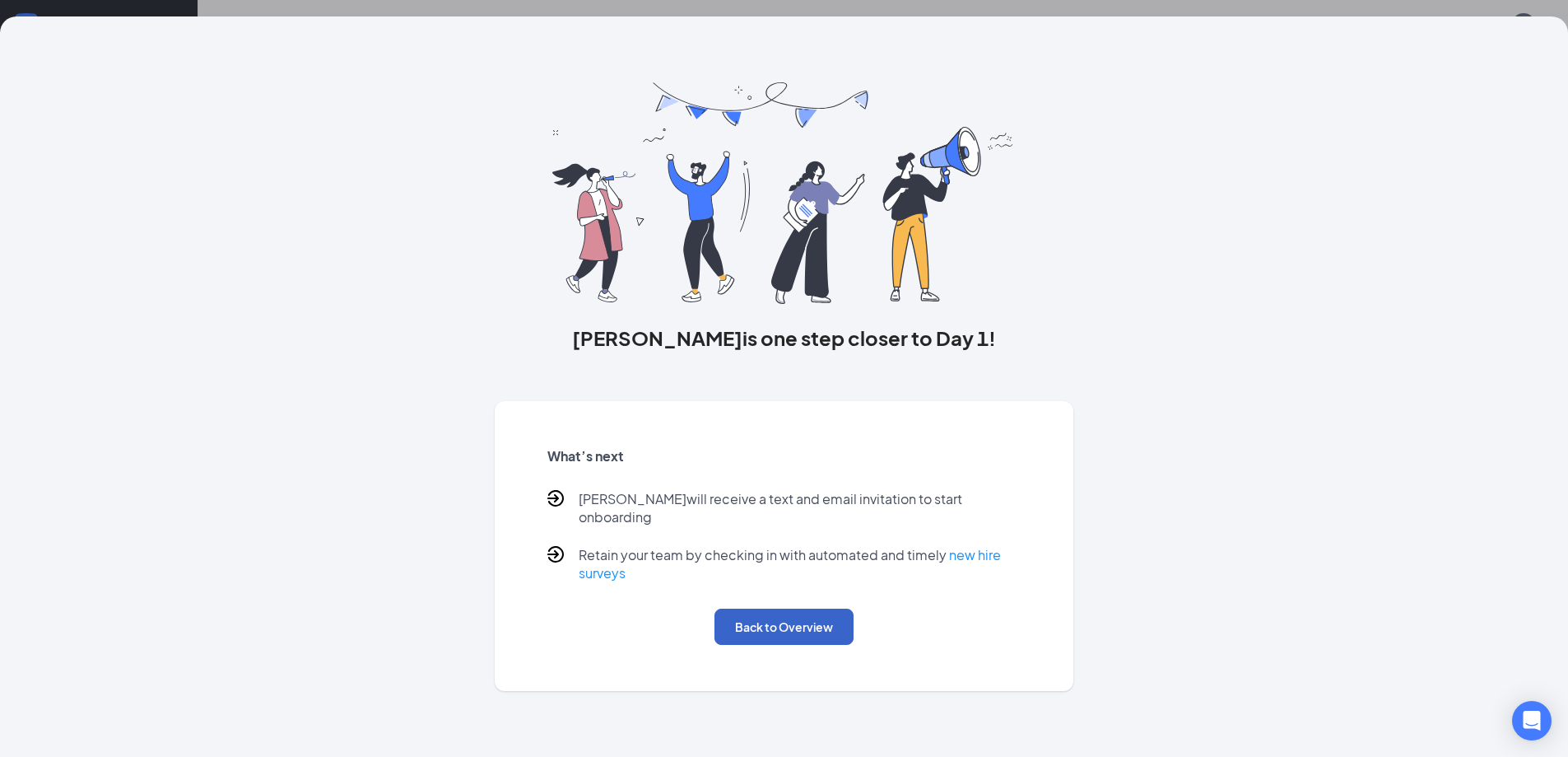
click at [734, 616] on button "Back to Overview" at bounding box center [784, 626] width 139 height 36
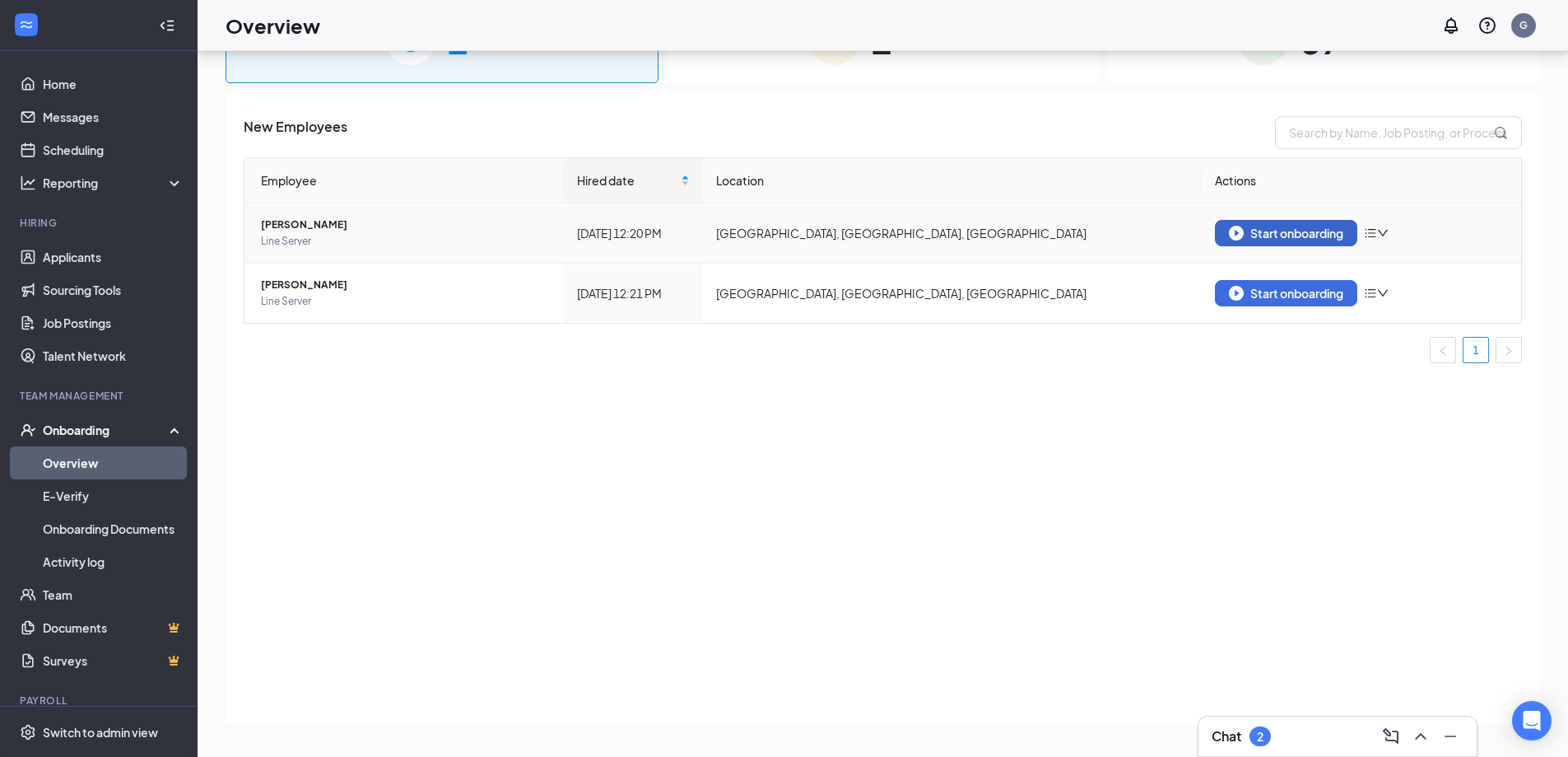
click at [1265, 232] on div "Start onboarding" at bounding box center [1286, 233] width 115 height 15
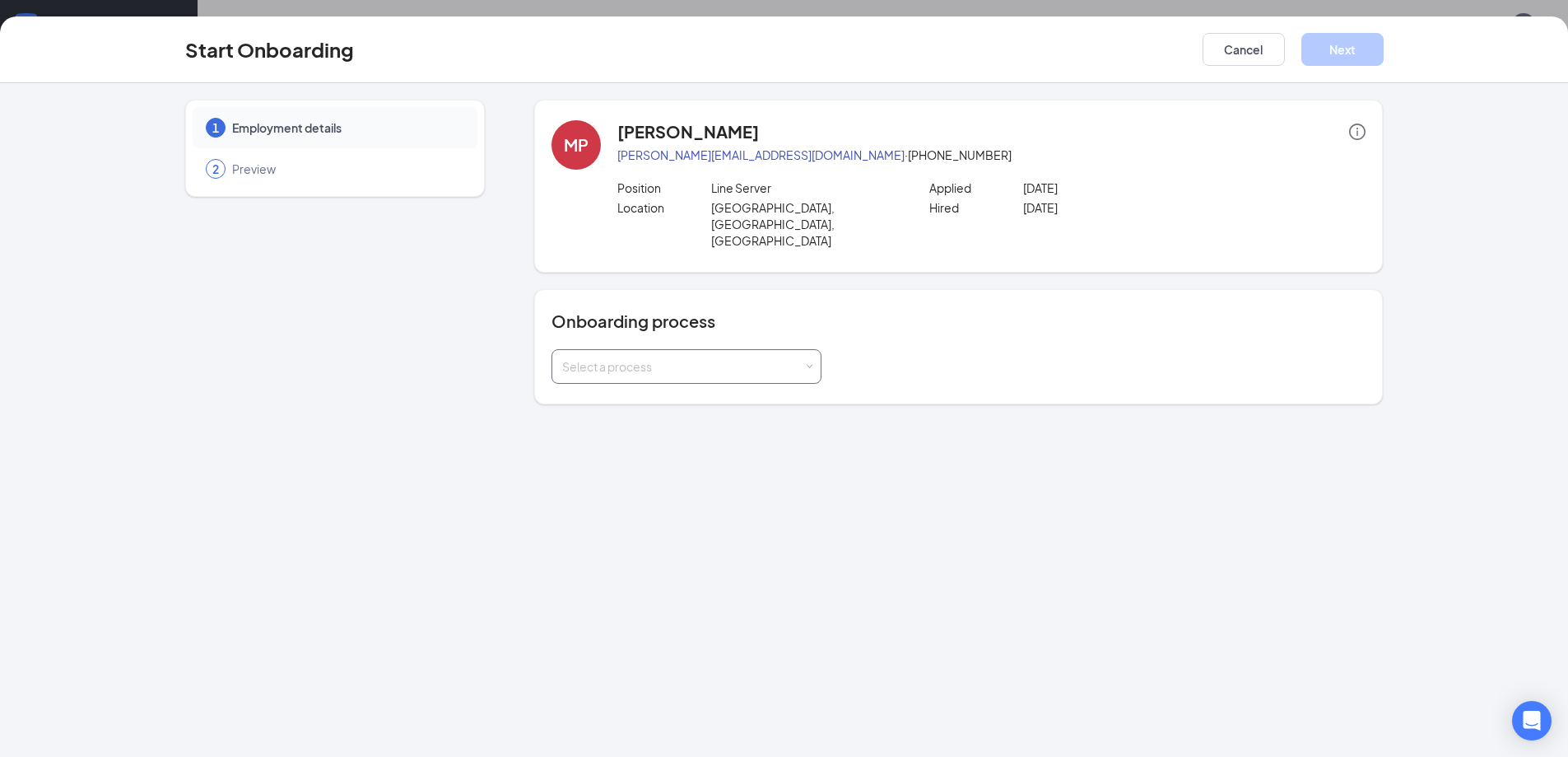
click at [710, 358] on div "Select a process" at bounding box center [682, 366] width 241 height 16
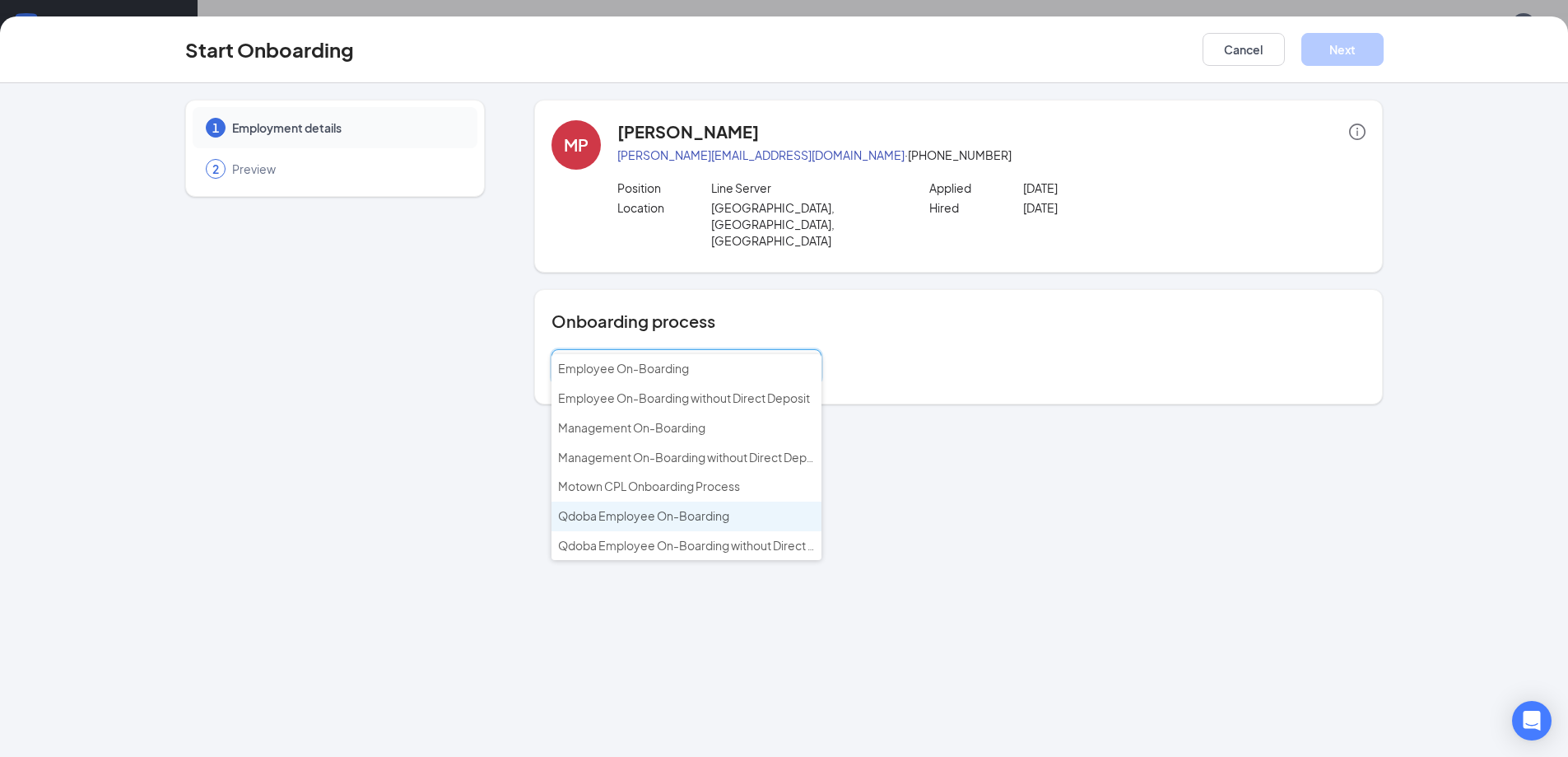
click at [673, 520] on span "Qdoba Employee On-Boarding" at bounding box center [643, 515] width 171 height 15
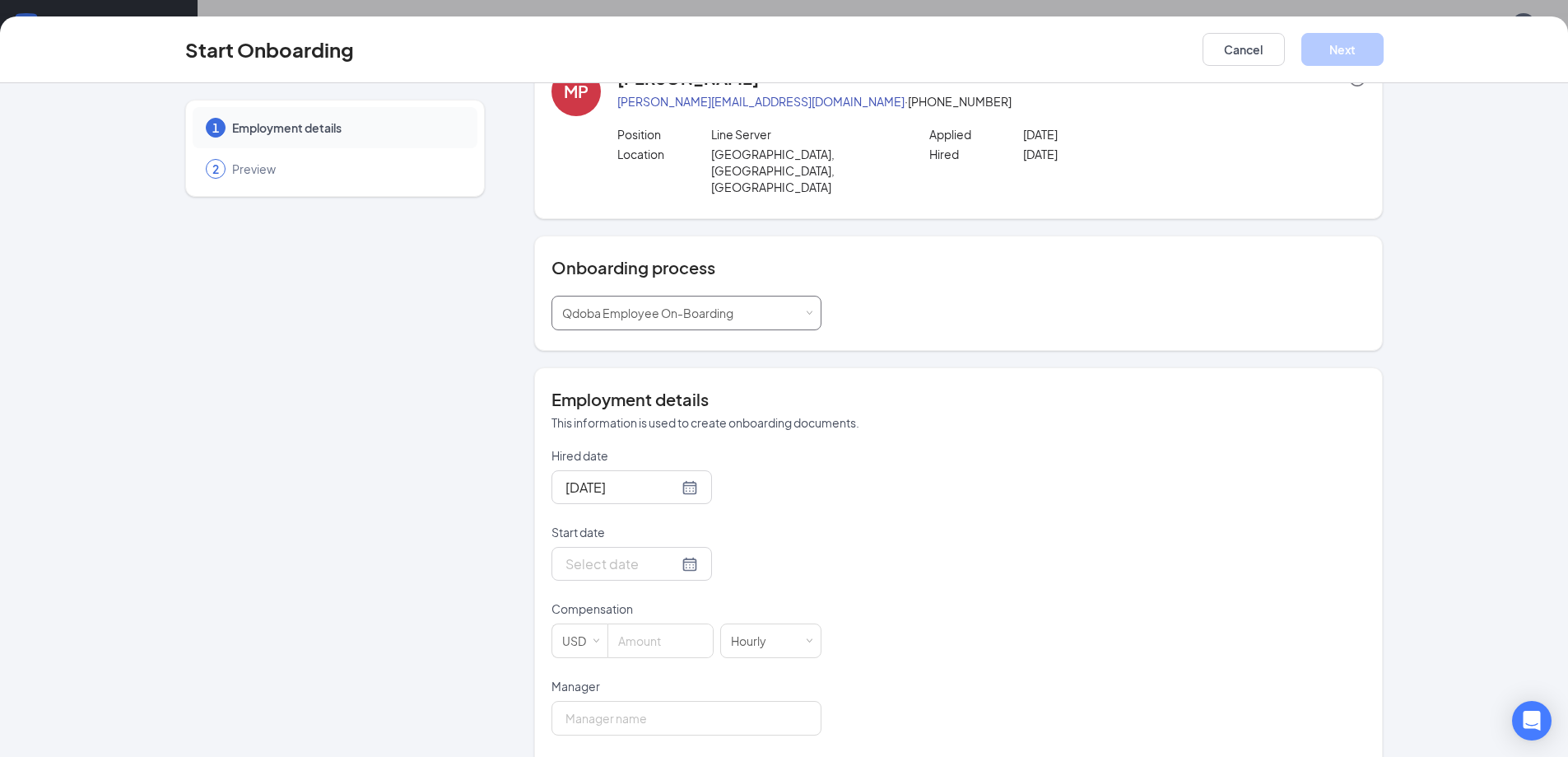
scroll to position [82, 0]
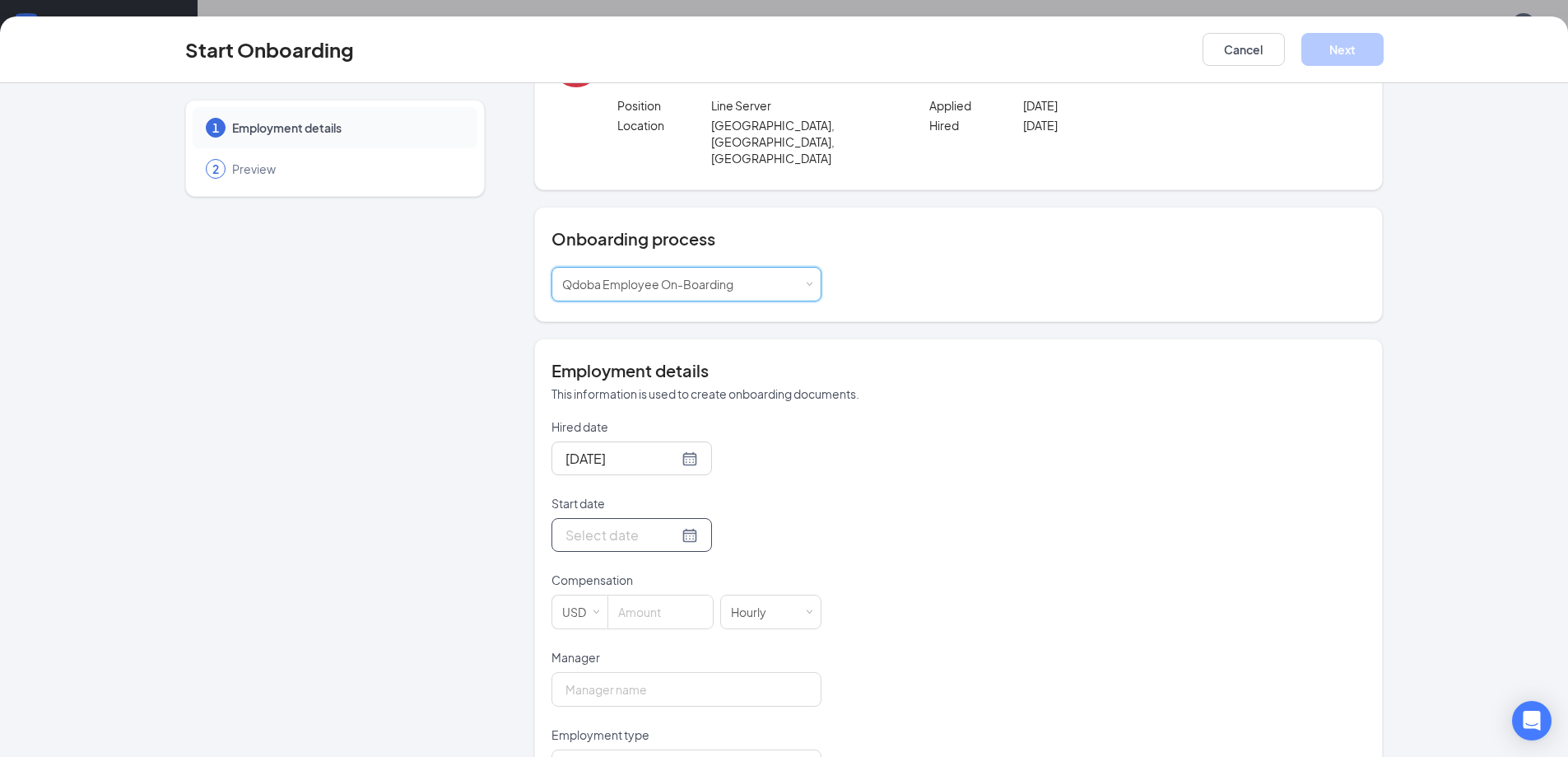
click at [677, 525] on div at bounding box center [631, 535] width 133 height 21
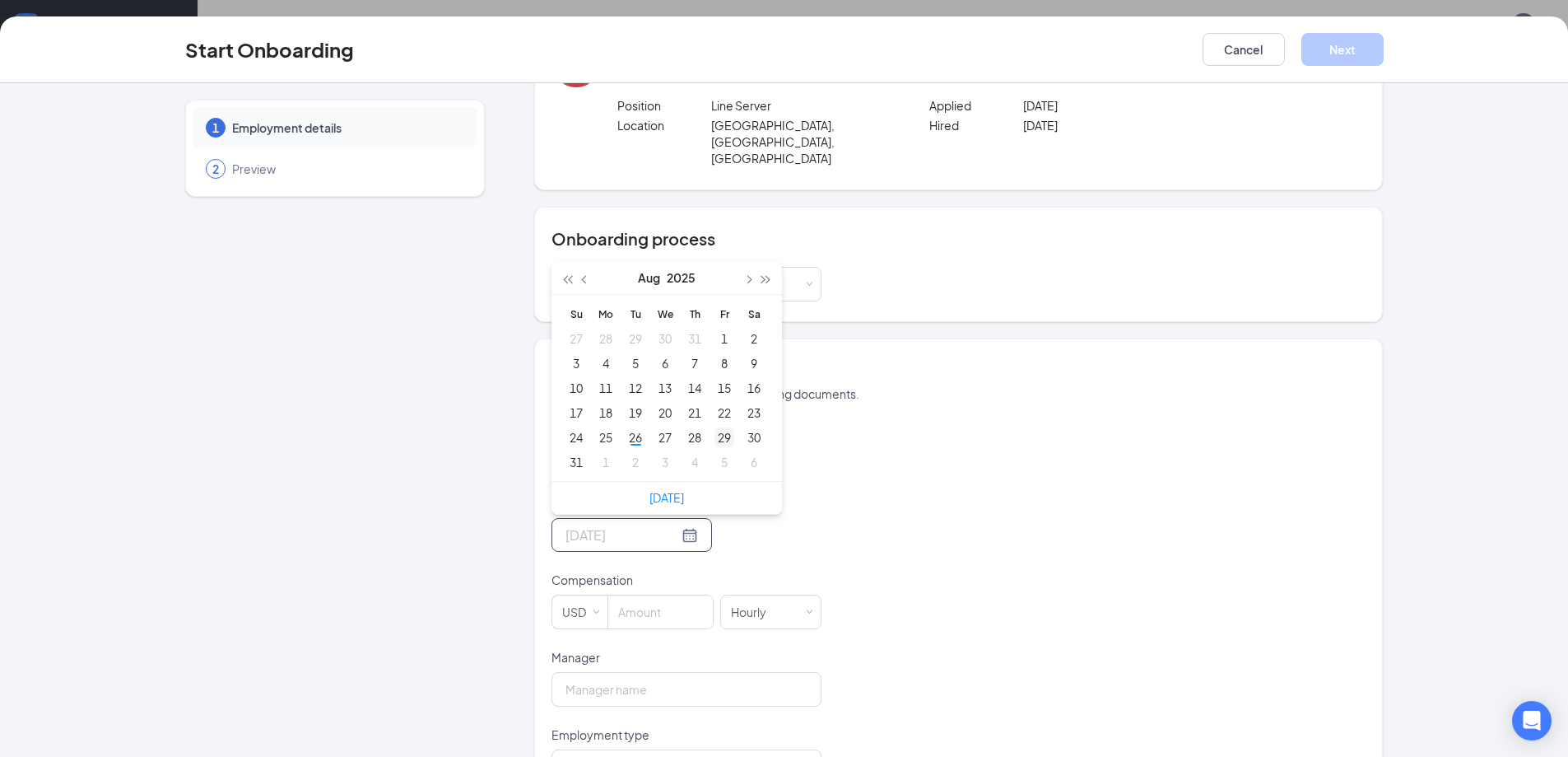
type input "[DATE]"
click at [715, 427] on div "29" at bounding box center [724, 437] width 20 height 20
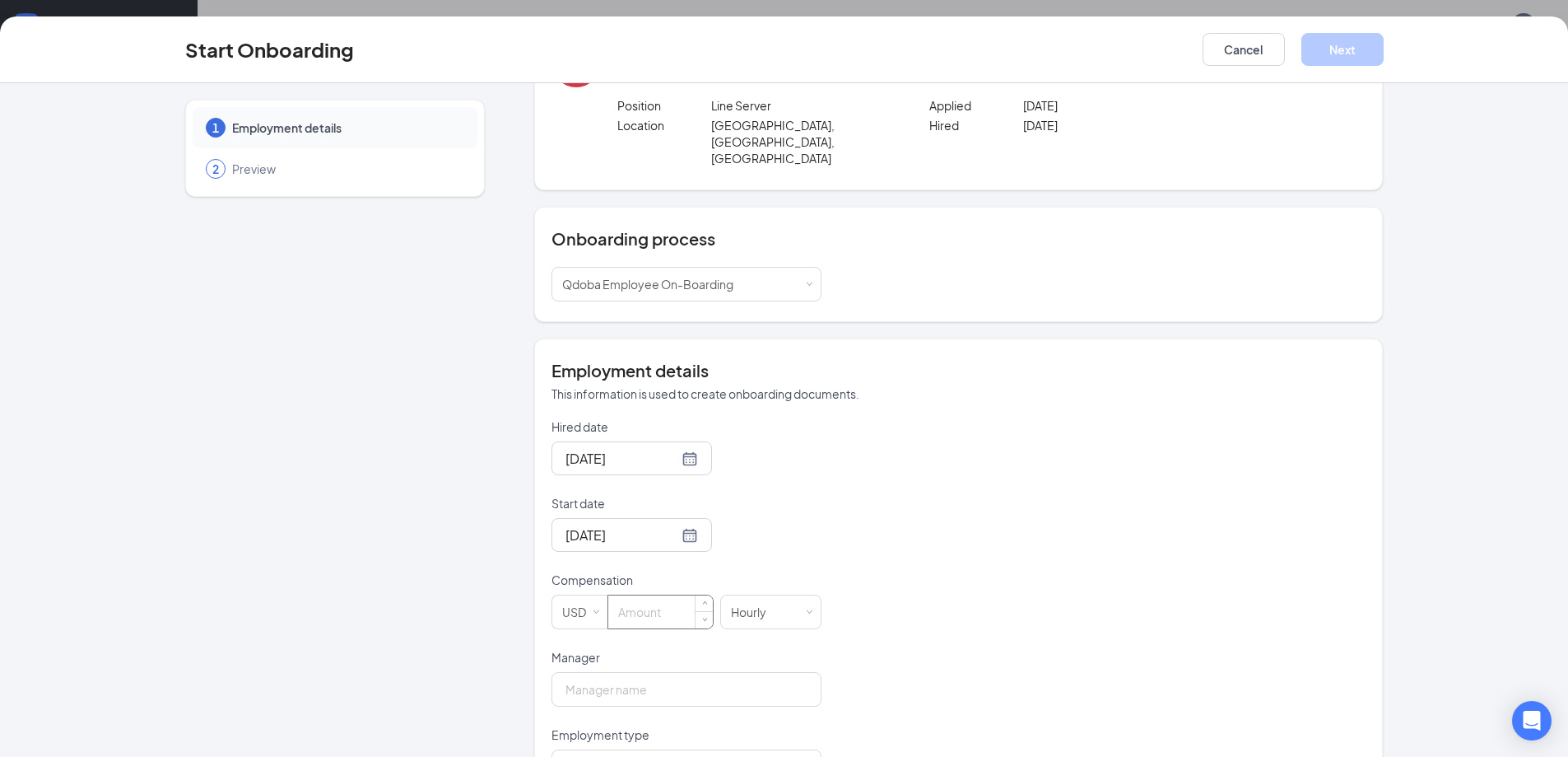
click at [616, 596] on input at bounding box center [660, 612] width 105 height 33
type input "14"
click at [649, 672] on input "Manager" at bounding box center [686, 689] width 270 height 35
type input "[PERSON_NAME]"
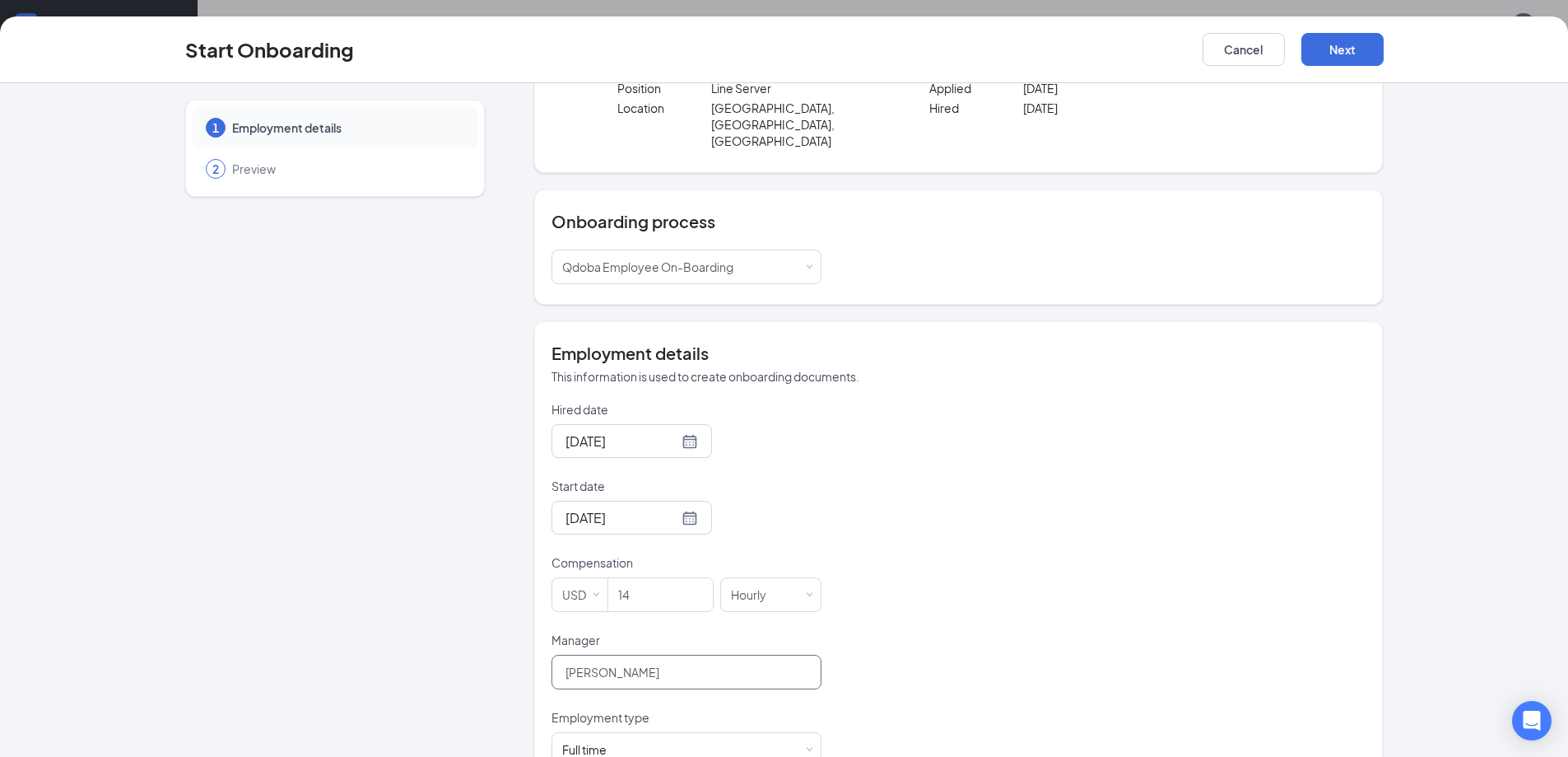
scroll to position [114, 0]
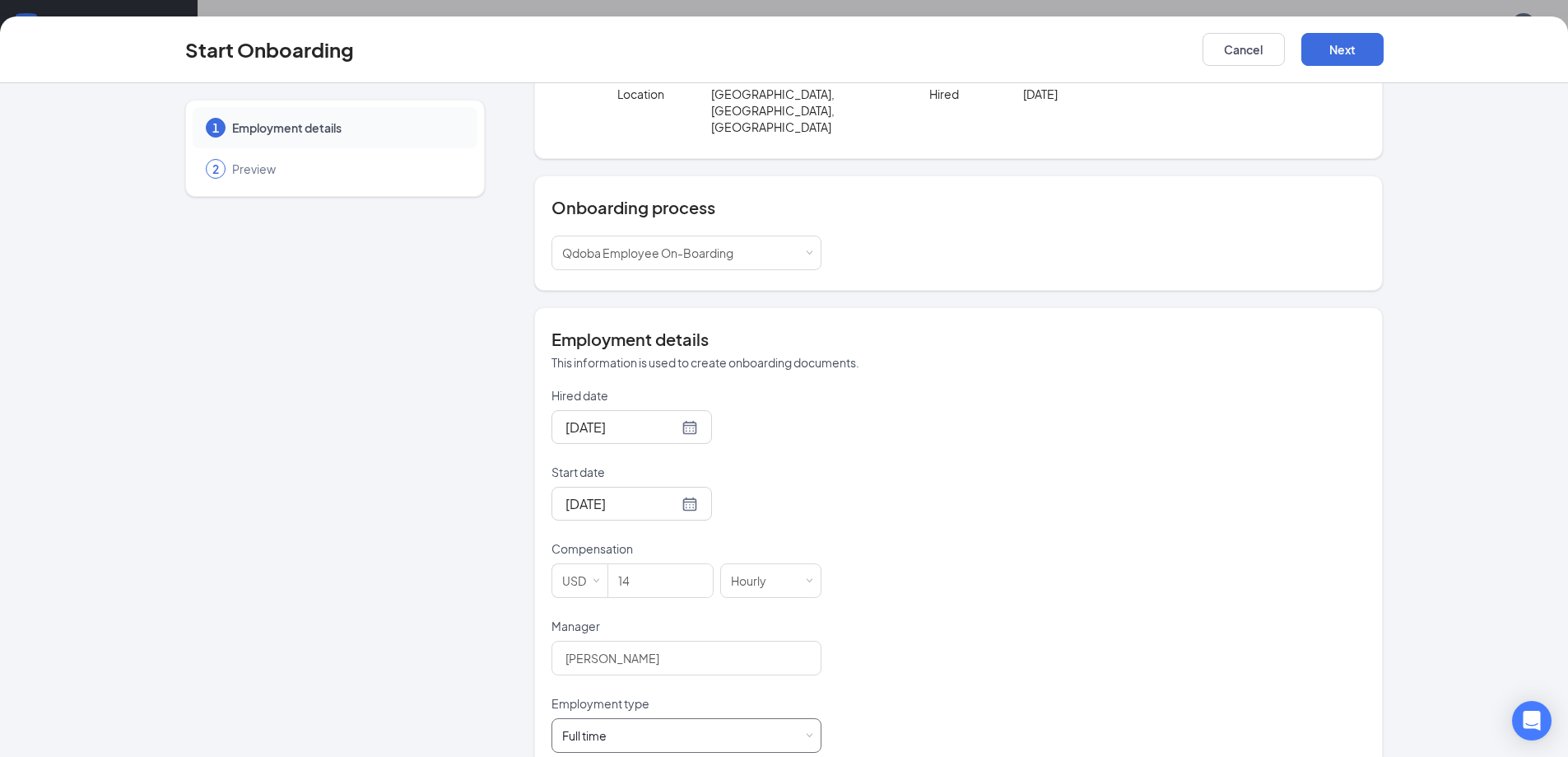
click at [786, 718] on div "Full time Works 30+ hours per week and is reasonably expected to work" at bounding box center [687, 735] width 249 height 33
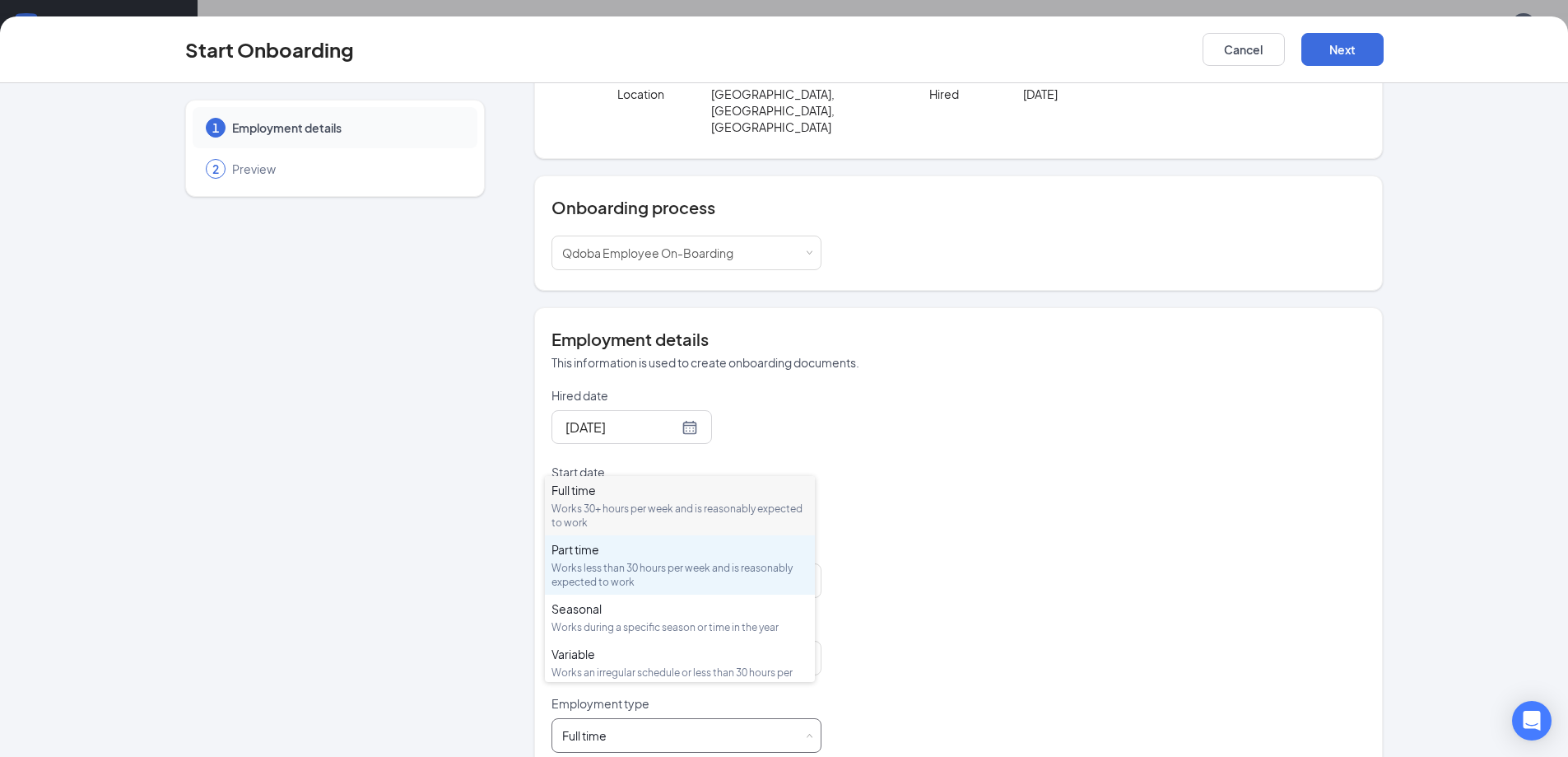
click at [607, 563] on div "Works less than 30 hours per week and is reasonably expected to work" at bounding box center [680, 574] width 257 height 28
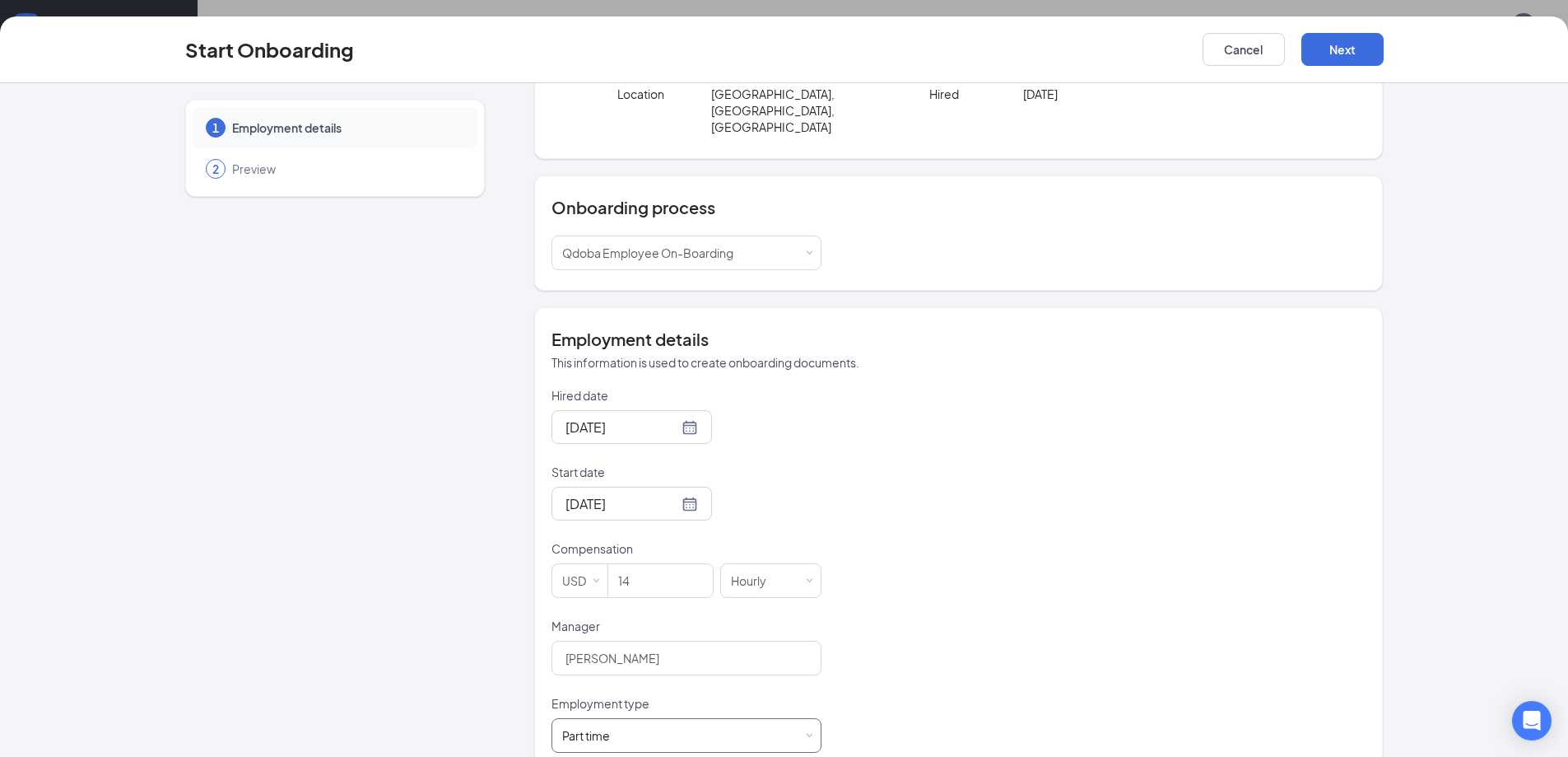
scroll to position [0, 0]
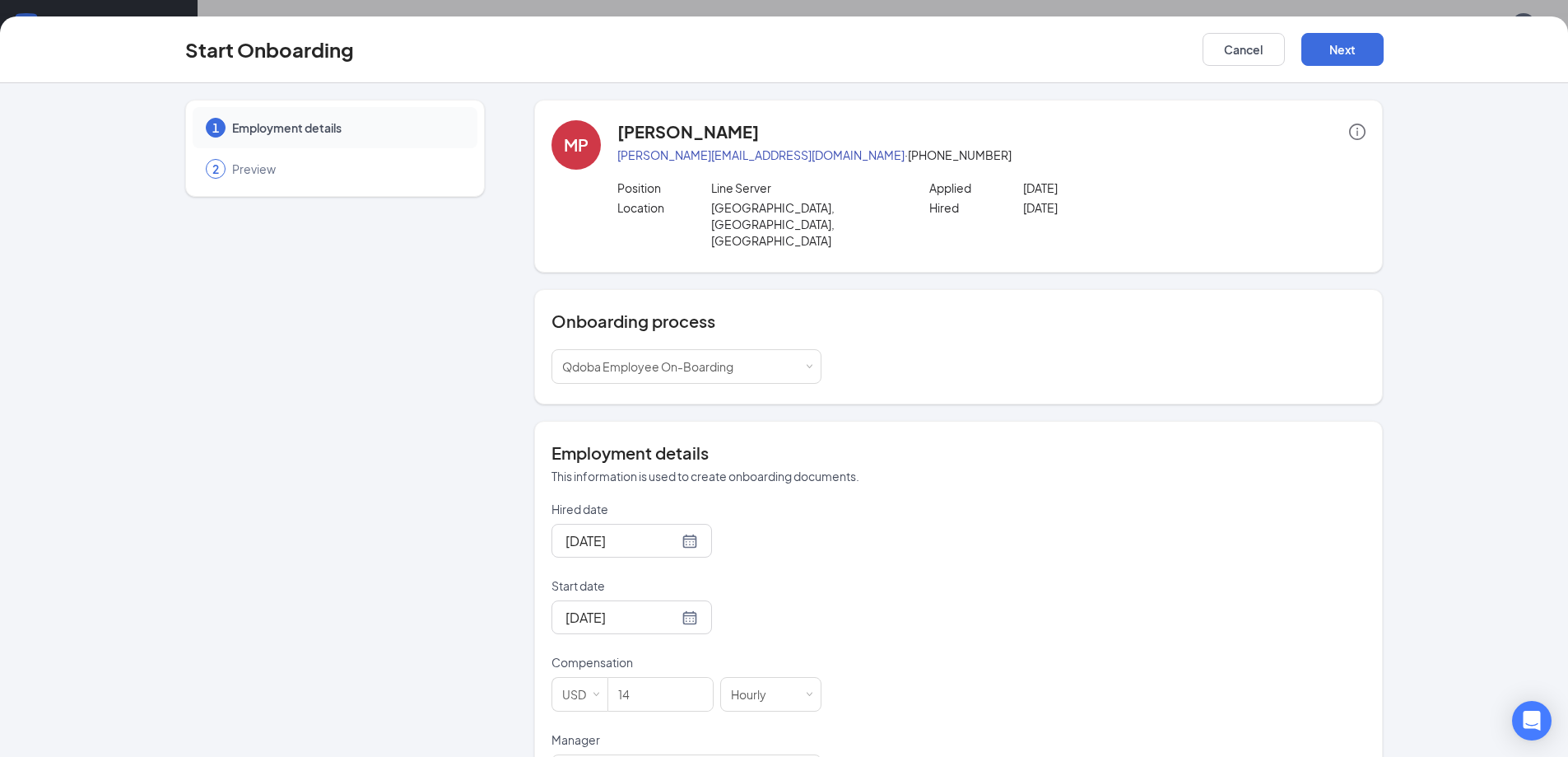
click at [1324, 70] on div "Start Onboarding Cancel Next" at bounding box center [784, 49] width 1568 height 66
click at [1326, 51] on button "Next" at bounding box center [1342, 49] width 82 height 33
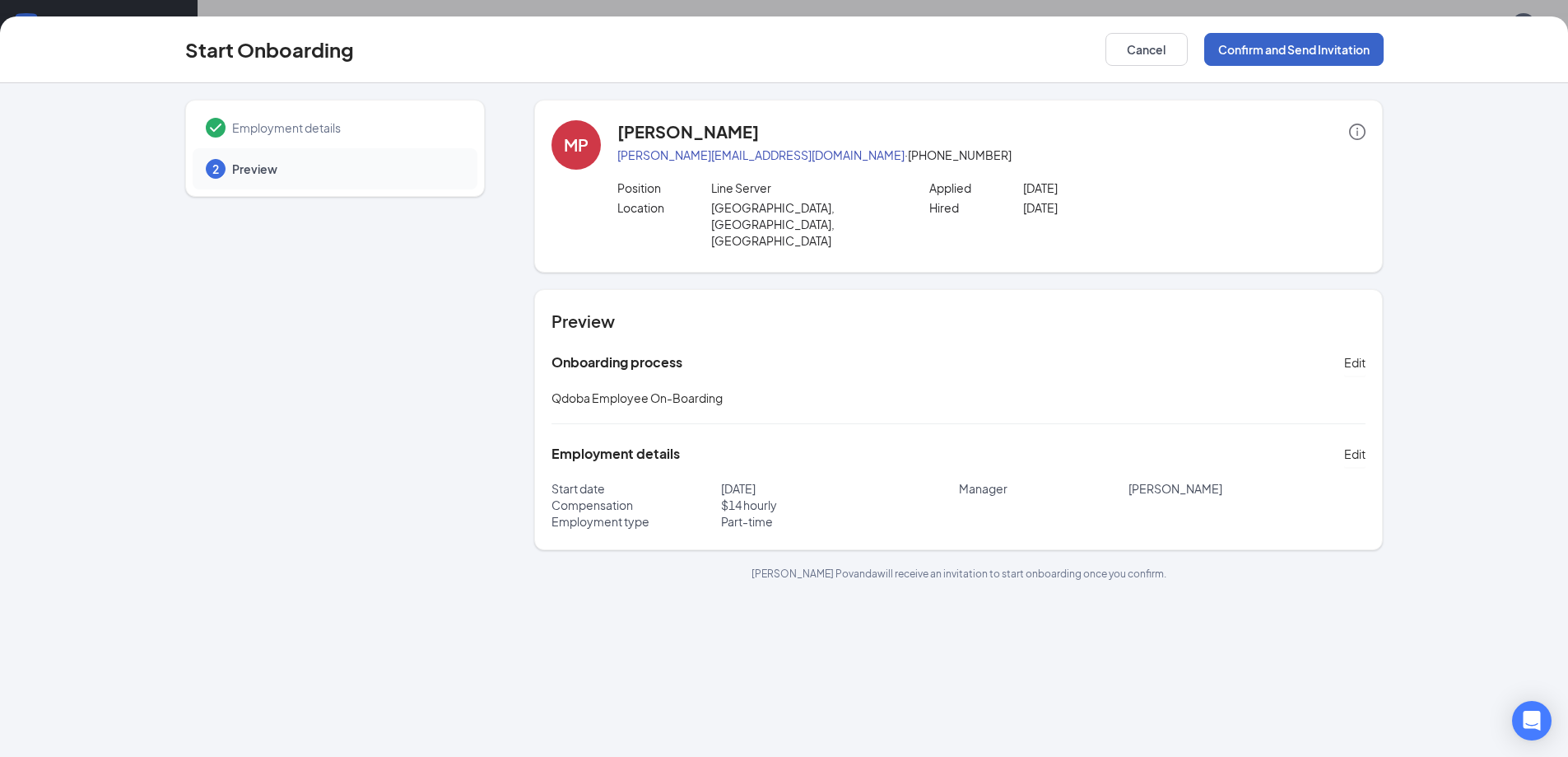
click at [1326, 51] on button "Confirm and Send Invitation" at bounding box center [1294, 49] width 179 height 33
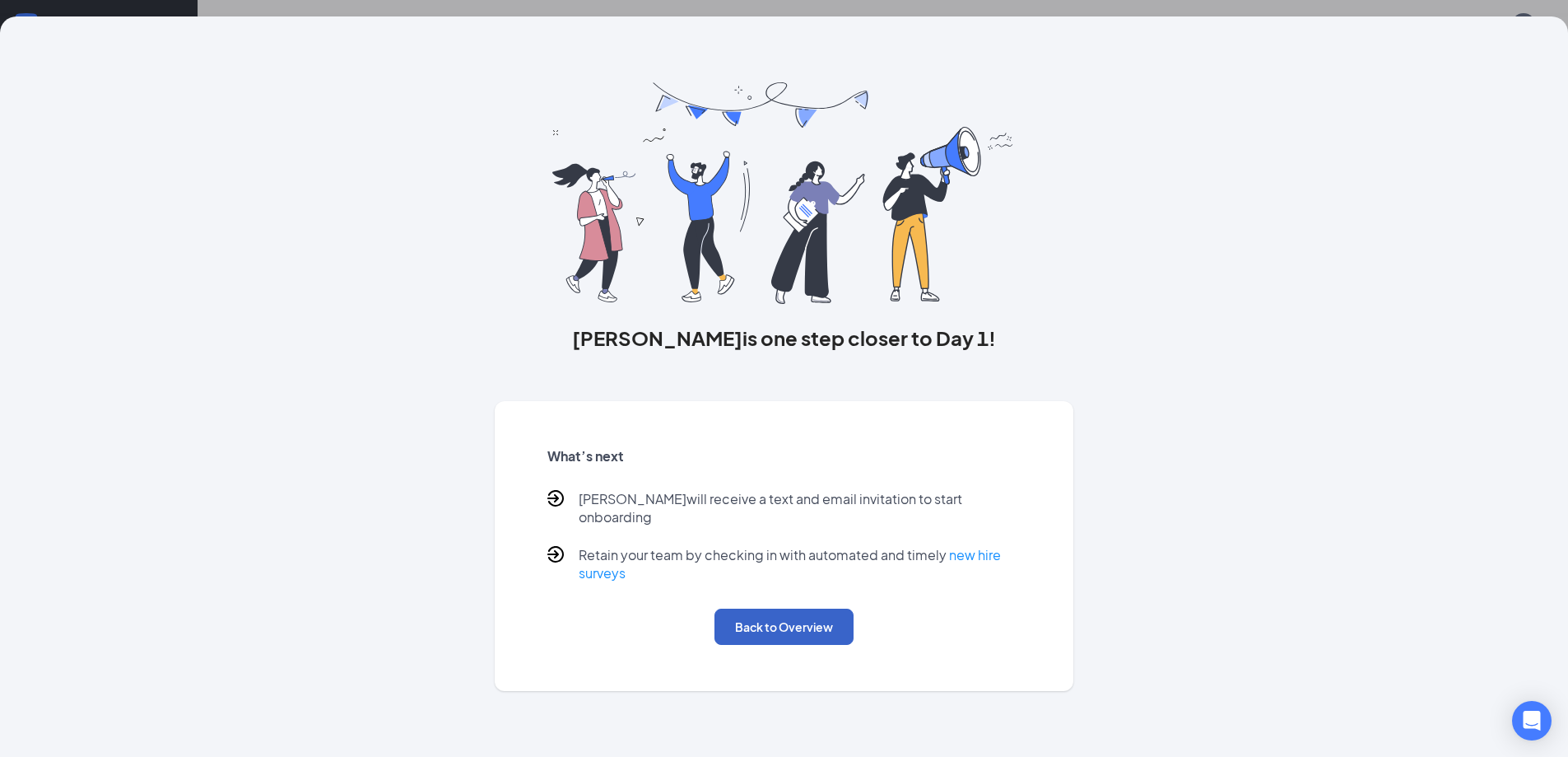
click at [779, 617] on button "Back to Overview" at bounding box center [784, 626] width 139 height 36
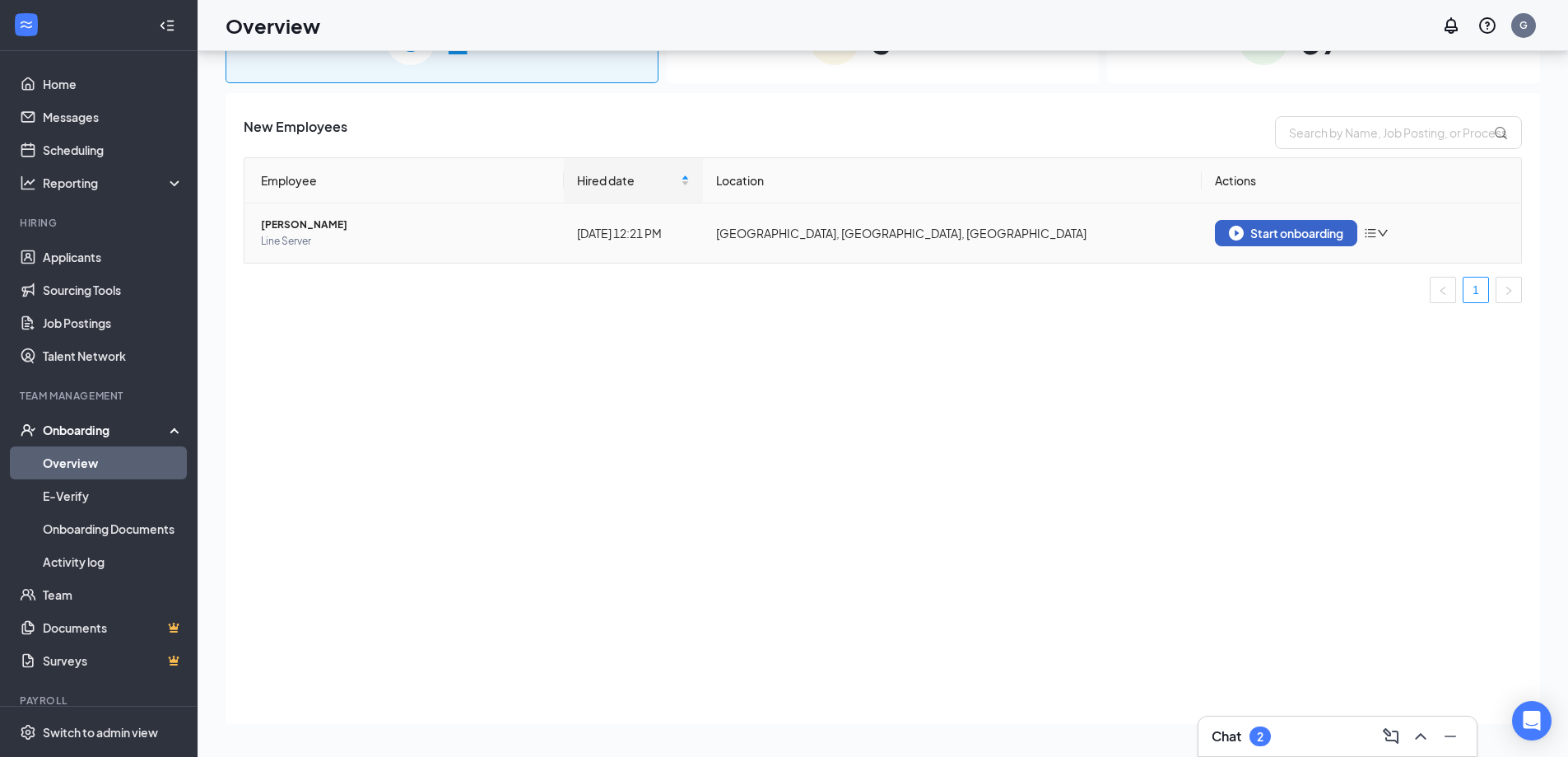
click at [1272, 224] on button "Start onboarding" at bounding box center [1286, 232] width 142 height 26
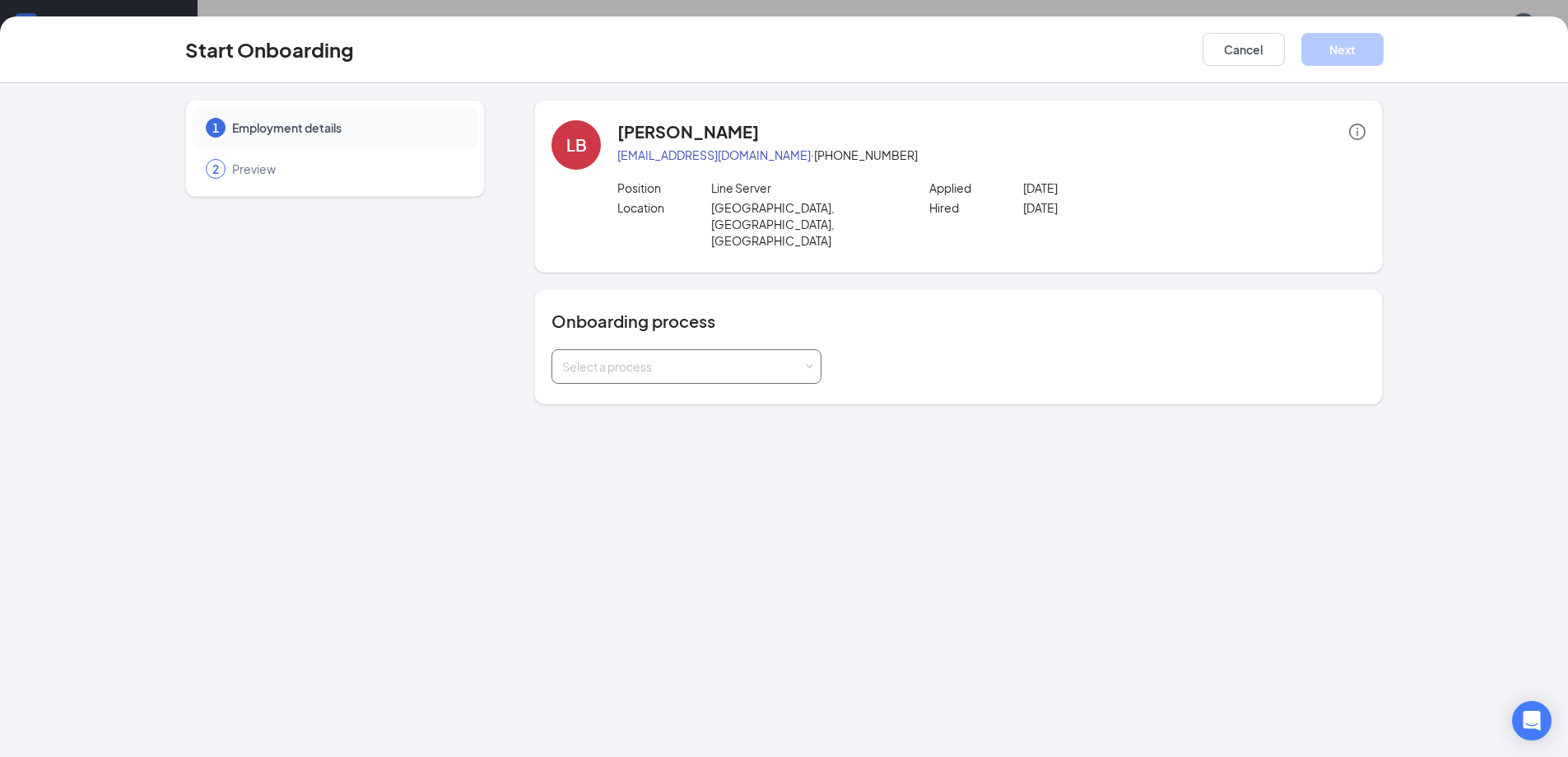
click at [723, 358] on div "Select a process" at bounding box center [682, 366] width 241 height 16
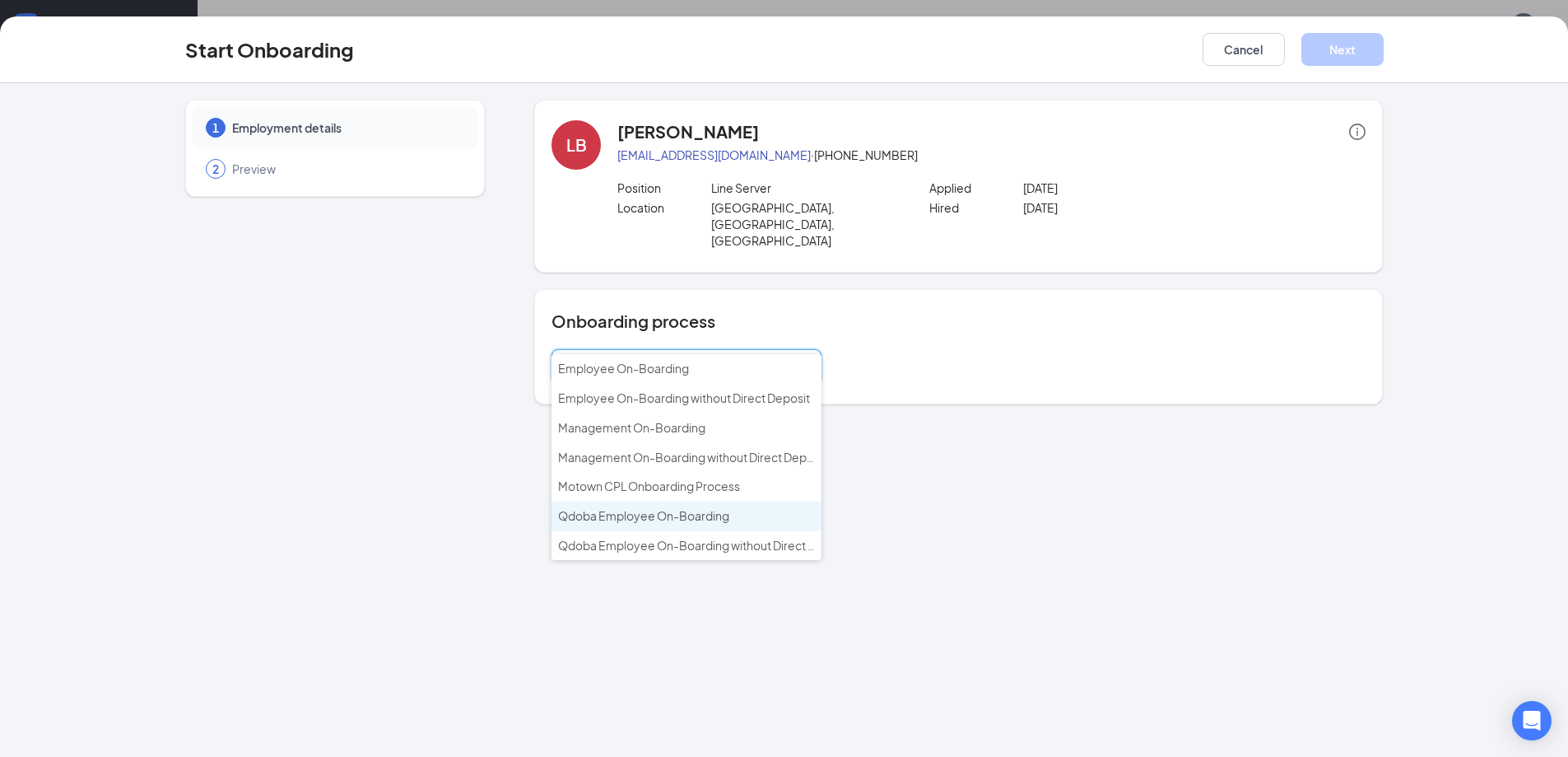
click at [698, 517] on span "Qdoba Employee On-Boarding" at bounding box center [643, 515] width 171 height 15
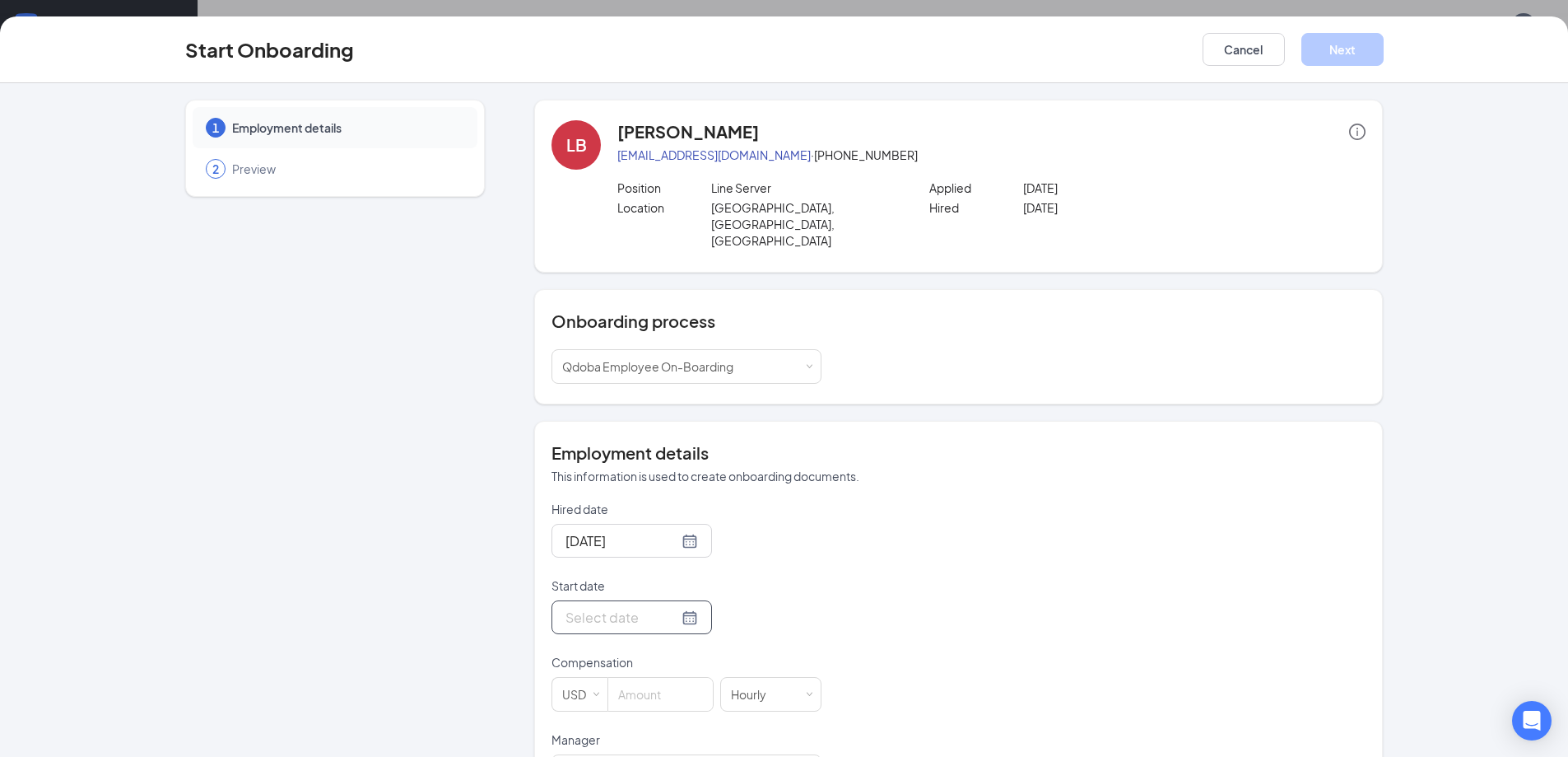
click at [661, 606] on div at bounding box center [631, 616] width 133 height 21
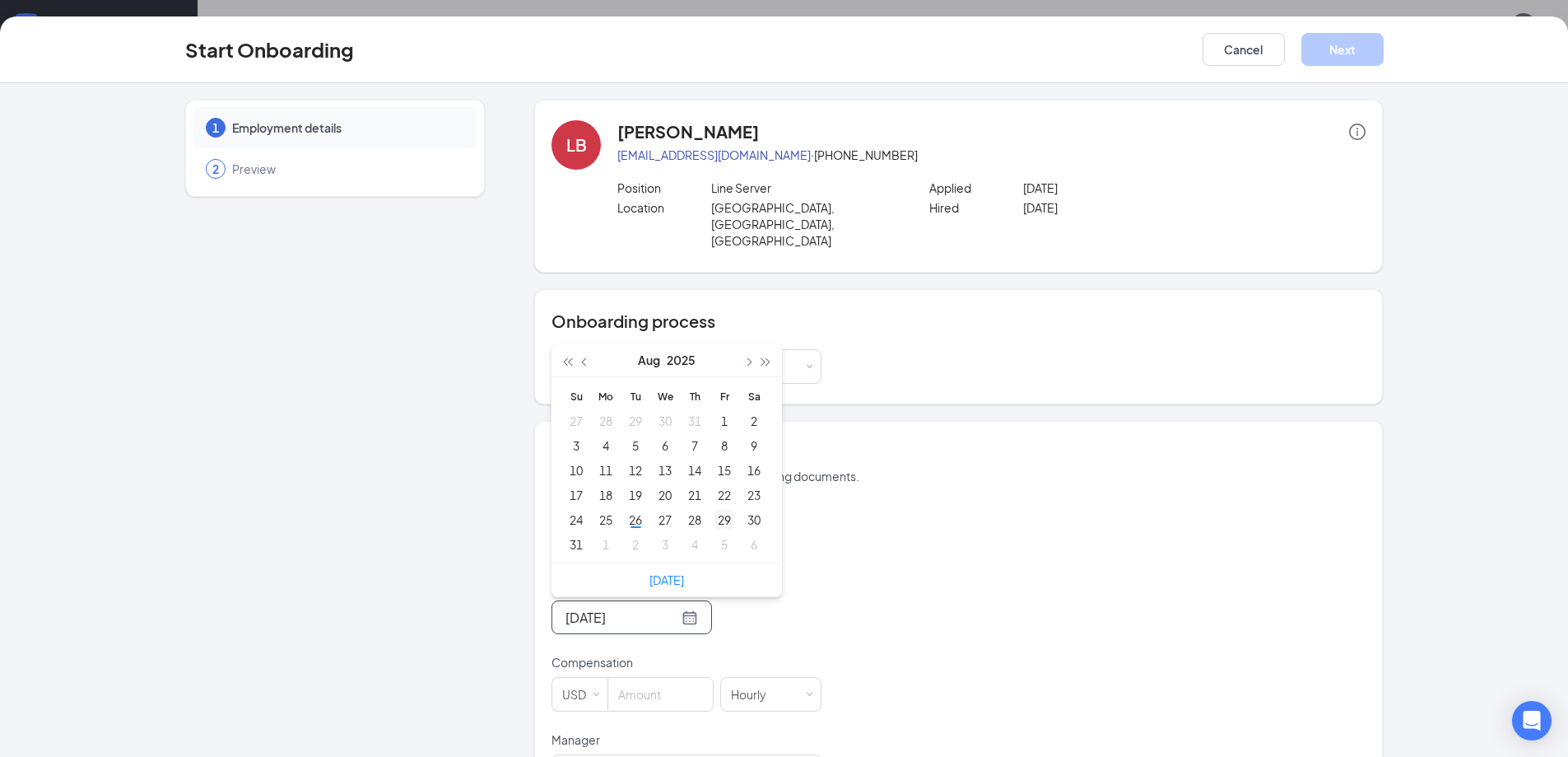
type input "[DATE]"
click at [715, 510] on div "29" at bounding box center [724, 520] width 20 height 20
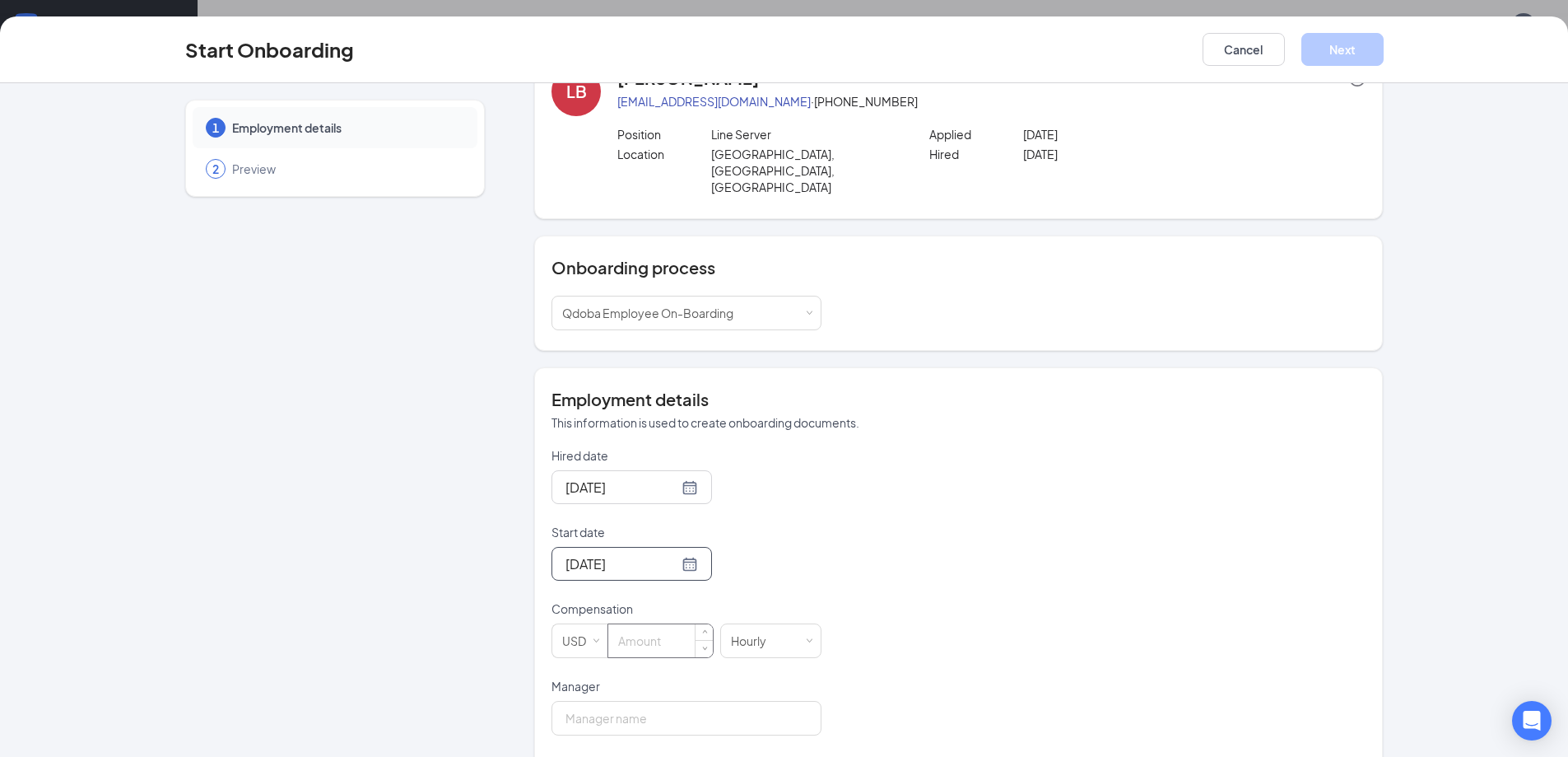
scroll to position [82, 0]
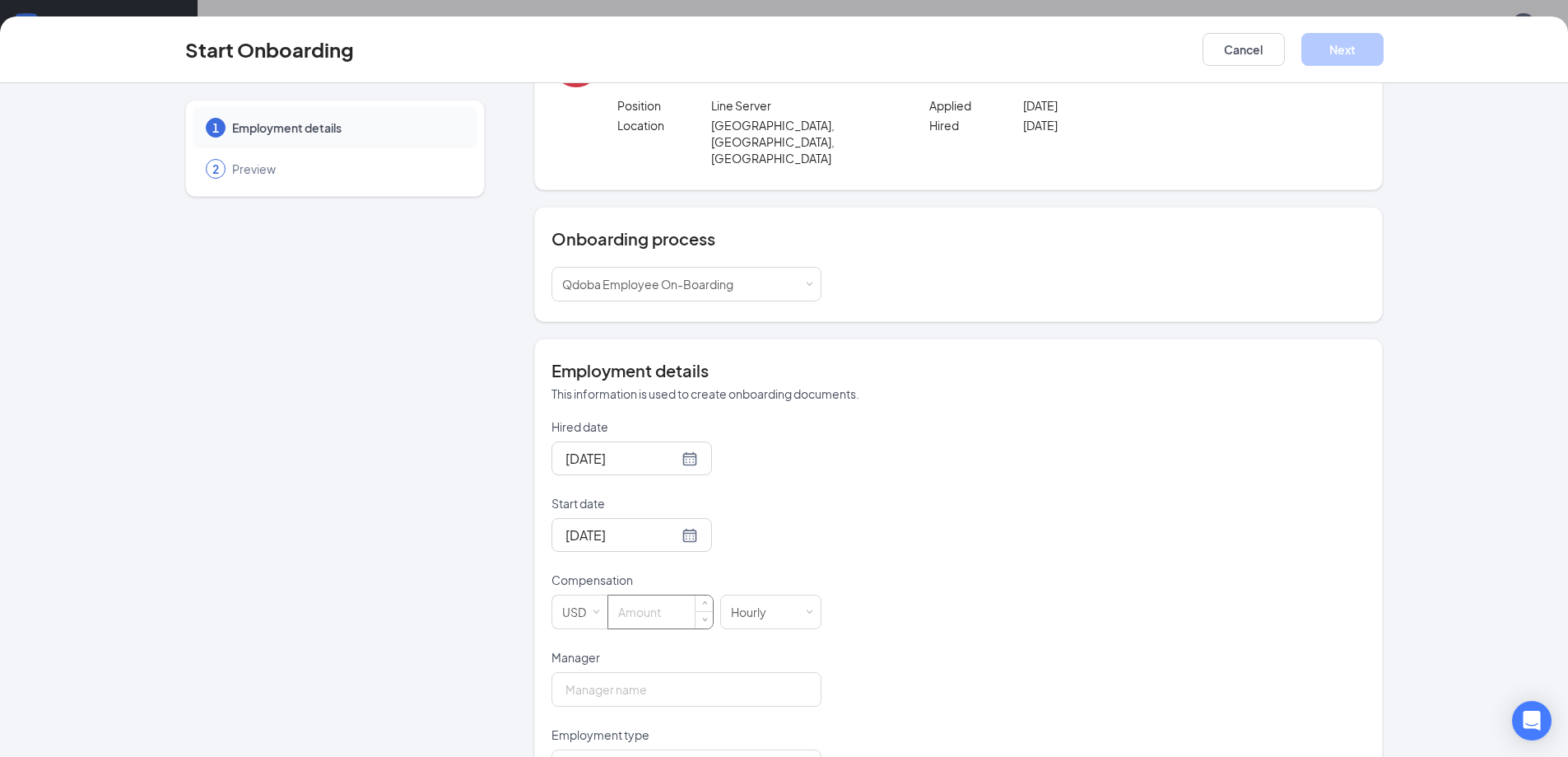
click at [637, 596] on input at bounding box center [660, 612] width 105 height 33
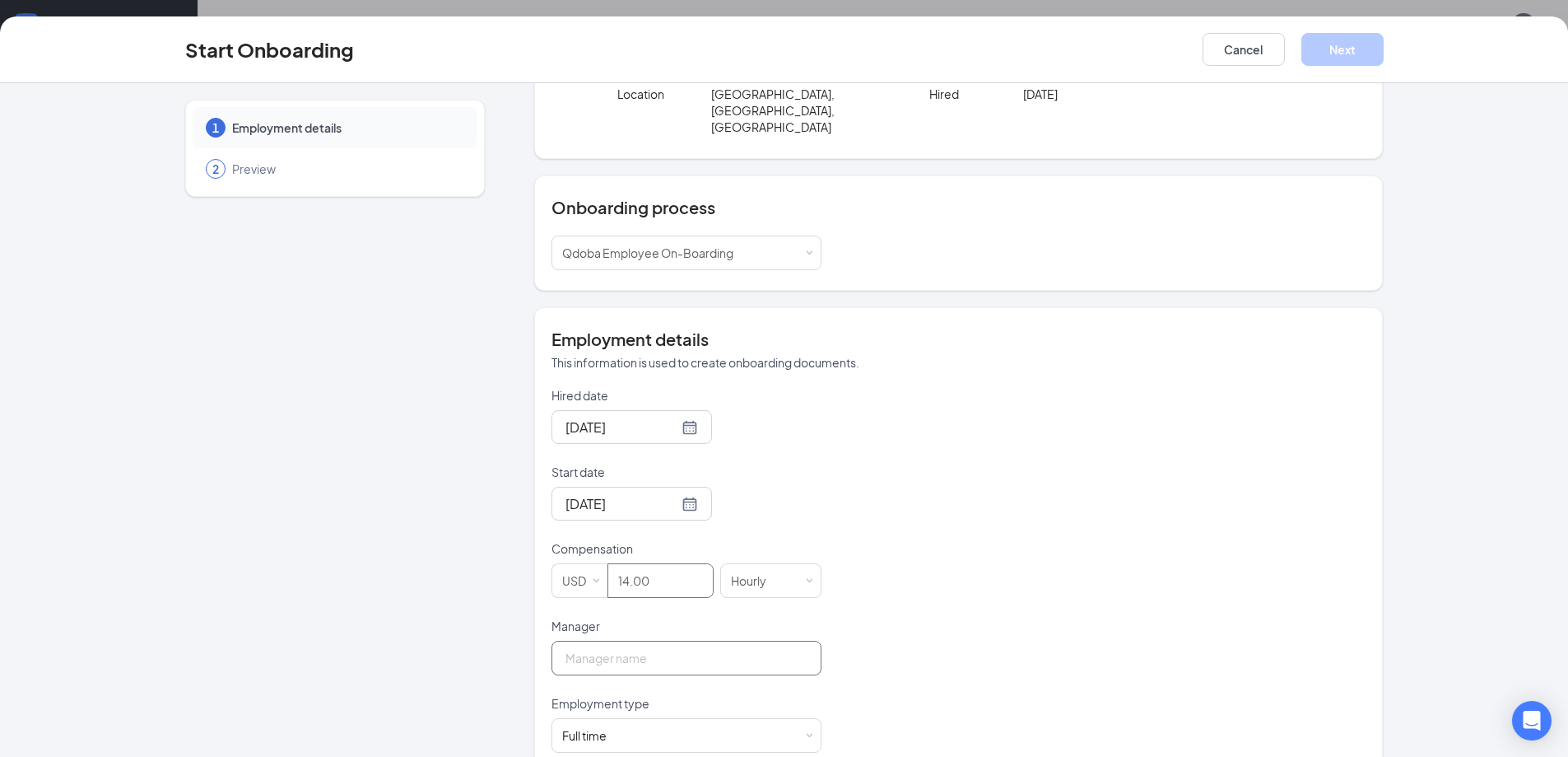
type input "14"
click at [659, 641] on input "Manager" at bounding box center [686, 658] width 270 height 35
type input "[PERSON_NAME]"
click at [787, 718] on div "Full time Works 30+ hours per week and is reasonably expected to work" at bounding box center [687, 735] width 249 height 33
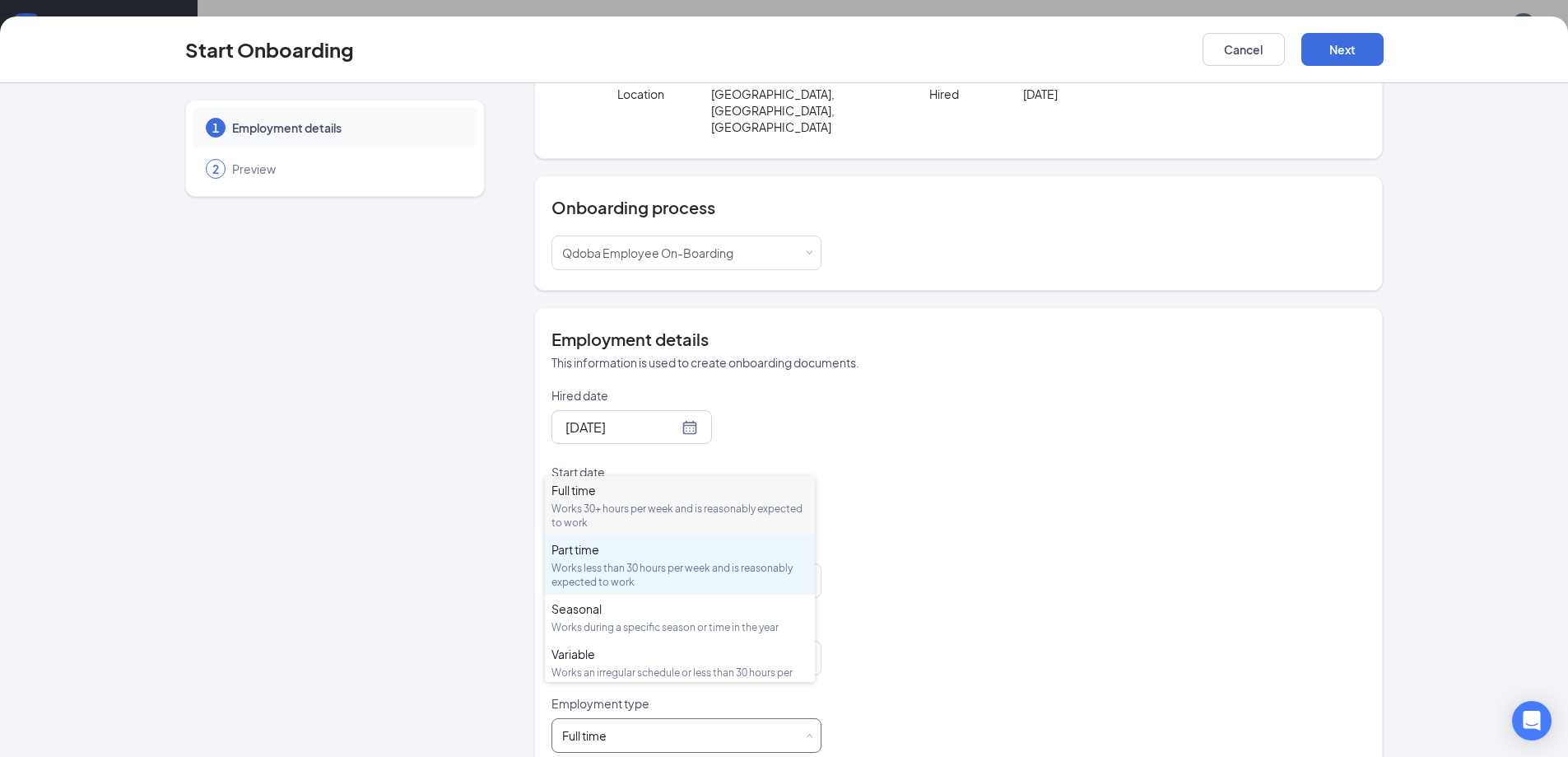
click at [598, 556] on div "Part time" at bounding box center [680, 549] width 257 height 16
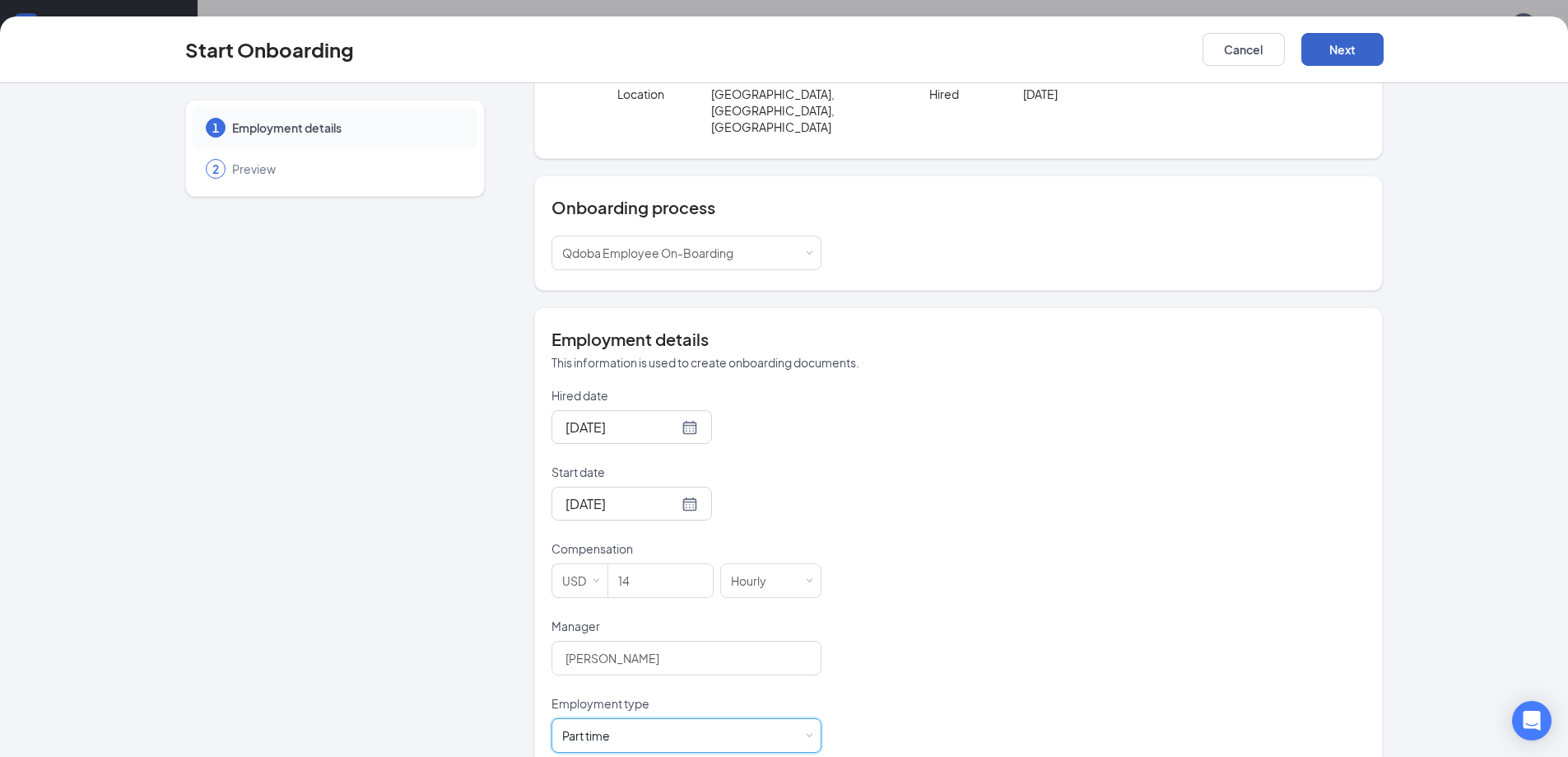
click at [1322, 38] on button "Next" at bounding box center [1342, 49] width 82 height 33
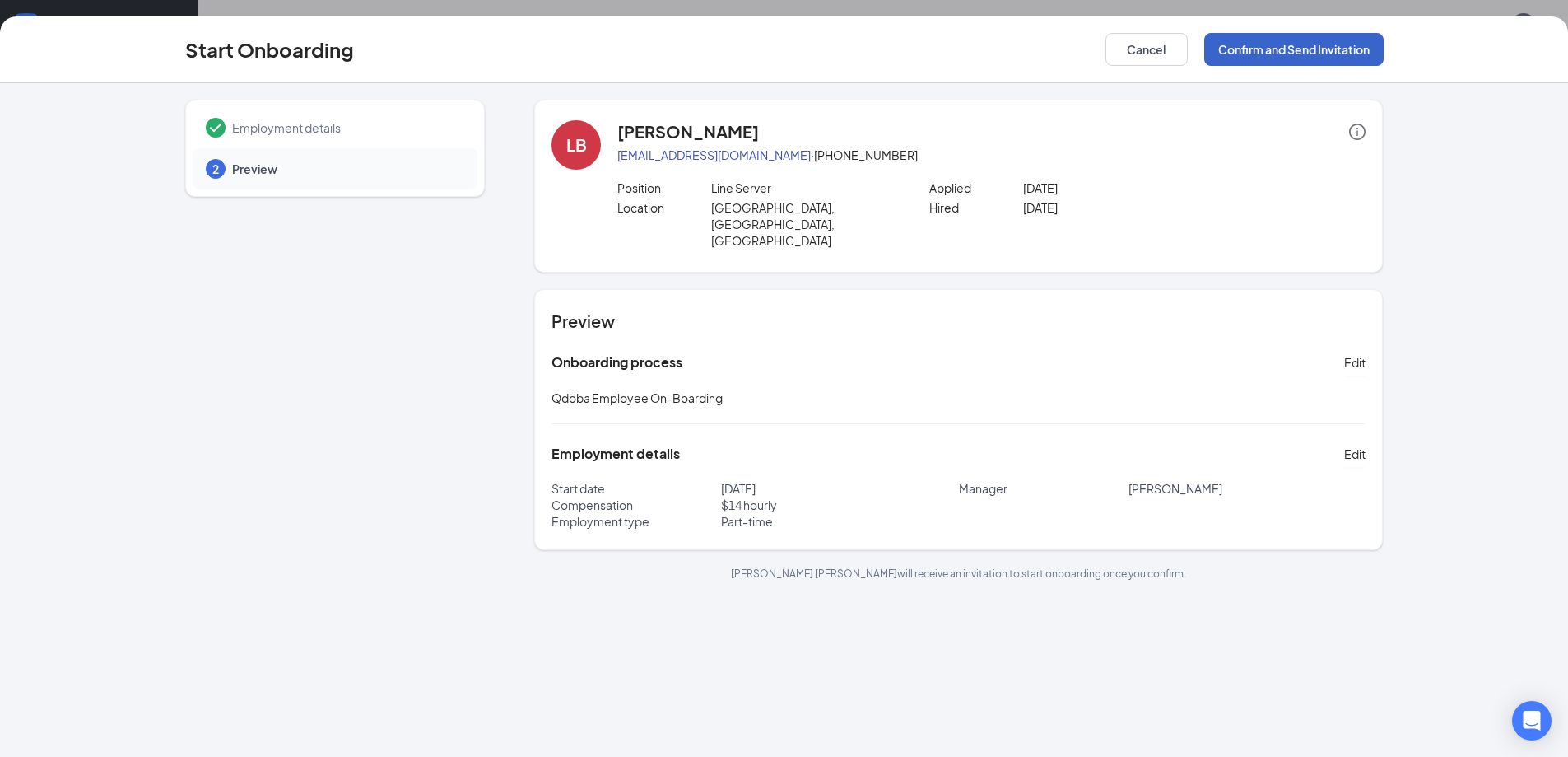
click at [1252, 52] on button "Confirm and Send Invitation" at bounding box center [1294, 49] width 179 height 33
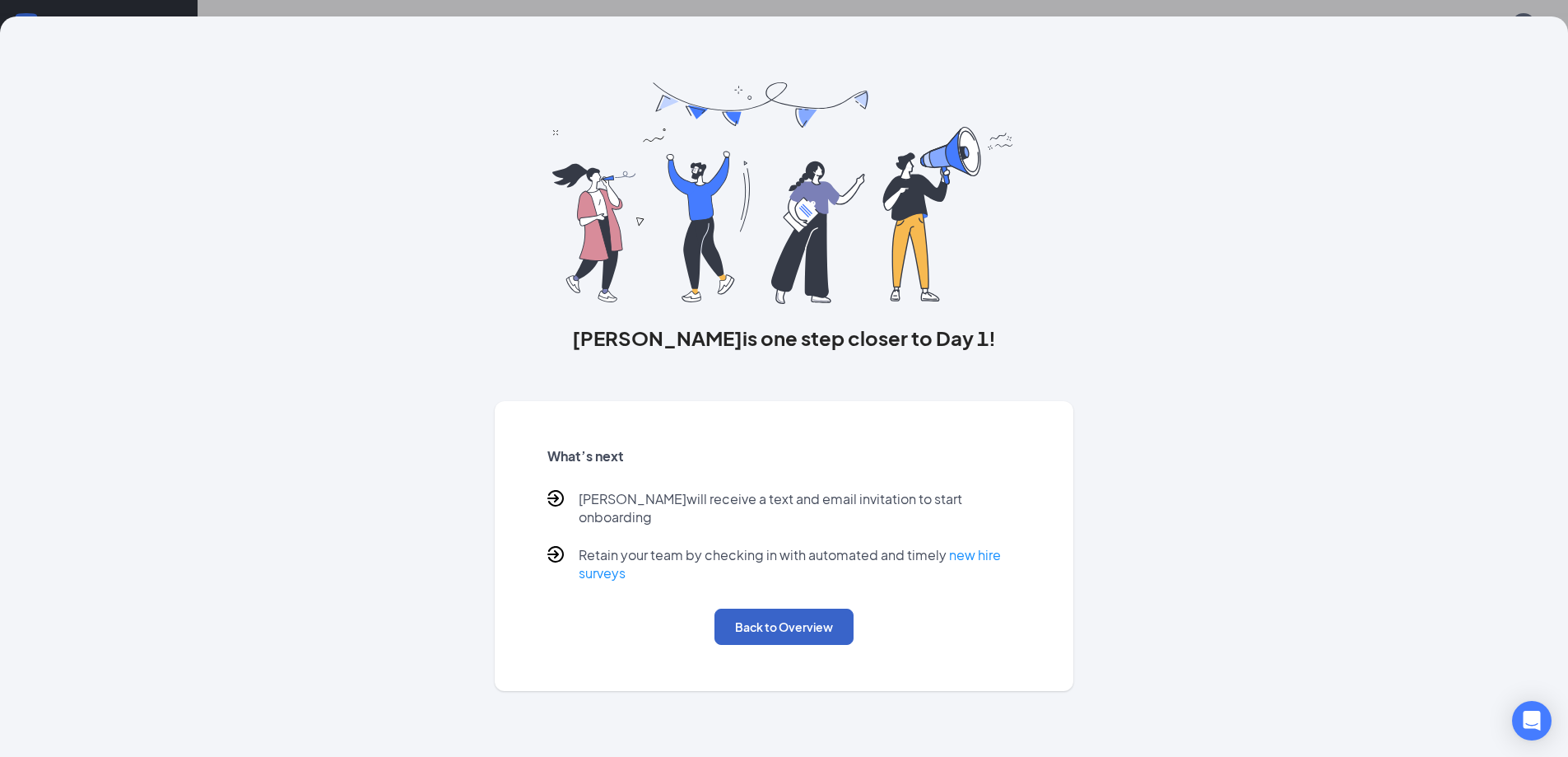
click at [729, 608] on button "Back to Overview" at bounding box center [784, 626] width 139 height 36
